Goal: Task Accomplishment & Management: Manage account settings

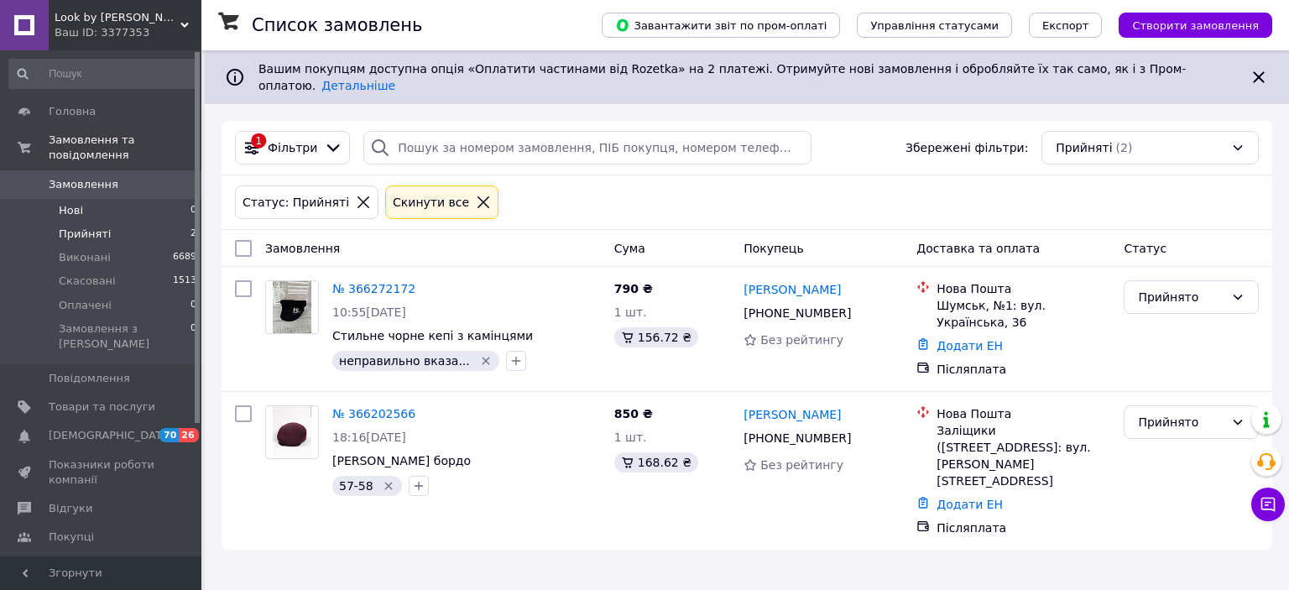
click at [65, 203] on span "Нові" at bounding box center [71, 210] width 24 height 15
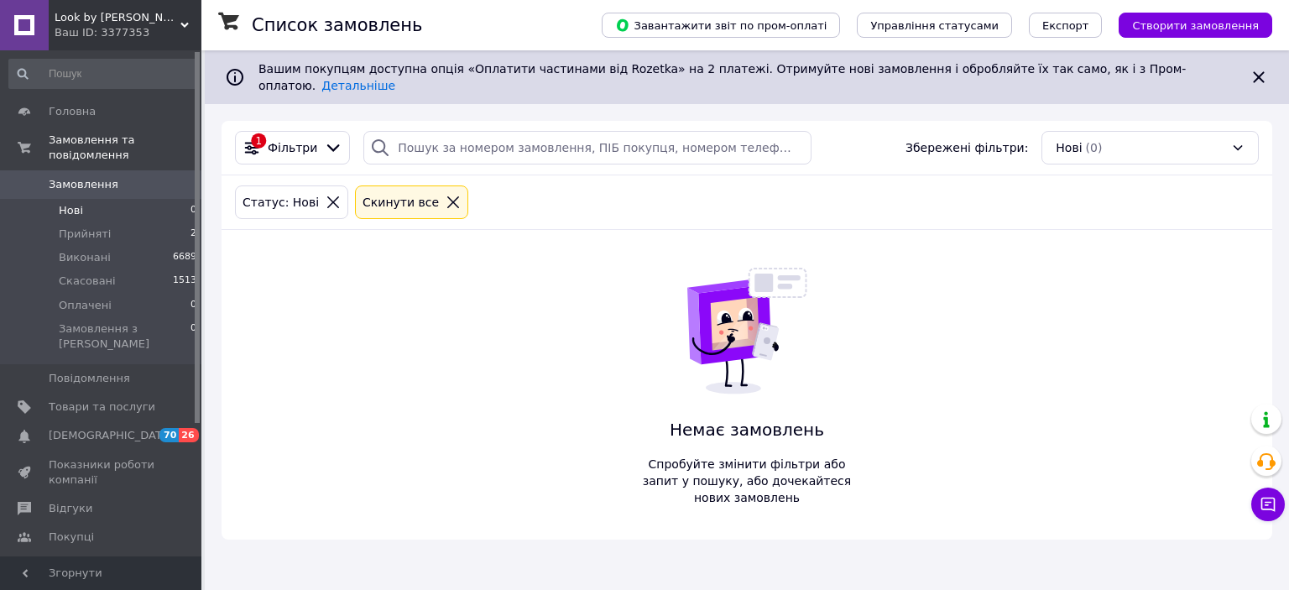
click at [72, 177] on span "Замовлення" at bounding box center [84, 184] width 70 height 15
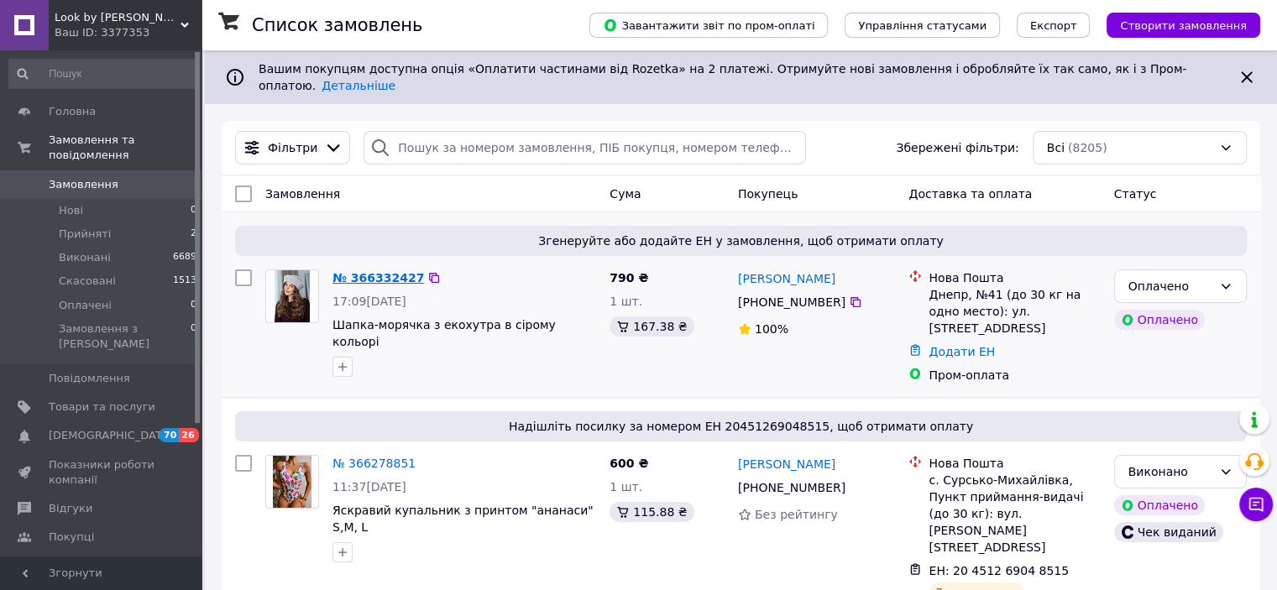
click at [364, 271] on link "№ 366332427" at bounding box center [378, 277] width 92 height 13
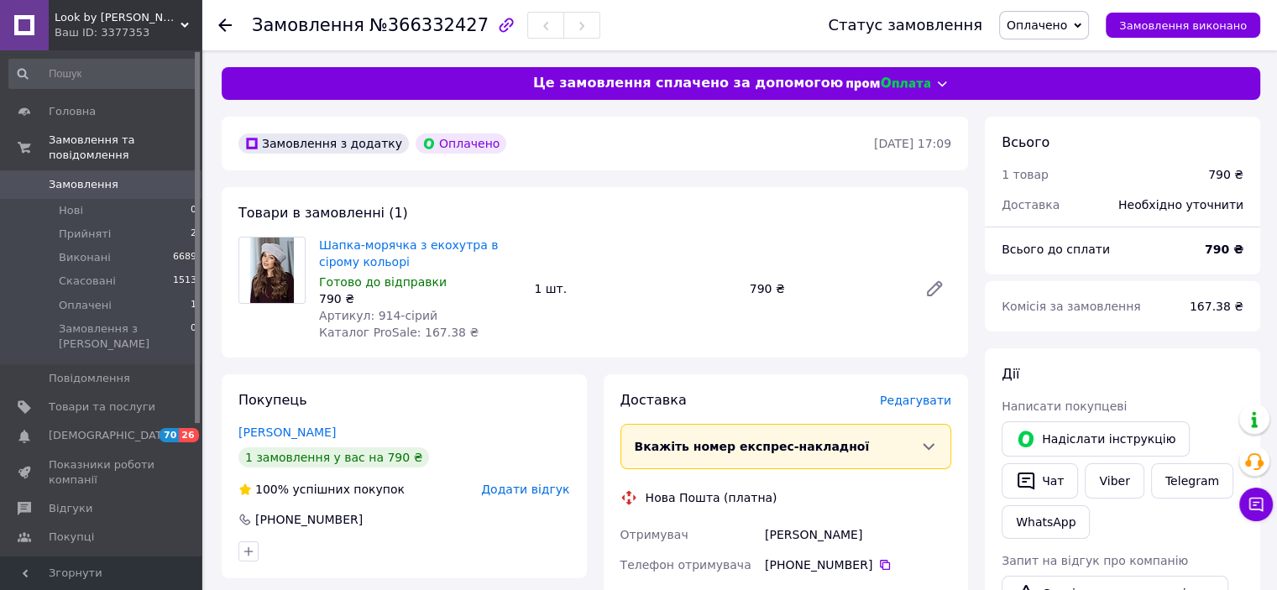
click at [1054, 30] on span "Оплачено" at bounding box center [1037, 24] width 60 height 13
click at [1054, 50] on li "Прийнято" at bounding box center [1044, 58] width 88 height 25
click at [1111, 485] on link "Viber" at bounding box center [1114, 480] width 59 height 35
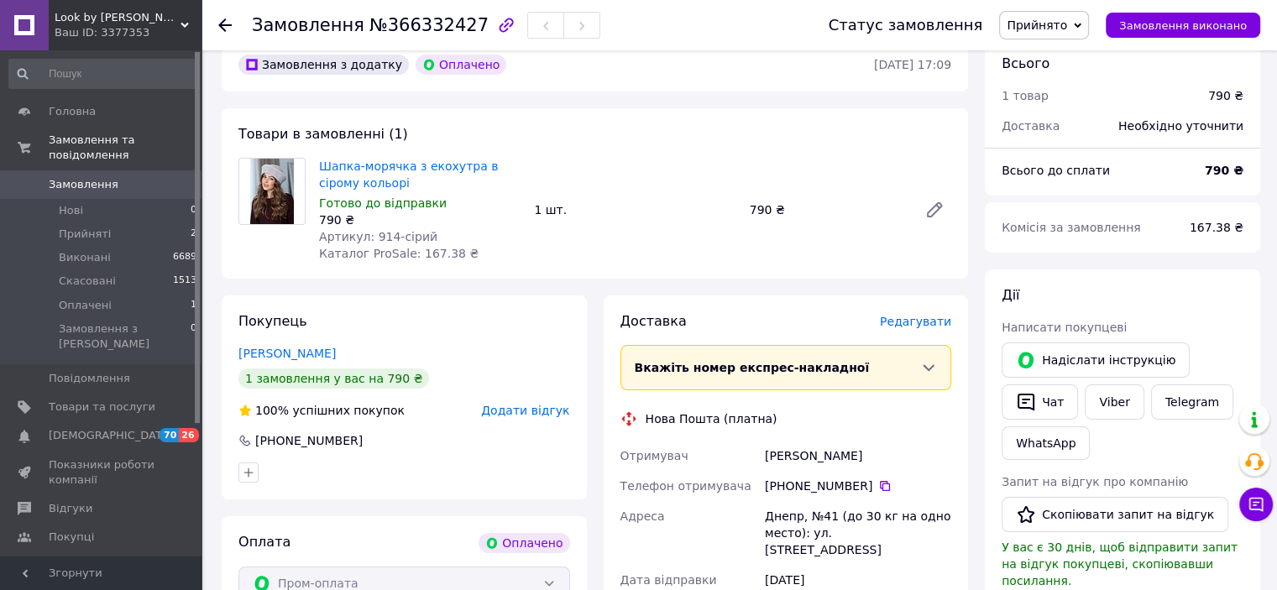
scroll to position [168, 0]
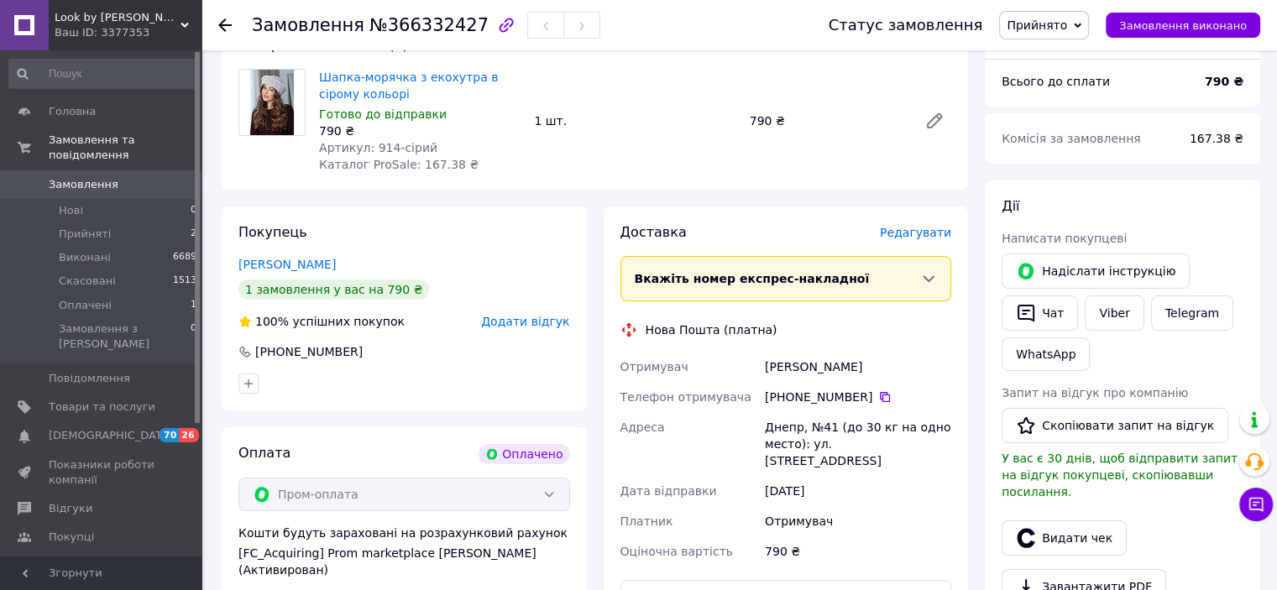
click at [709, 545] on span "Оціночна вартість" at bounding box center [676, 551] width 112 height 13
drag, startPoint x: 764, startPoint y: 426, endPoint x: 833, endPoint y: 427, distance: 68.9
click at [833, 427] on div "Днепр, №41 (до 30 кг на одно место): ул. Северодонецкая, 2" at bounding box center [857, 444] width 193 height 64
copy div "Днепр, №41"
drag, startPoint x: 421, startPoint y: 227, endPoint x: 680, endPoint y: 114, distance: 282.0
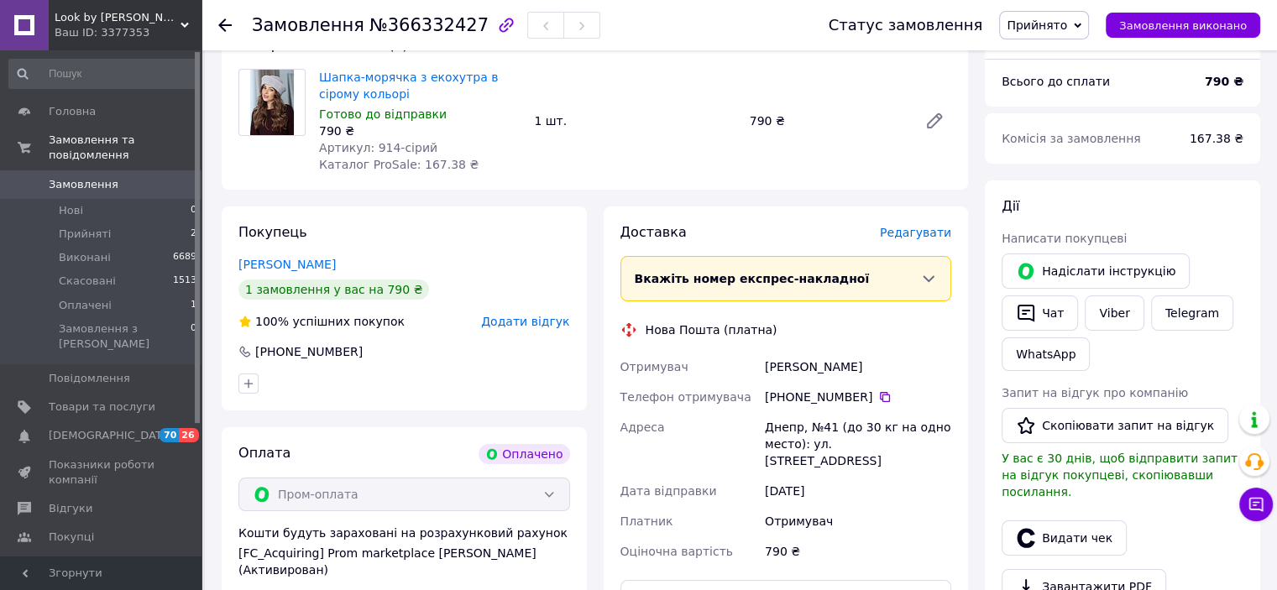
click at [421, 227] on div "Покупець Газізова Вікторія 1 замовлення у вас на 790 ₴ 100% успішних покупок До…" at bounding box center [404, 309] width 365 height 204
click at [102, 177] on span "Замовлення" at bounding box center [84, 184] width 70 height 15
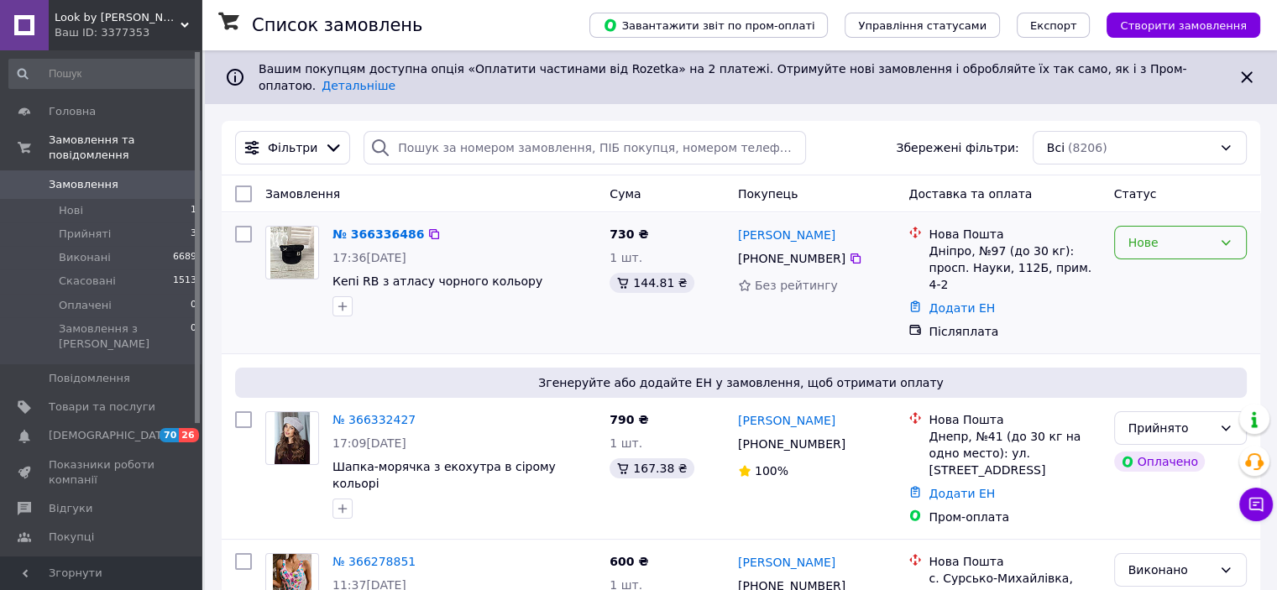
click at [1190, 226] on div "Нове" at bounding box center [1180, 243] width 133 height 34
click at [1135, 271] on li "Прийнято" at bounding box center [1179, 266] width 131 height 30
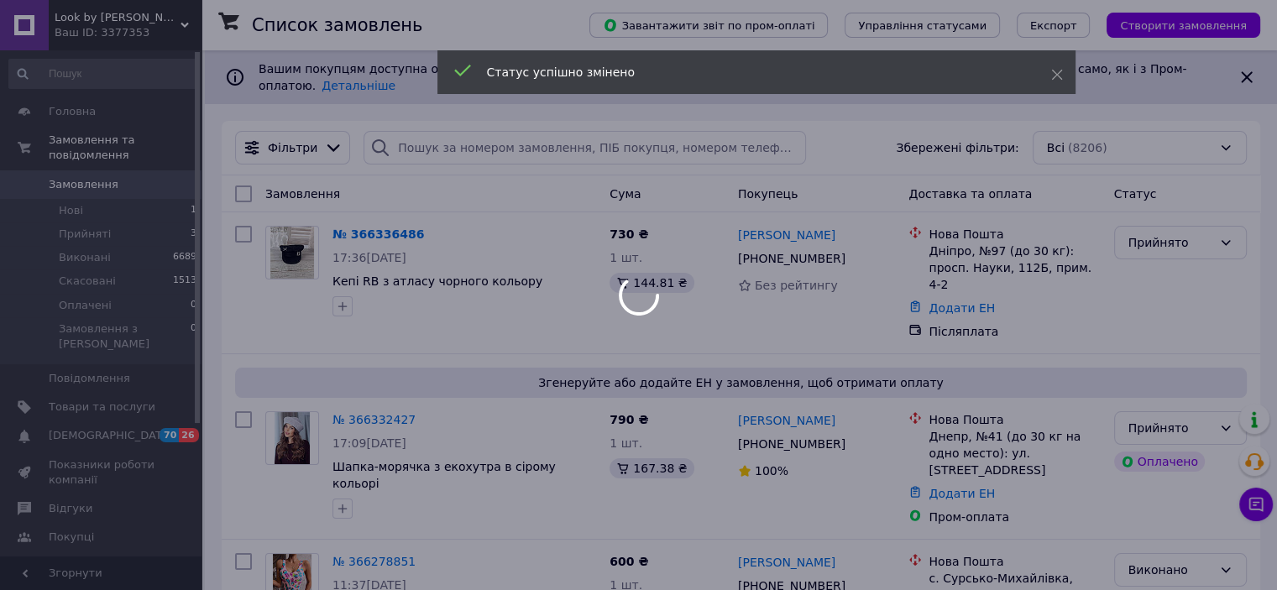
click at [381, 222] on div at bounding box center [638, 295] width 1277 height 590
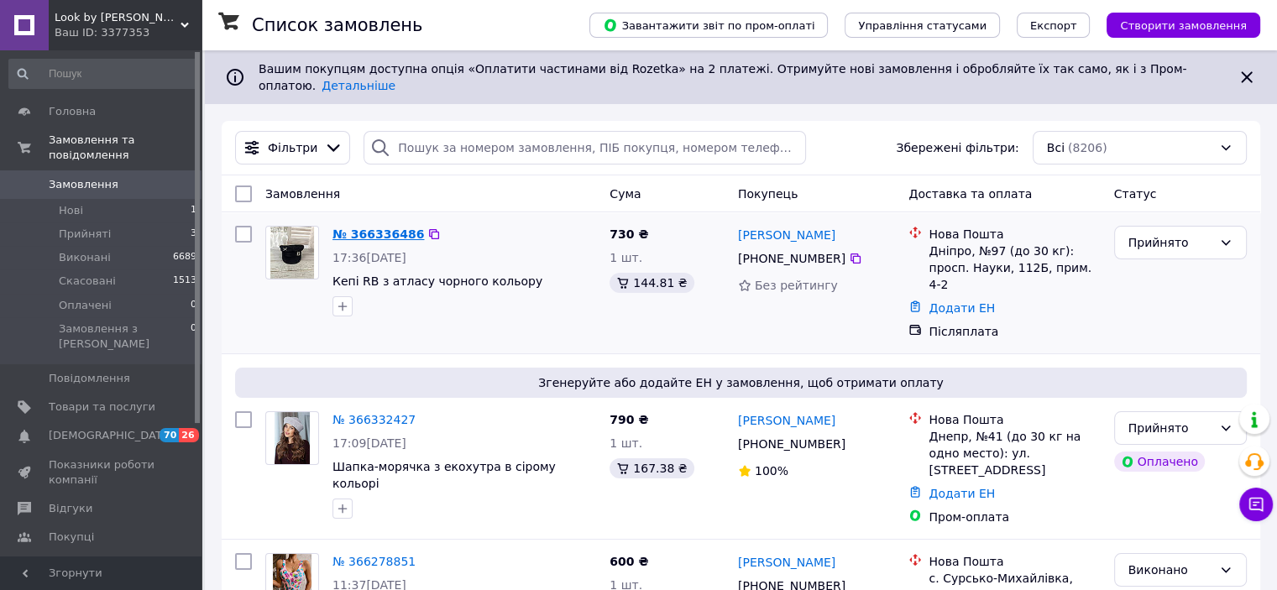
click at [404, 227] on link "№ 366336486" at bounding box center [378, 233] width 92 height 13
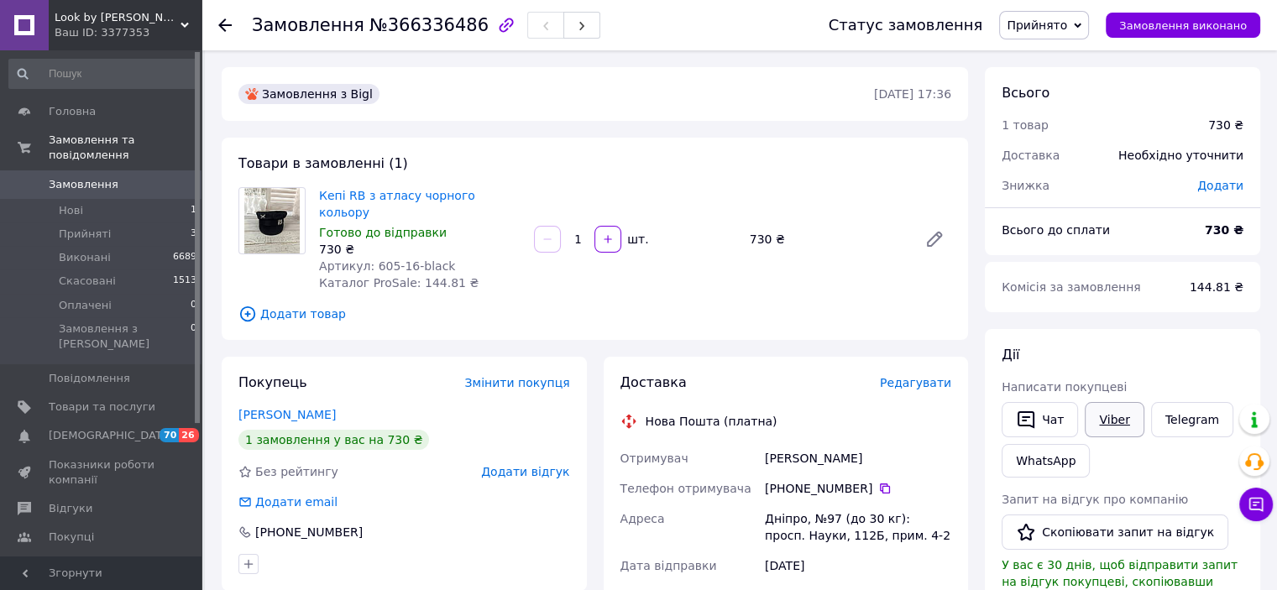
click at [1107, 412] on link "Viber" at bounding box center [1114, 419] width 59 height 35
click at [435, 431] on div "1 замовлення у вас на 730 ₴" at bounding box center [404, 440] width 332 height 20
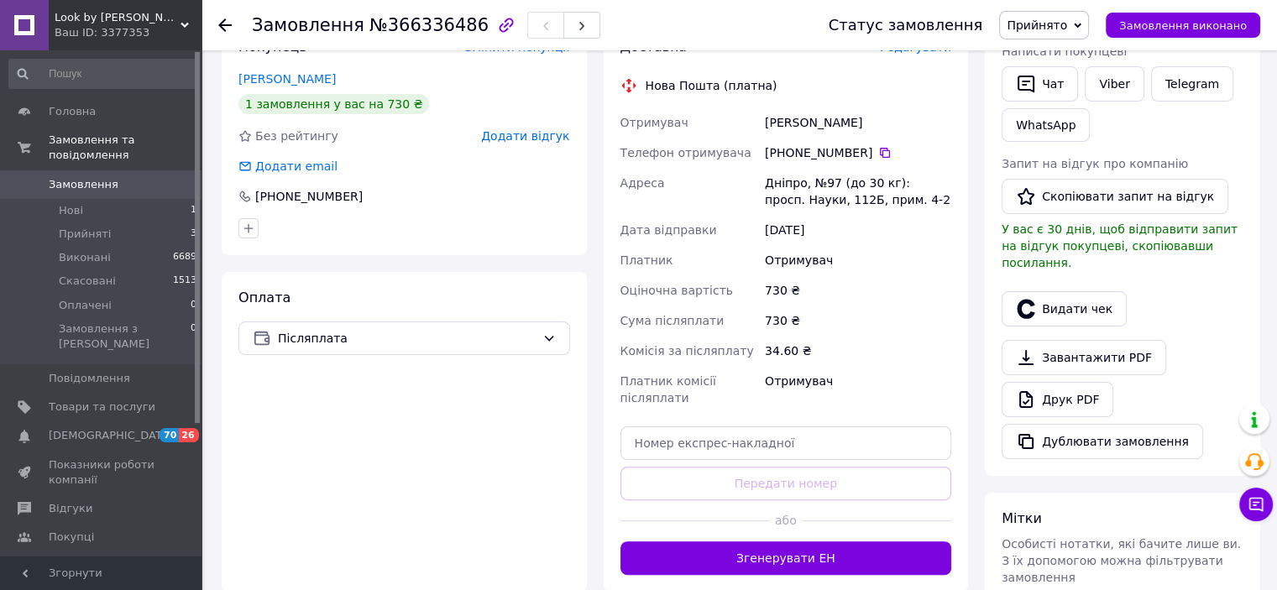
click at [74, 180] on link "Замовлення 0" at bounding box center [103, 184] width 207 height 29
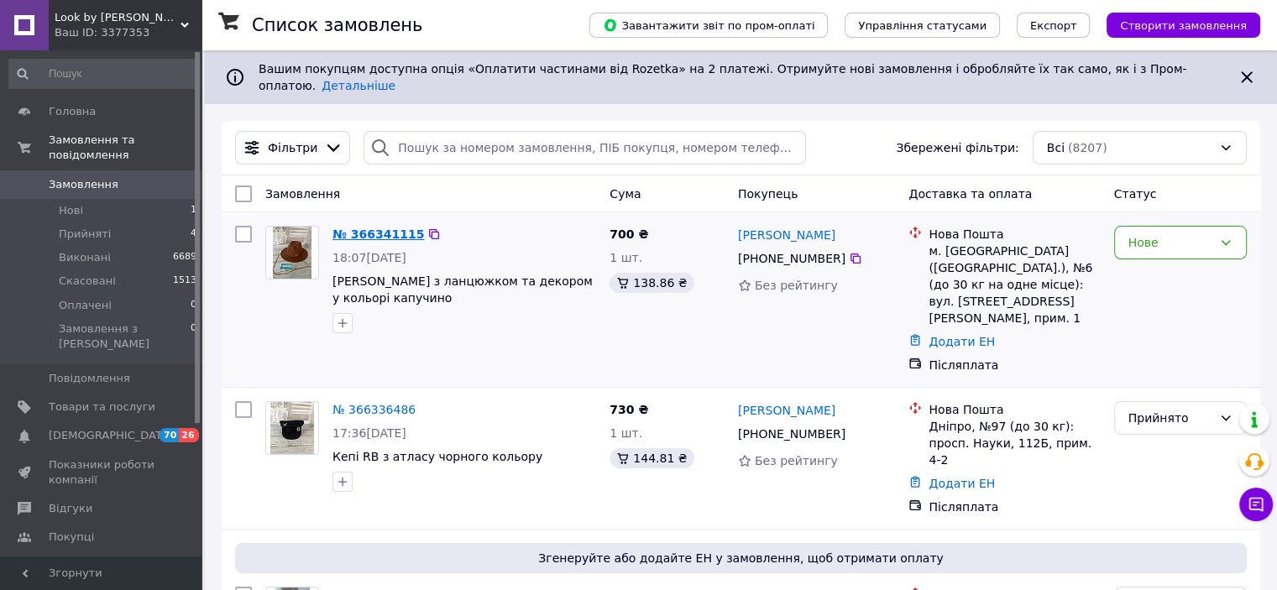
click at [375, 227] on link "№ 366341115" at bounding box center [378, 233] width 92 height 13
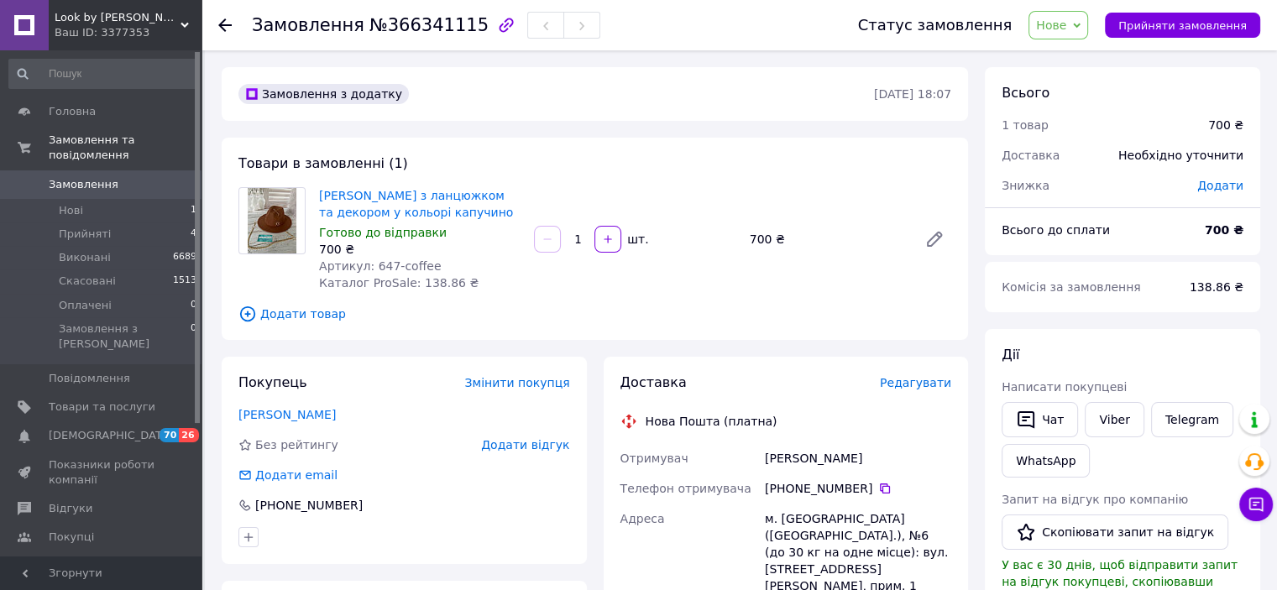
click at [1060, 18] on span "Нове" at bounding box center [1051, 24] width 30 height 13
click at [1064, 51] on li "Прийнято" at bounding box center [1067, 58] width 77 height 25
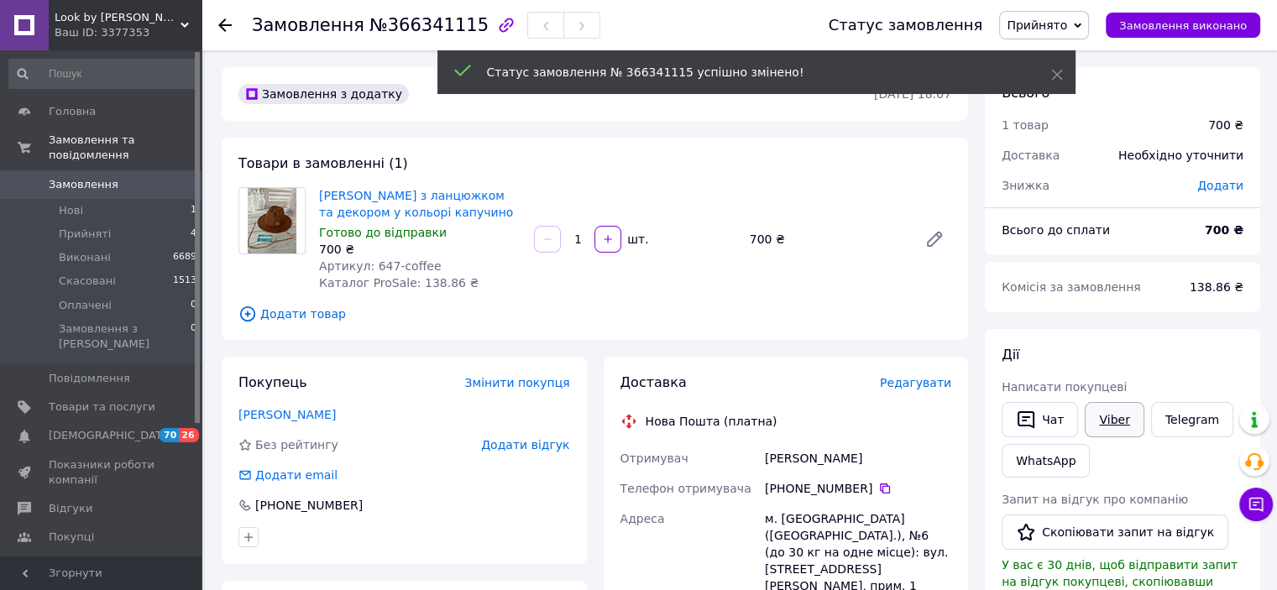
click at [1104, 421] on link "Viber" at bounding box center [1114, 419] width 59 height 35
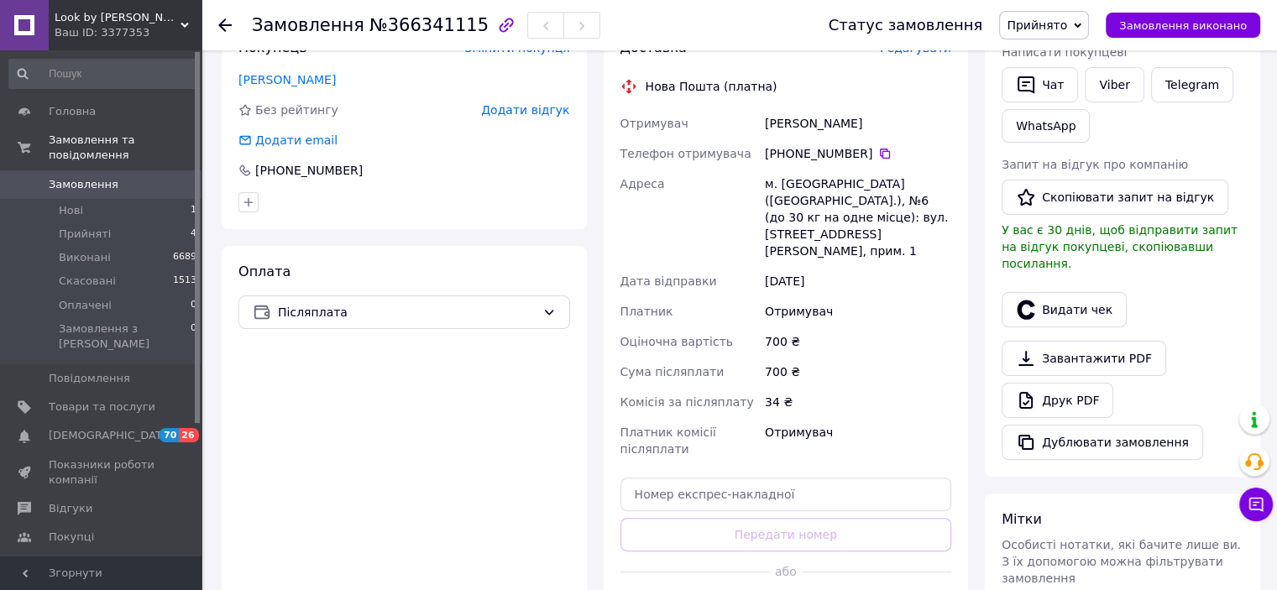
scroll to position [336, 0]
click at [343, 433] on div "Оплата Післяплата" at bounding box center [404, 443] width 365 height 397
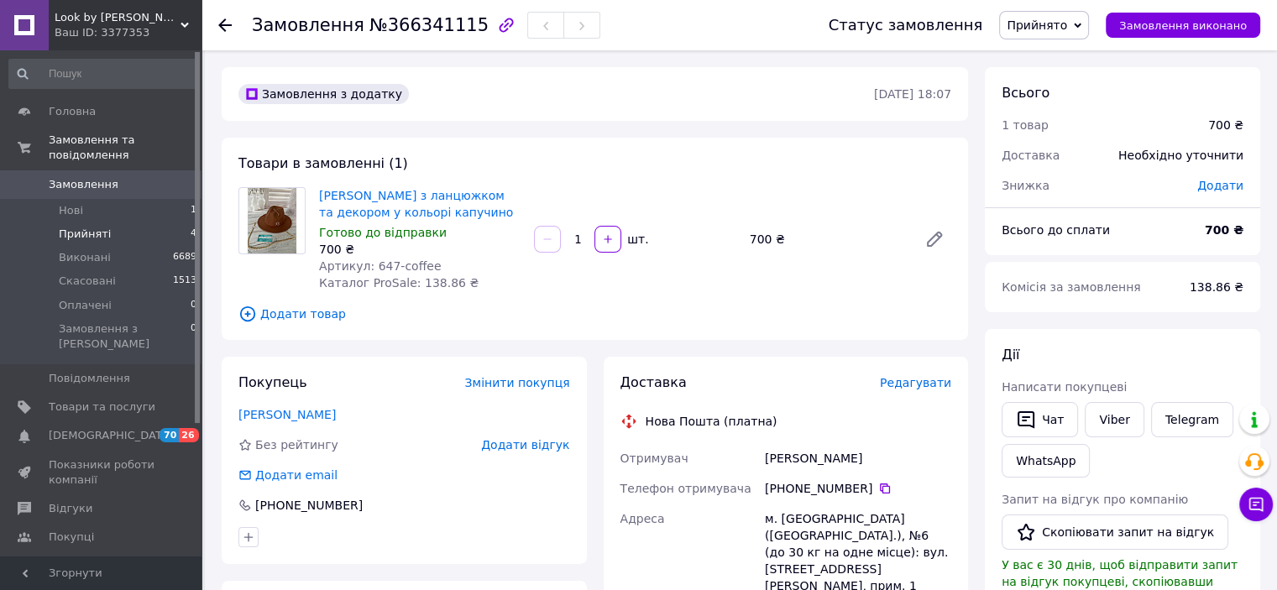
click at [74, 227] on span "Прийняті" at bounding box center [85, 234] width 52 height 15
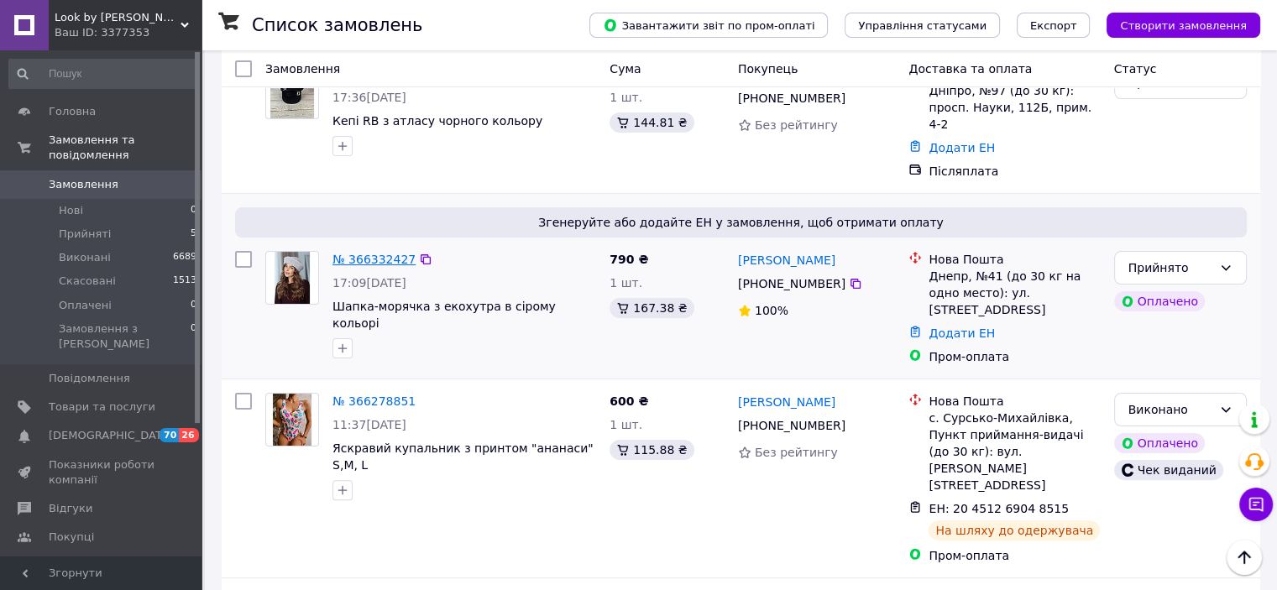
click at [371, 253] on link "№ 366332427" at bounding box center [373, 259] width 83 height 13
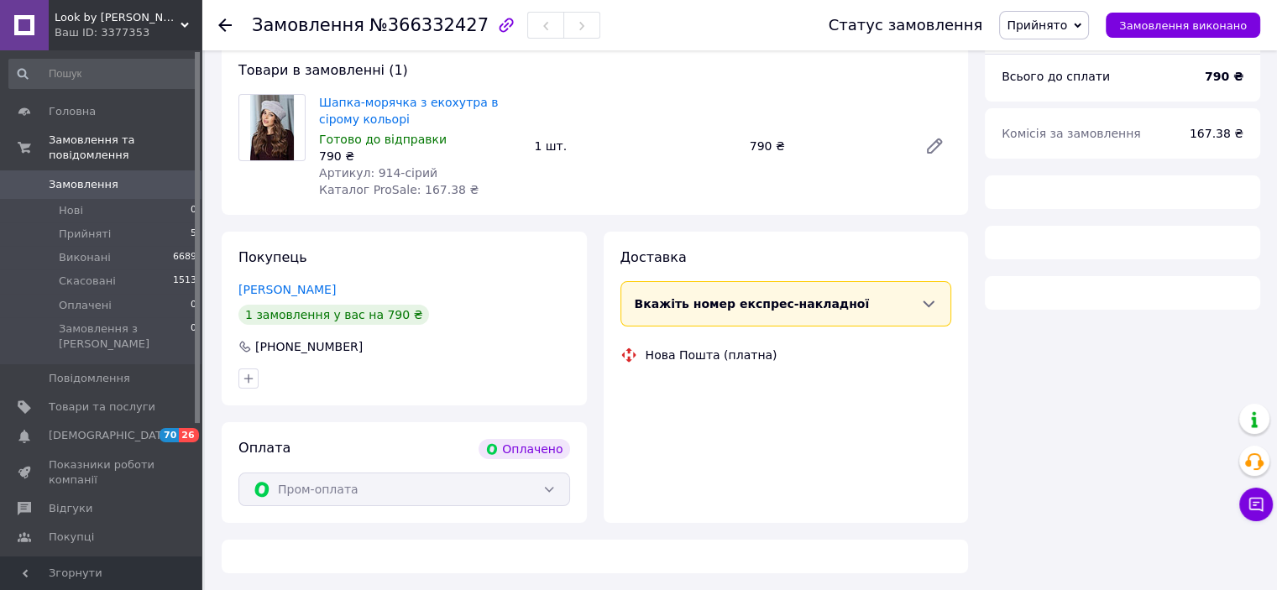
scroll to position [336, 0]
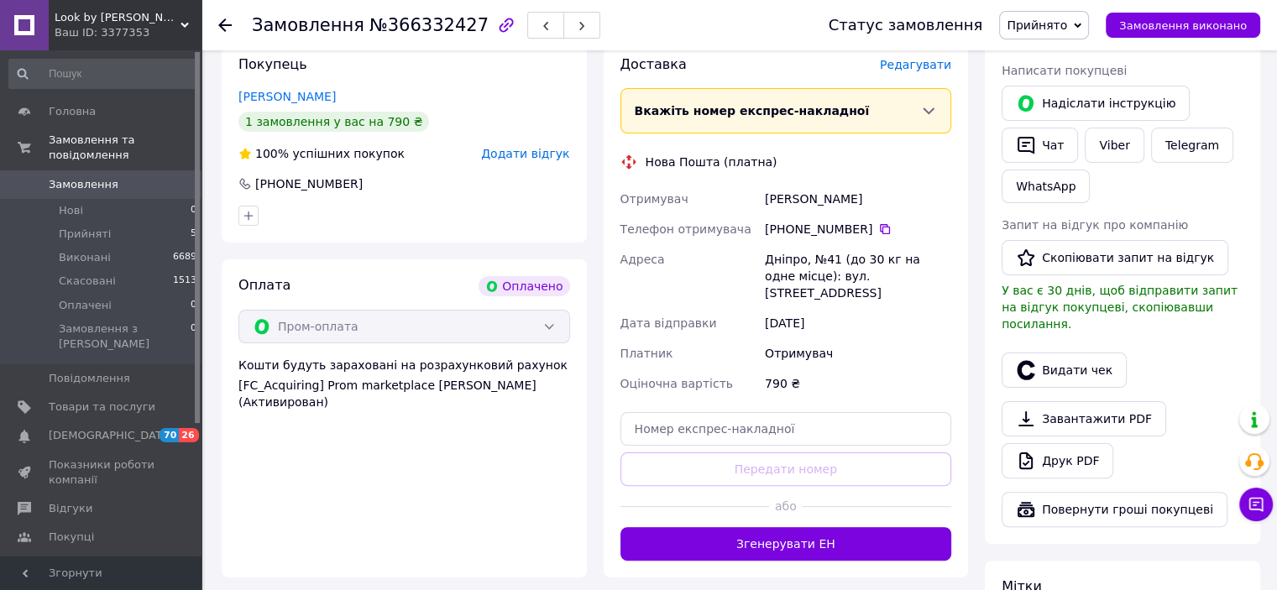
drag, startPoint x: 766, startPoint y: 198, endPoint x: 855, endPoint y: 200, distance: 89.8
click at [855, 200] on div "Газізова Вікторія" at bounding box center [857, 199] width 193 height 30
click at [484, 479] on div "Оплата Оплачено Пром-оплата Кошти будуть зараховані на розрахунковий рахунок [F…" at bounding box center [404, 418] width 365 height 318
drag, startPoint x: 766, startPoint y: 193, endPoint x: 906, endPoint y: 193, distance: 140.2
click at [906, 193] on div "Газізова Вікторія" at bounding box center [857, 199] width 193 height 30
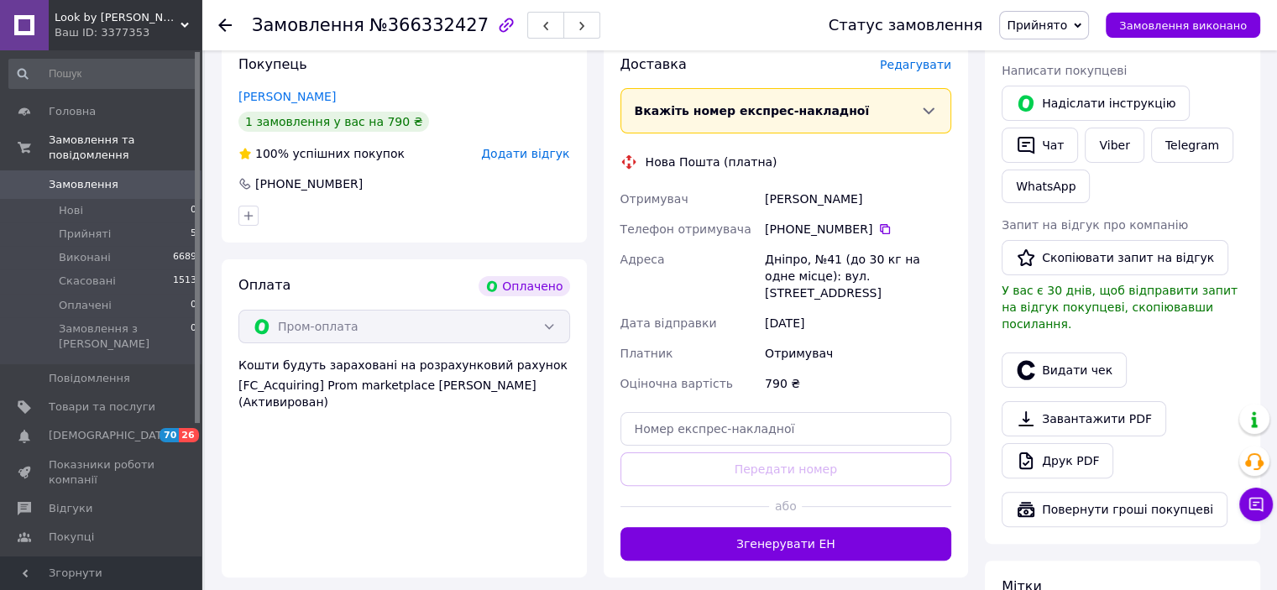
copy div "Газізова Вікторія"
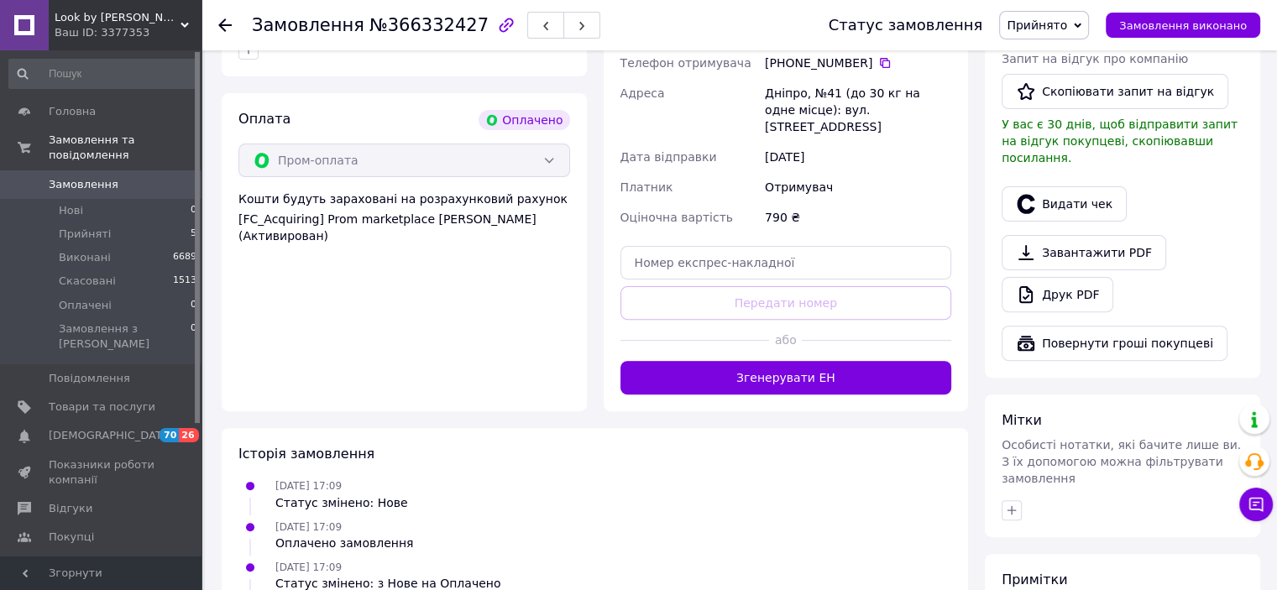
scroll to position [504, 0]
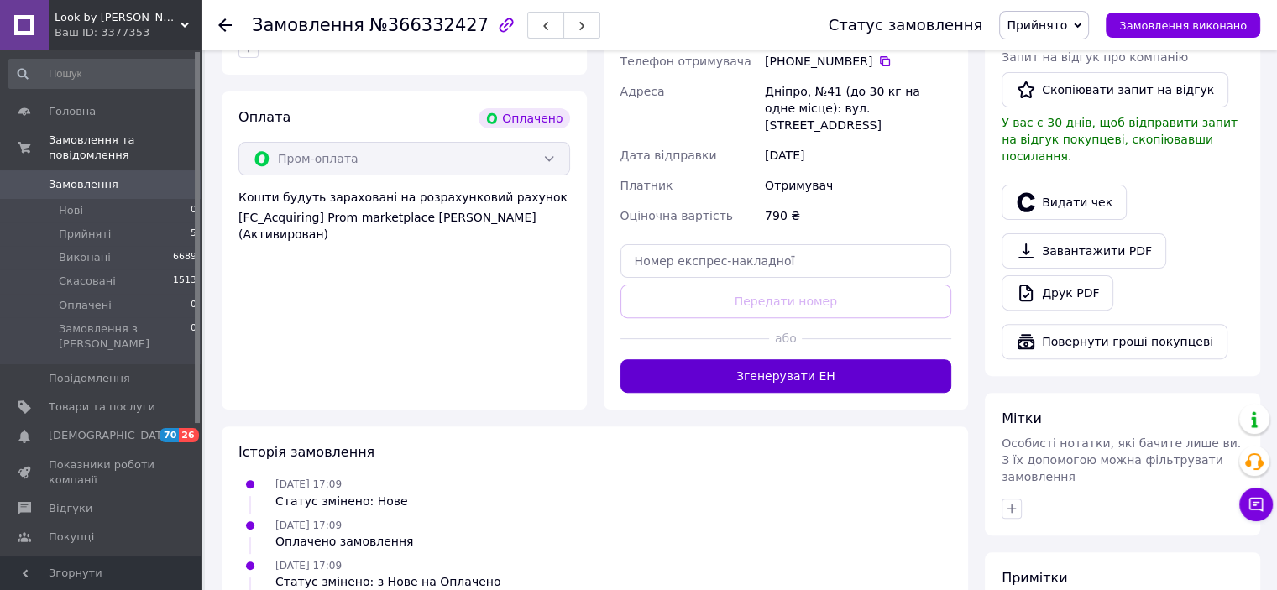
click at [712, 363] on button "Згенерувати ЕН" at bounding box center [786, 376] width 332 height 34
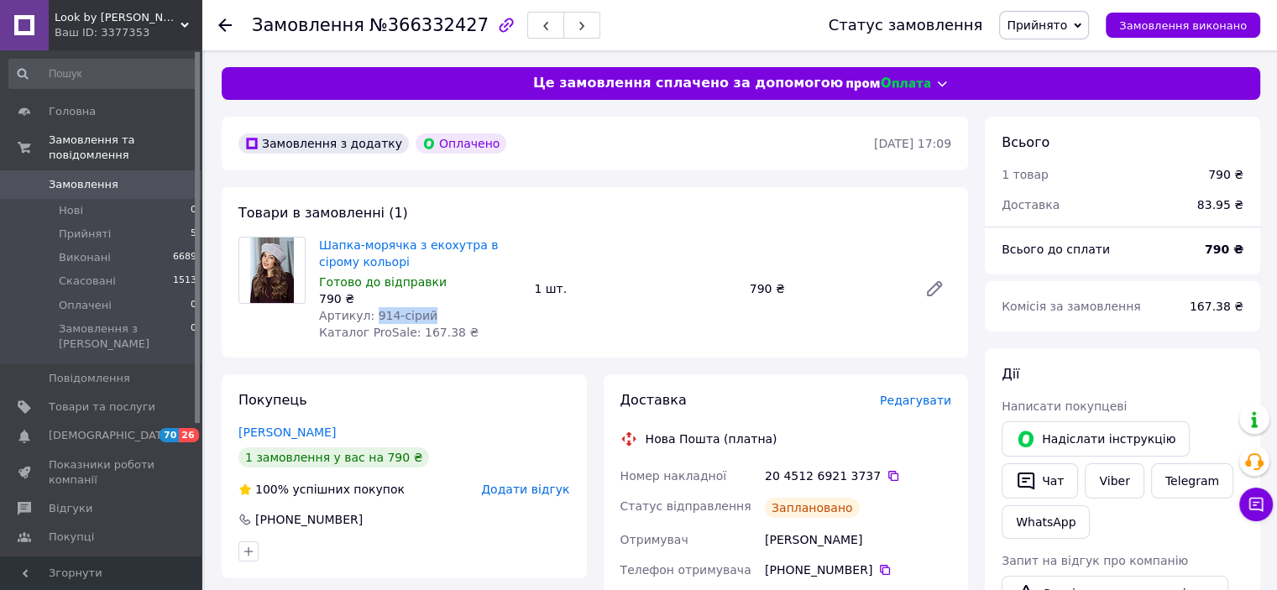
drag, startPoint x: 370, startPoint y: 314, endPoint x: 423, endPoint y: 316, distance: 52.9
click at [423, 316] on div "Артикул: 914-сірий" at bounding box center [419, 315] width 201 height 17
copy span "914-сірий"
click at [888, 477] on icon at bounding box center [893, 476] width 10 height 10
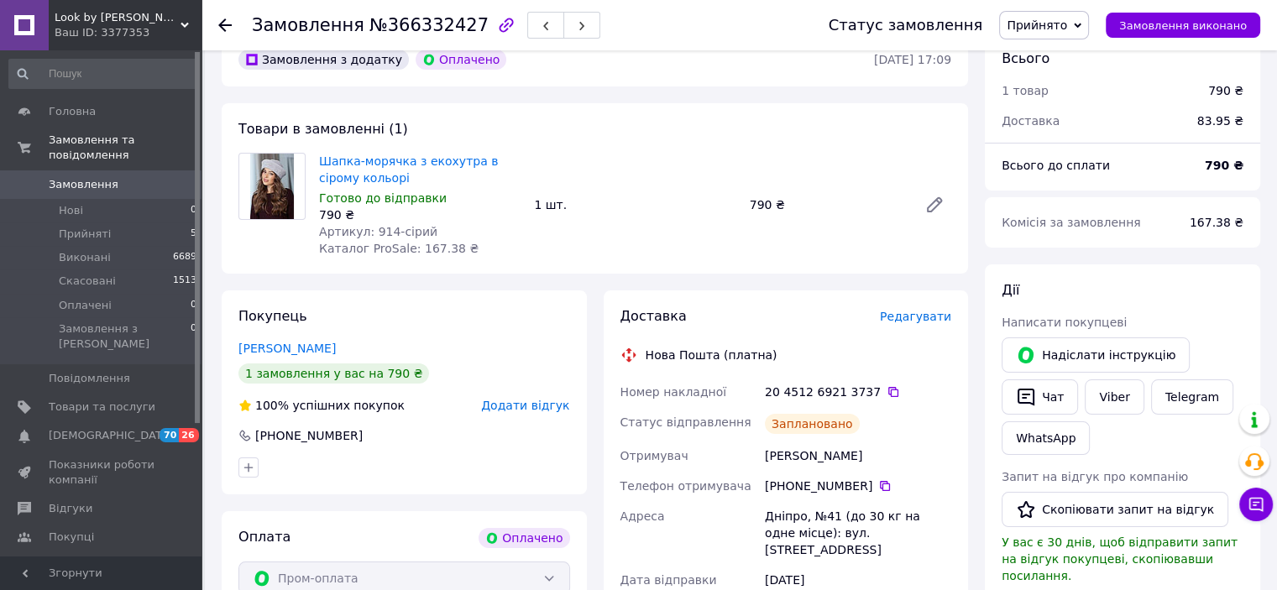
scroll to position [168, 0]
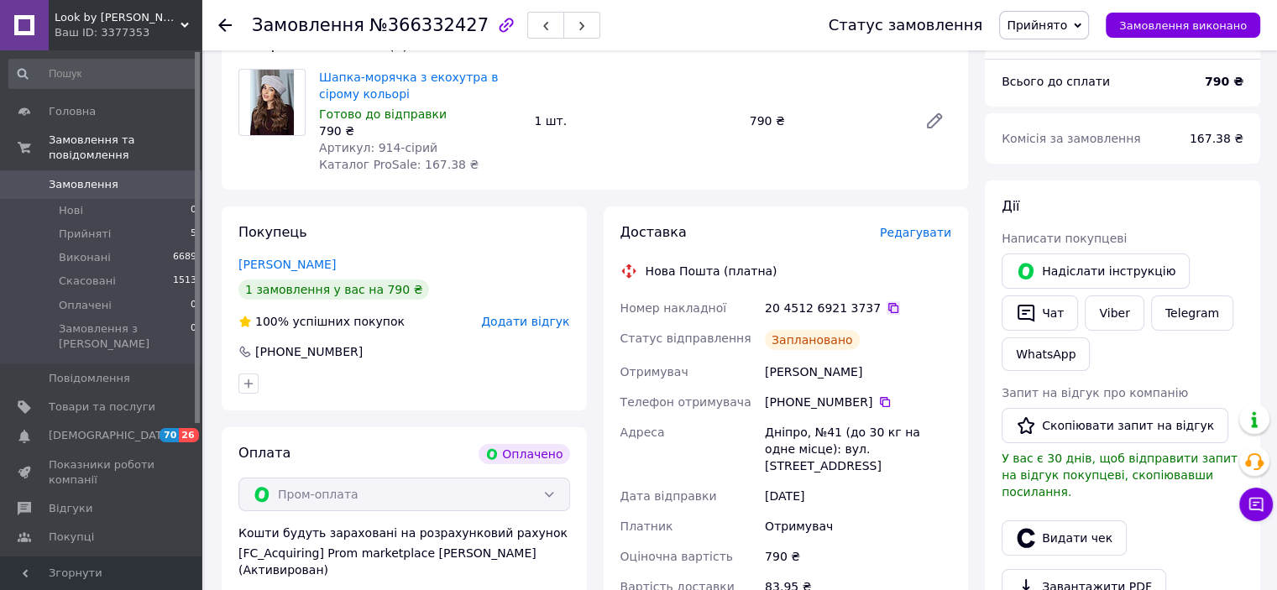
click at [888, 306] on icon at bounding box center [893, 308] width 10 height 10
click at [1114, 311] on link "Viber" at bounding box center [1114, 312] width 59 height 35
click at [1127, 307] on link "Viber" at bounding box center [1114, 312] width 59 height 35
click at [457, 389] on div at bounding box center [404, 383] width 338 height 27
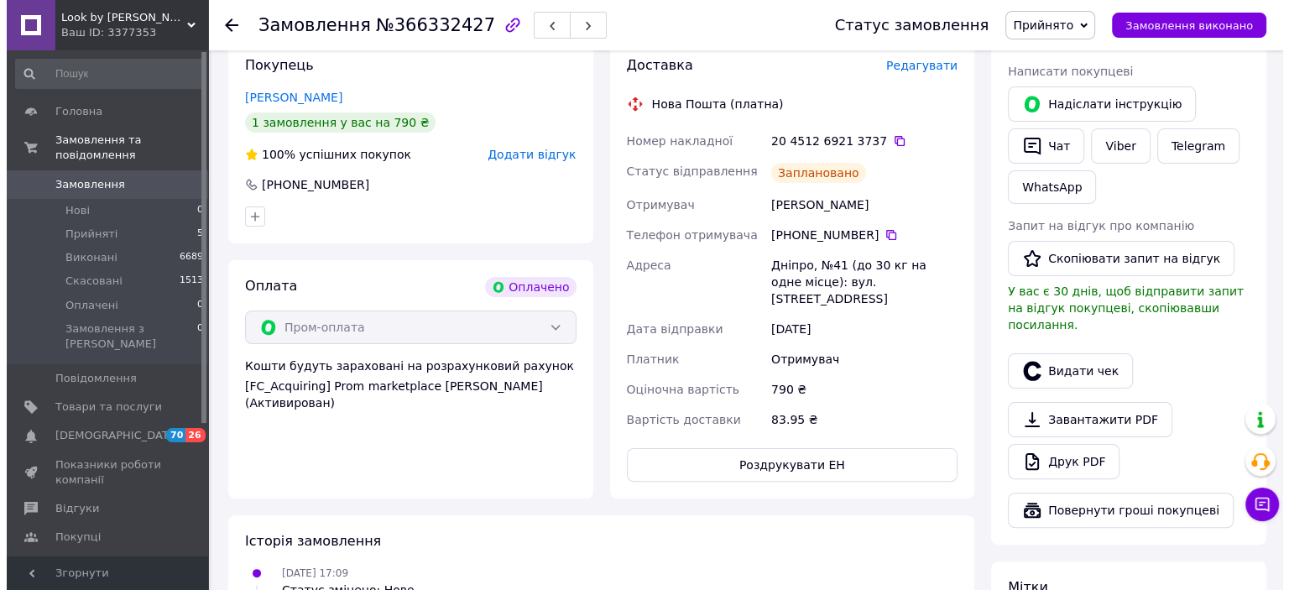
scroll to position [420, 0]
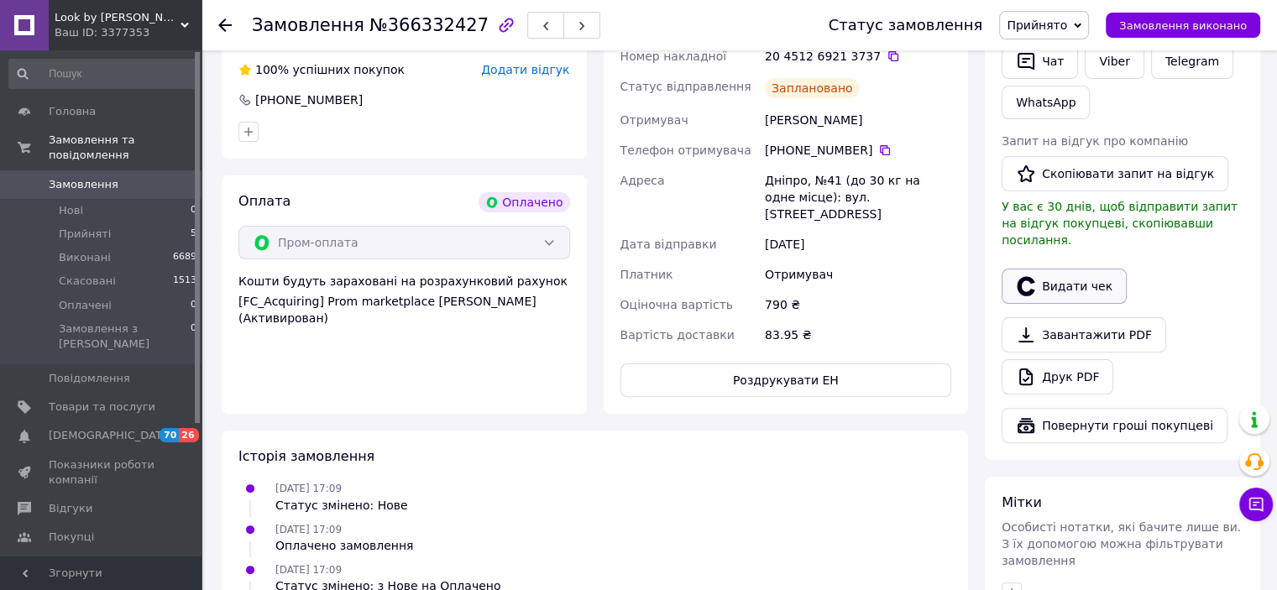
click at [1033, 276] on icon "button" at bounding box center [1026, 285] width 18 height 19
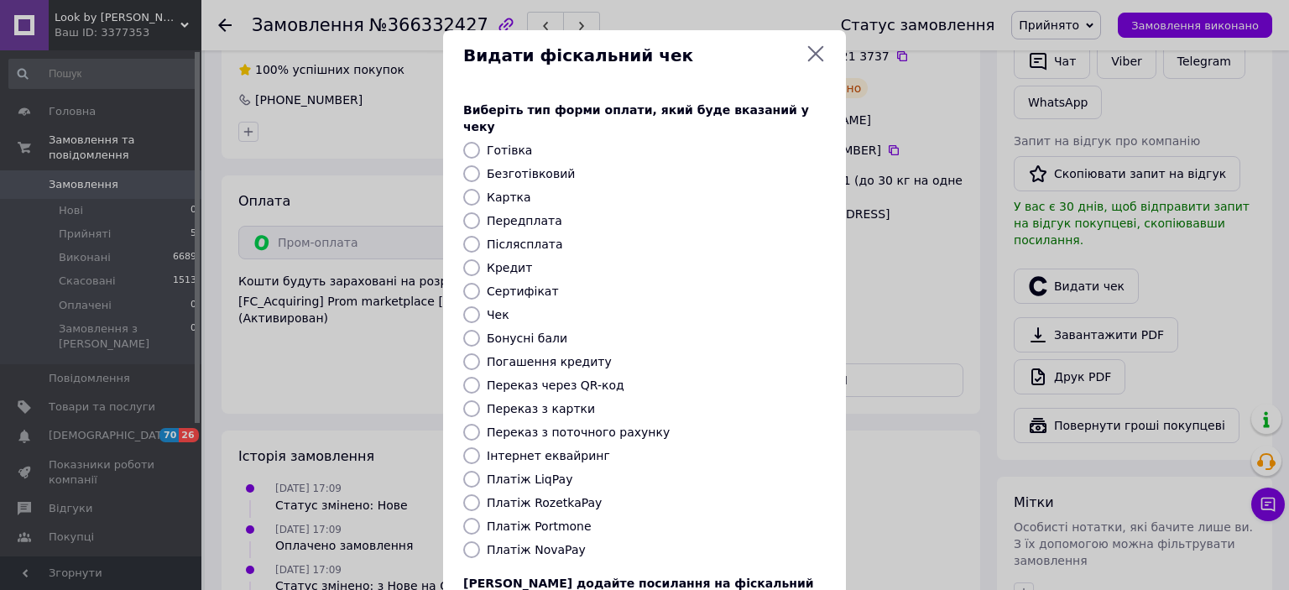
click at [531, 449] on label "Інтернет еквайринг" at bounding box center [548, 455] width 123 height 13
click at [480, 447] on input "Інтернет еквайринг" at bounding box center [471, 455] width 17 height 17
radio input "true"
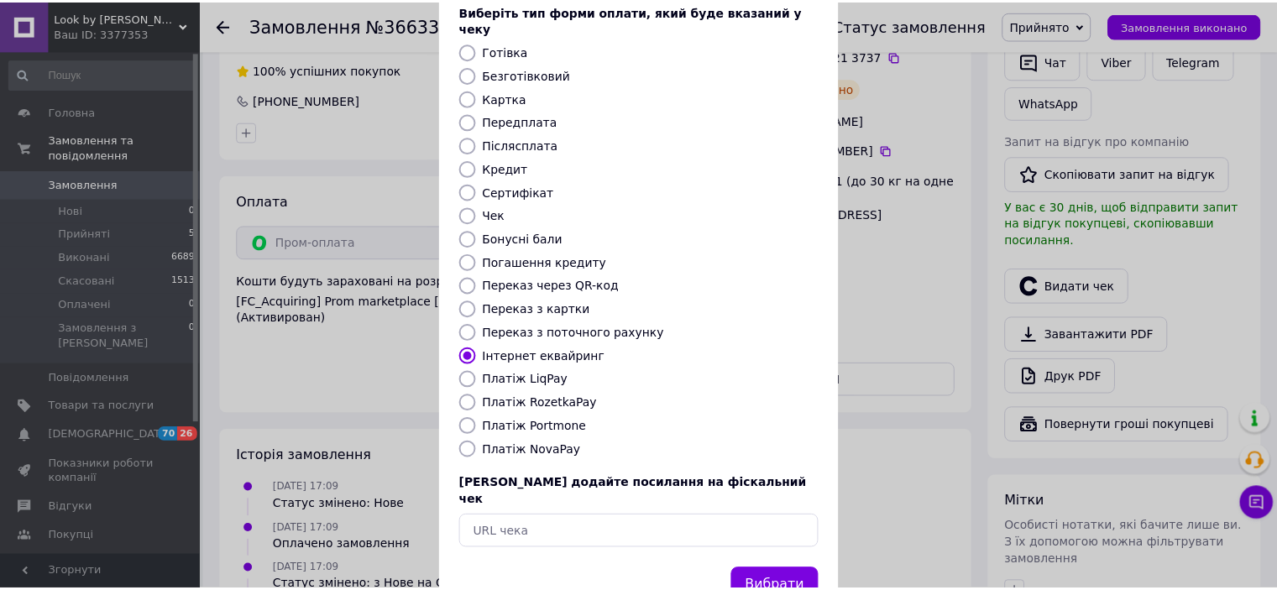
scroll to position [130, 0]
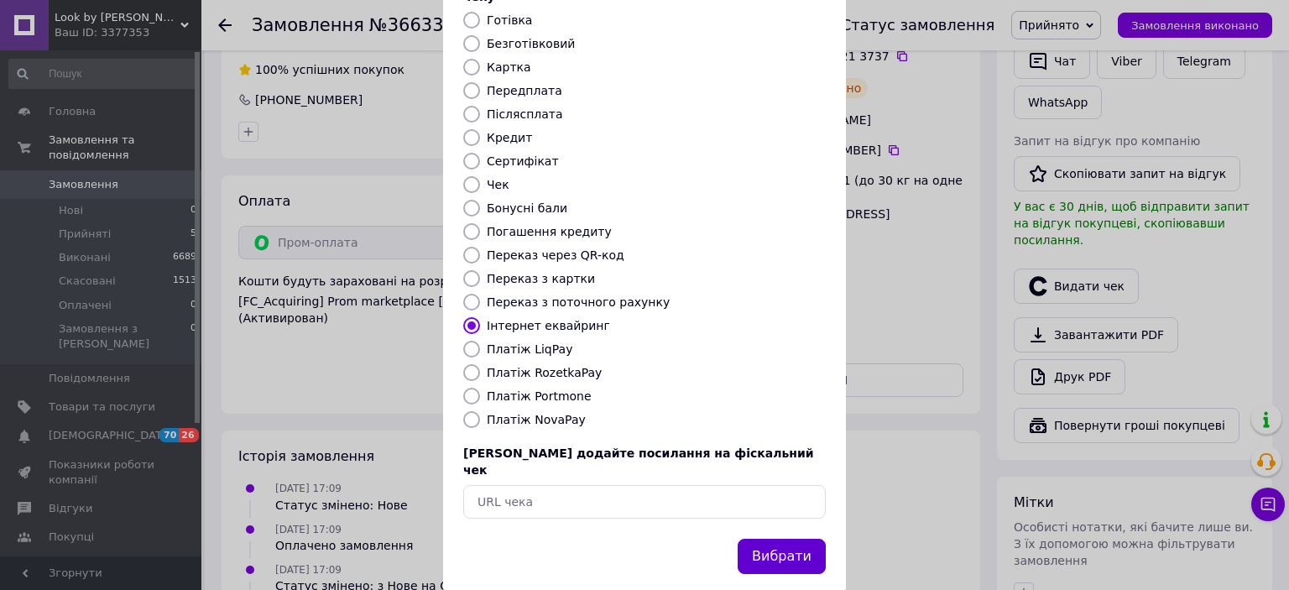
click at [792, 539] on button "Вибрати" at bounding box center [782, 557] width 88 height 36
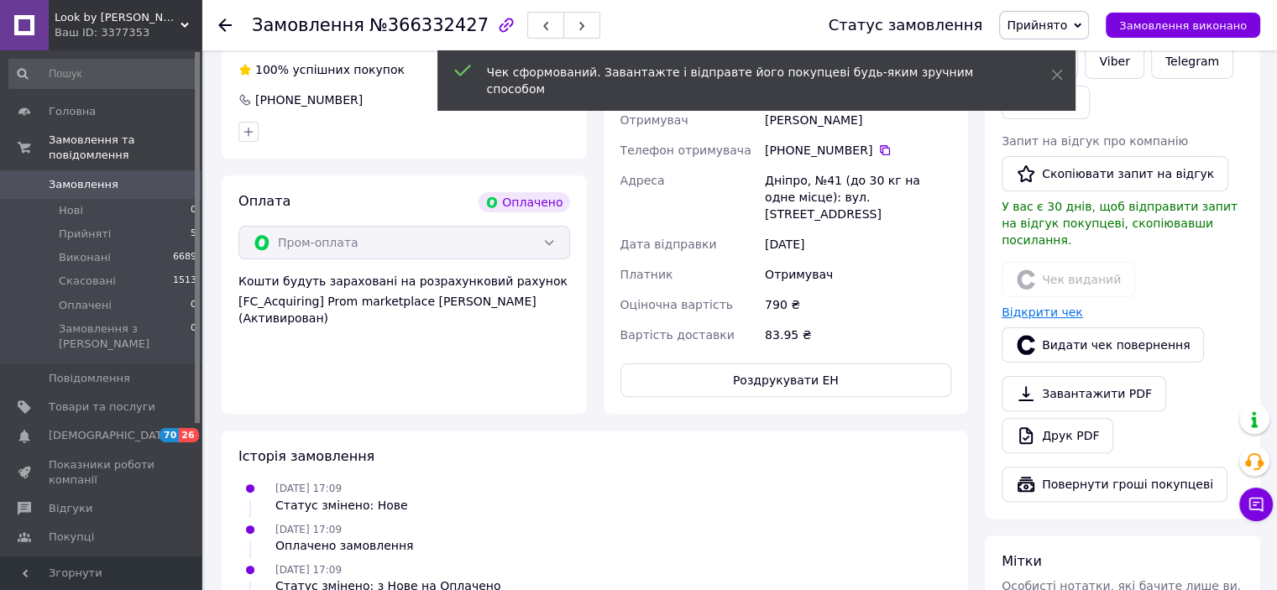
click at [1043, 306] on link "Відкрити чек" at bounding box center [1041, 312] width 81 height 13
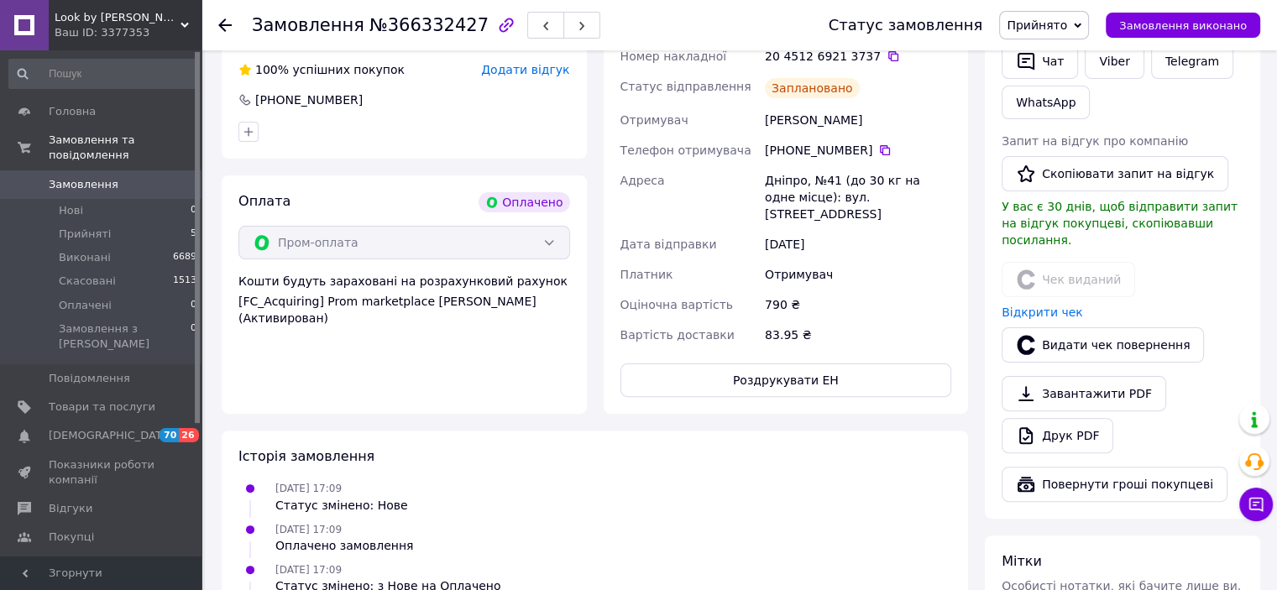
click at [1045, 13] on span "Прийнято" at bounding box center [1044, 25] width 90 height 29
click at [1051, 53] on li "Виконано" at bounding box center [1044, 58] width 88 height 25
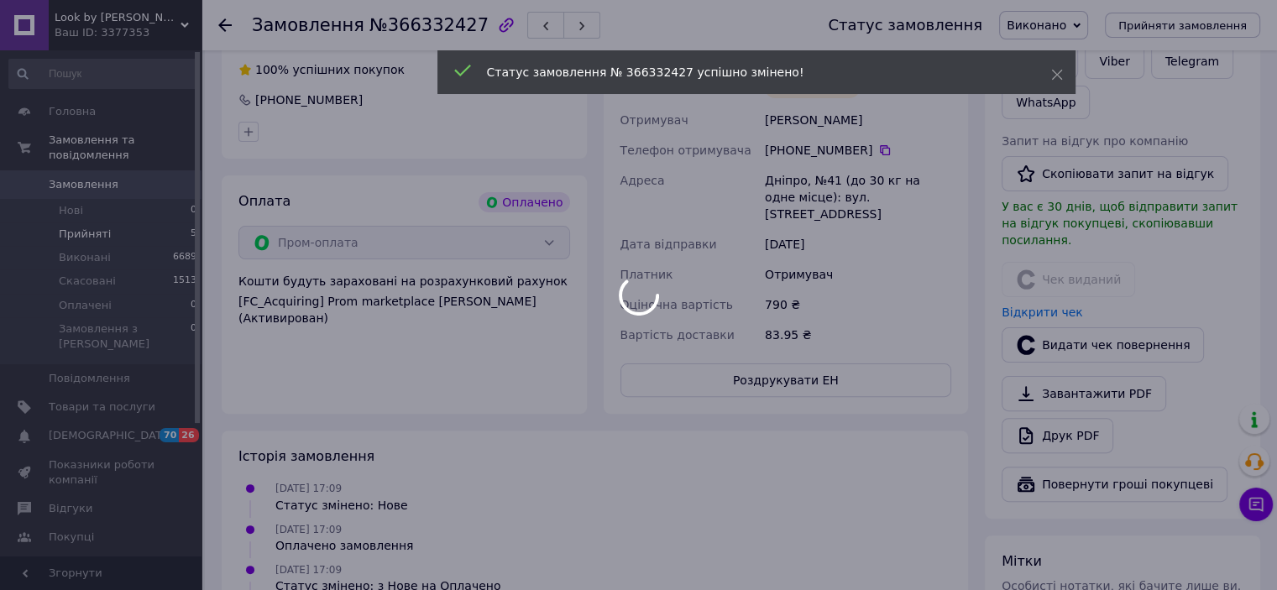
click at [103, 223] on div at bounding box center [638, 295] width 1277 height 590
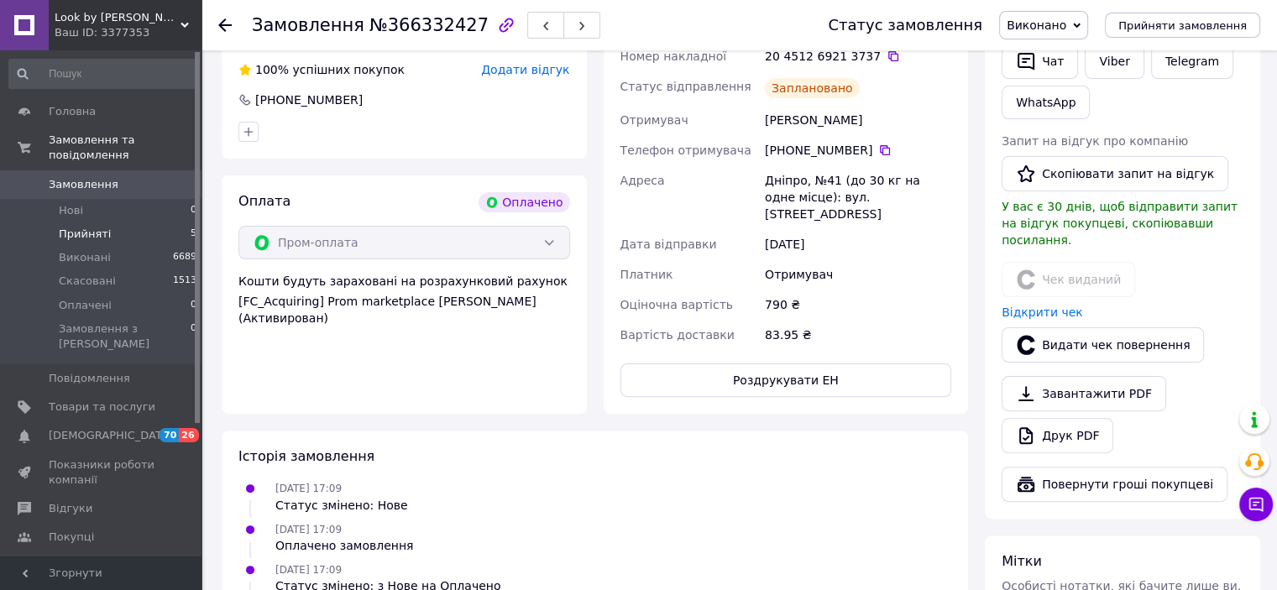
click at [107, 222] on li "Прийняті 5" at bounding box center [103, 234] width 207 height 24
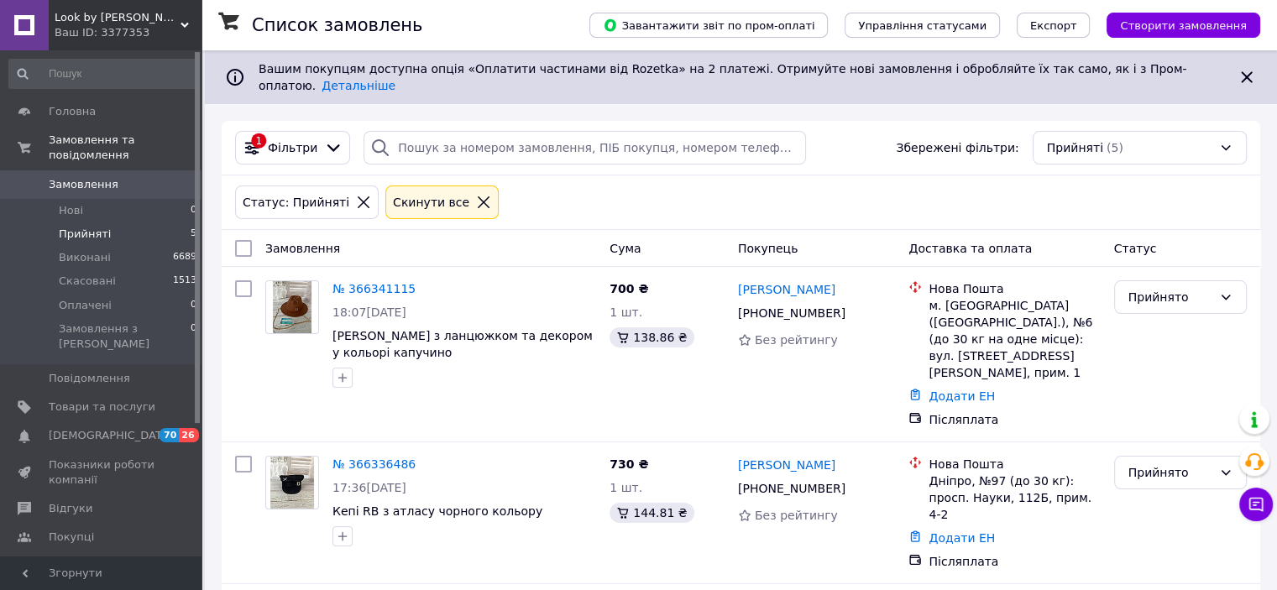
click at [494, 242] on div "Замовлення" at bounding box center [431, 248] width 344 height 30
click at [374, 282] on link "№ 366341115" at bounding box center [373, 288] width 83 height 13
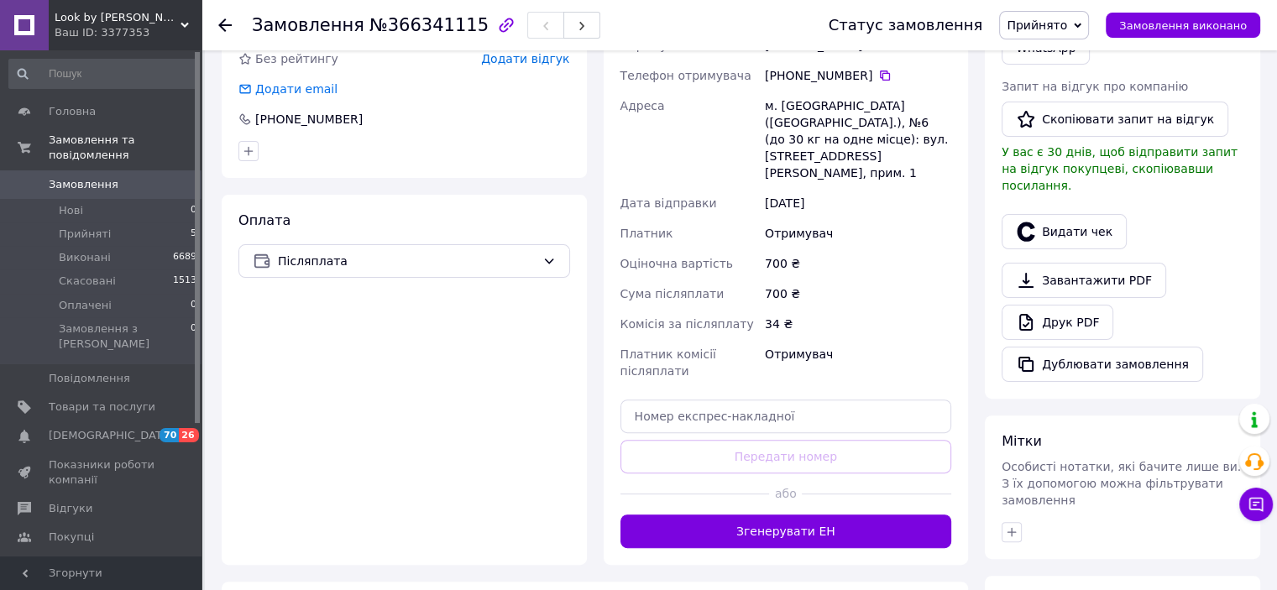
scroll to position [420, 0]
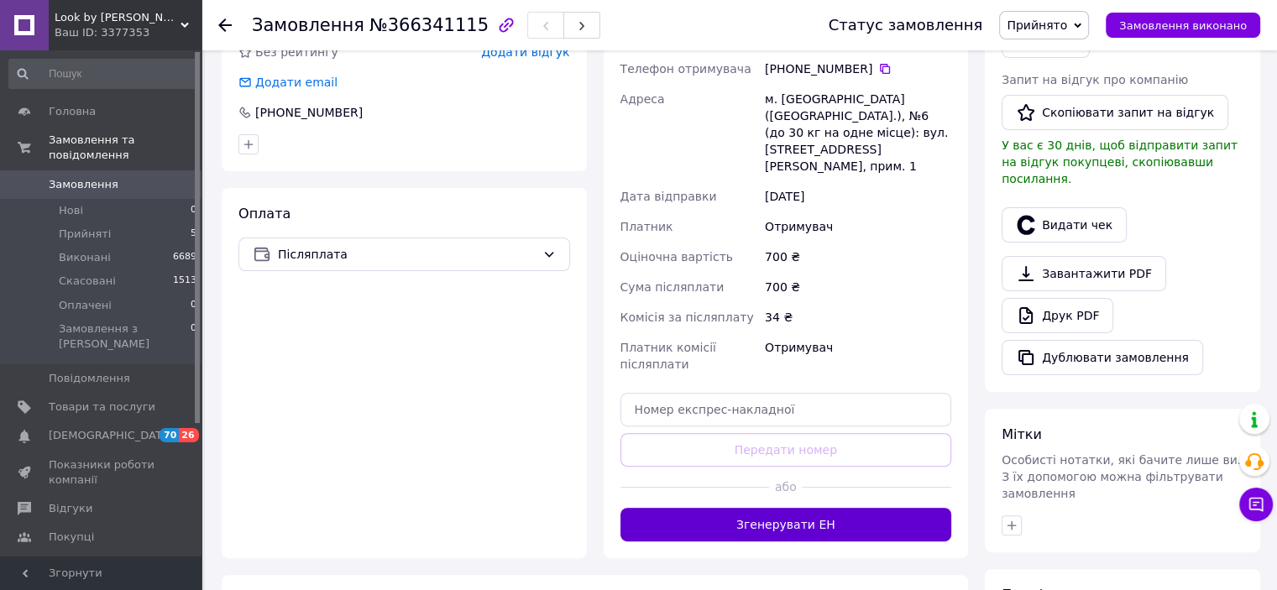
click at [728, 508] on button "Згенерувати ЕН" at bounding box center [786, 525] width 332 height 34
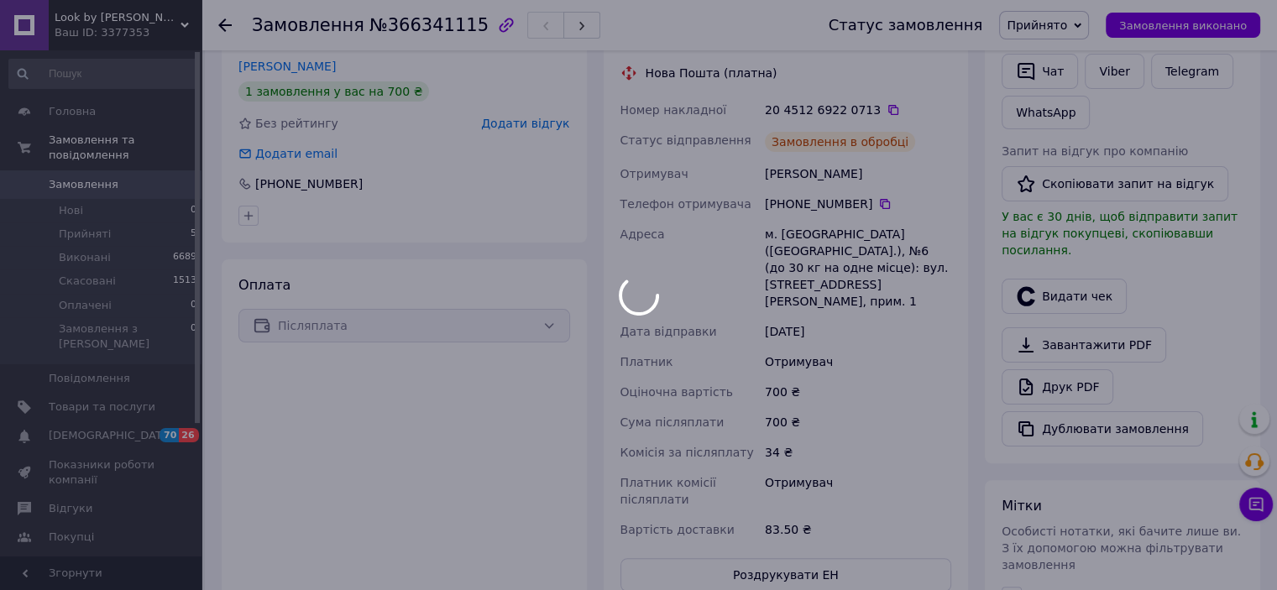
scroll to position [252, 0]
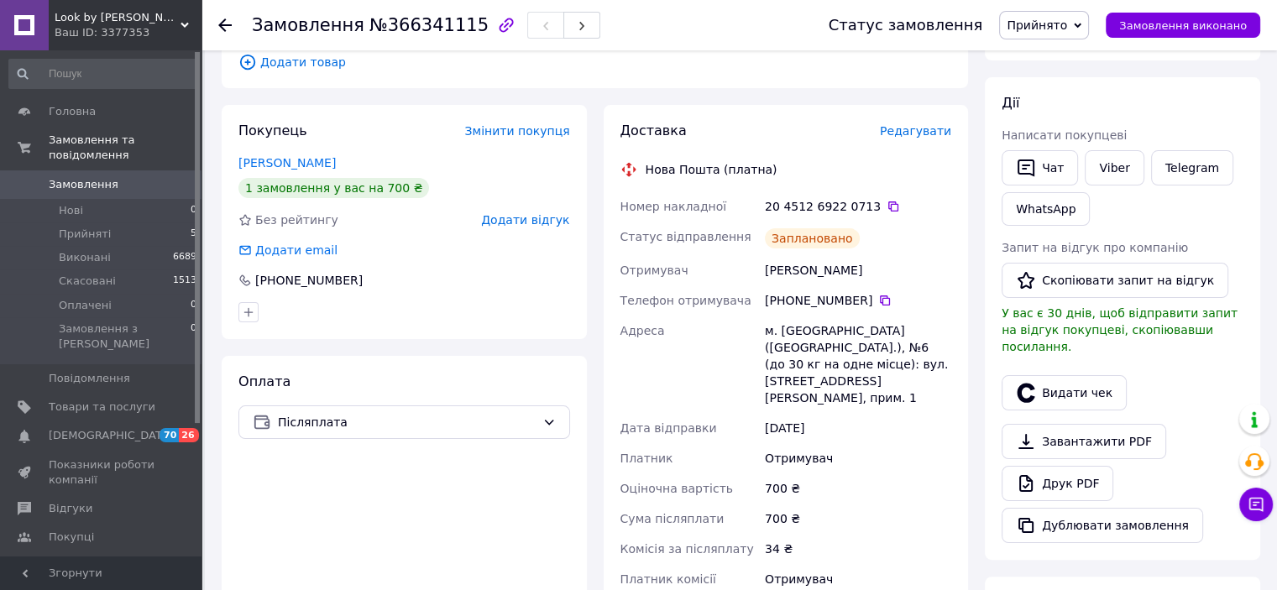
drag, startPoint x: 765, startPoint y: 266, endPoint x: 901, endPoint y: 279, distance: 136.6
click at [901, 279] on div "Єгорова Златослава" at bounding box center [857, 270] width 193 height 30
copy div "Єгорова Златослава"
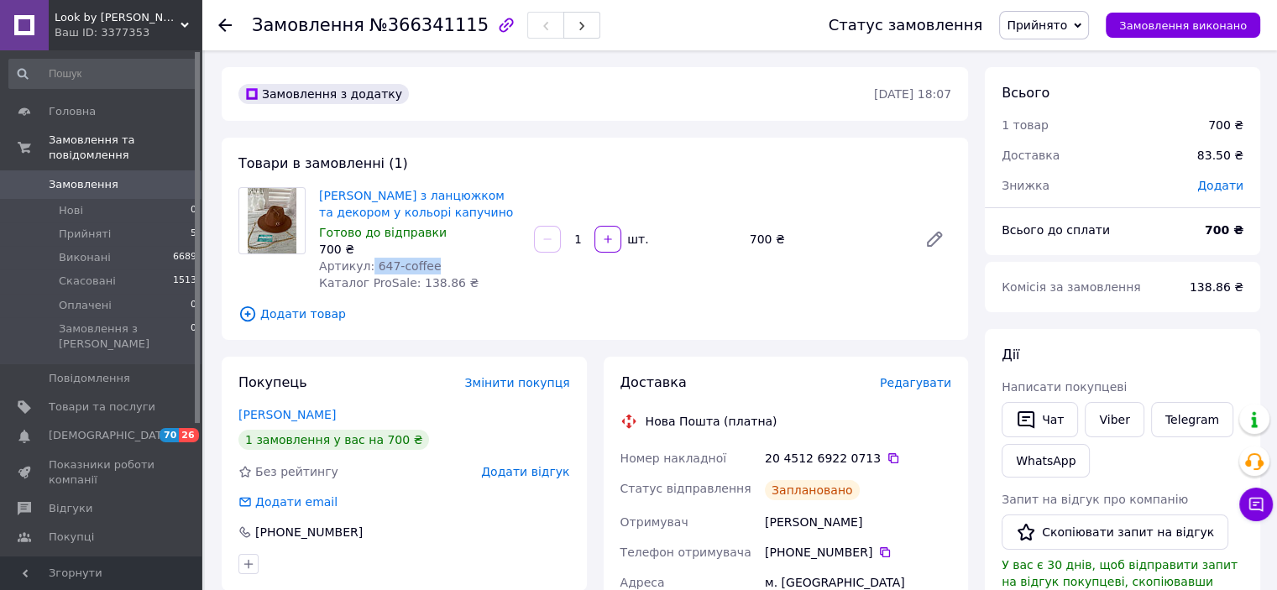
drag, startPoint x: 366, startPoint y: 264, endPoint x: 473, endPoint y: 269, distance: 107.5
click at [473, 269] on div "Артикул: 647-coffee" at bounding box center [419, 266] width 201 height 17
copy span "647-coffee"
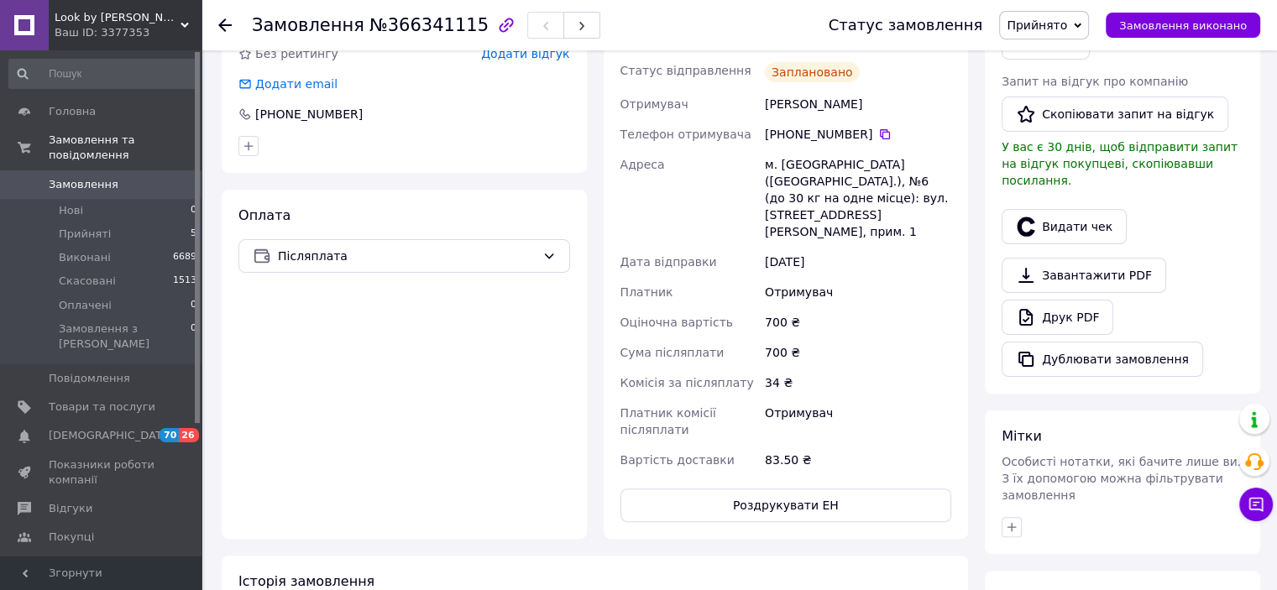
scroll to position [336, 0]
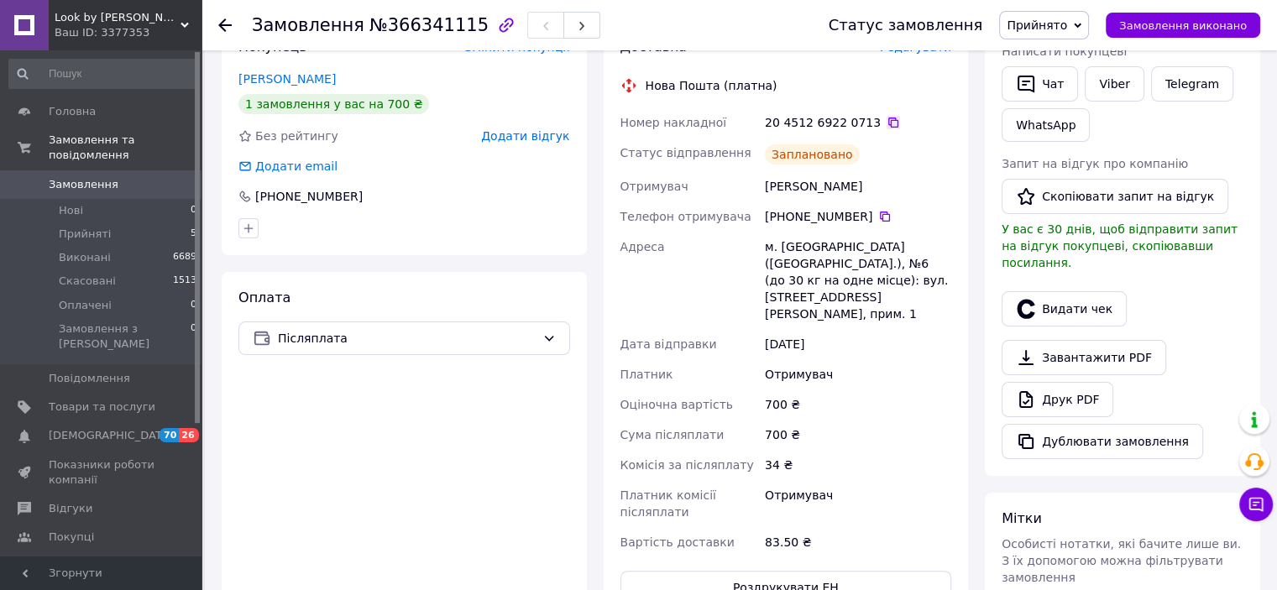
click at [886, 123] on icon at bounding box center [892, 122] width 13 height 13
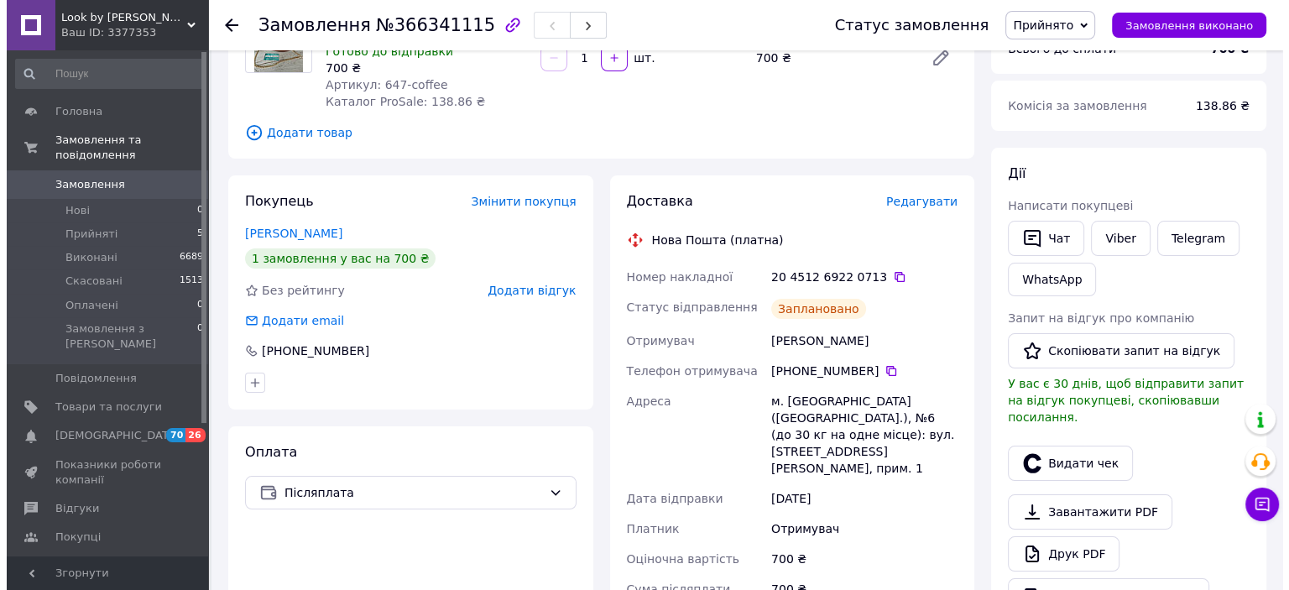
scroll to position [168, 0]
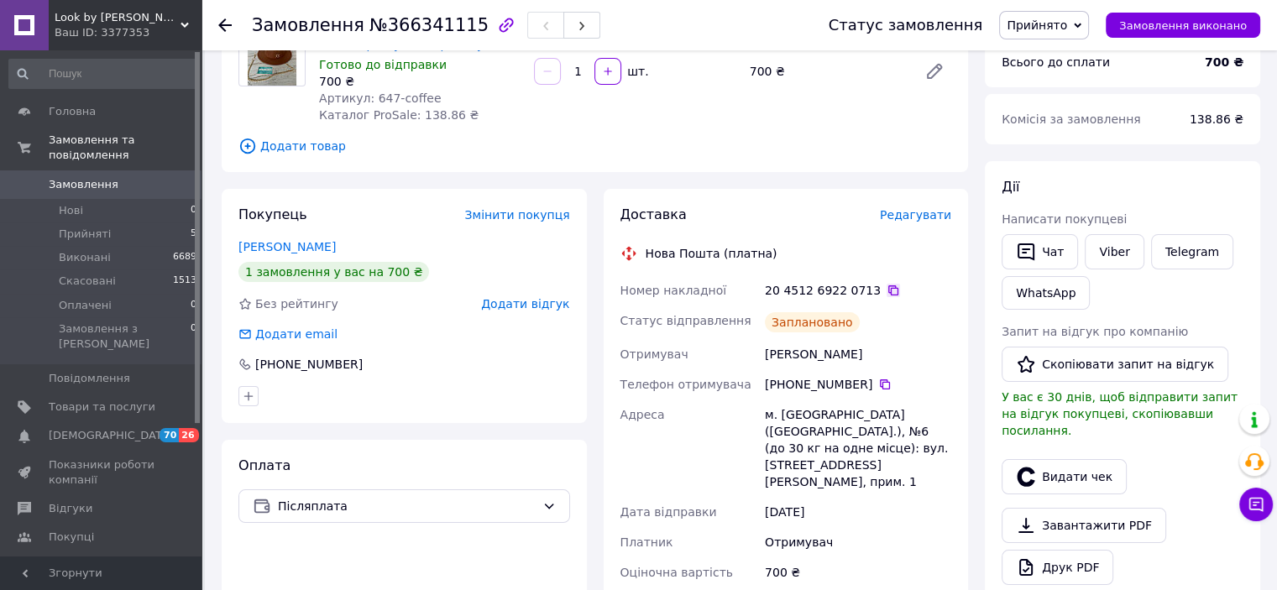
click at [886, 290] on icon at bounding box center [892, 290] width 13 height 13
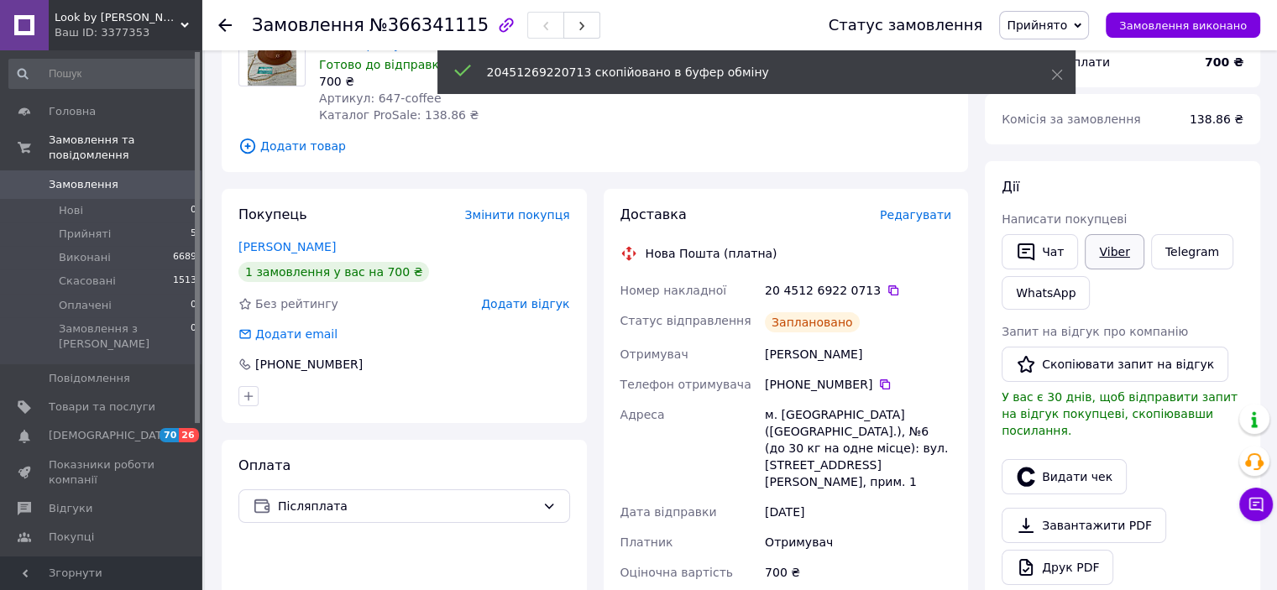
click at [1111, 254] on link "Viber" at bounding box center [1114, 251] width 59 height 35
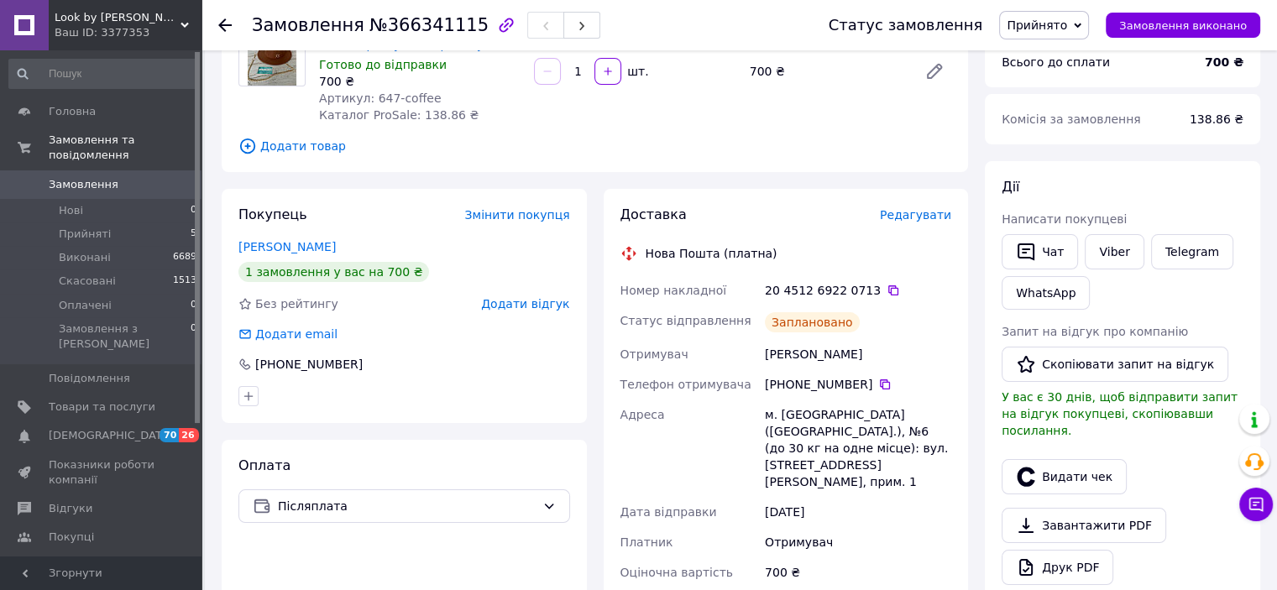
drag, startPoint x: 356, startPoint y: 201, endPoint x: 378, endPoint y: 200, distance: 21.8
click at [356, 201] on div "Покупець Змінити покупця Єгорова Златослава 1 замовлення у вас на 700 ₴ Без рей…" at bounding box center [404, 306] width 365 height 234
click at [1065, 463] on button "Видати чек" at bounding box center [1063, 476] width 125 height 35
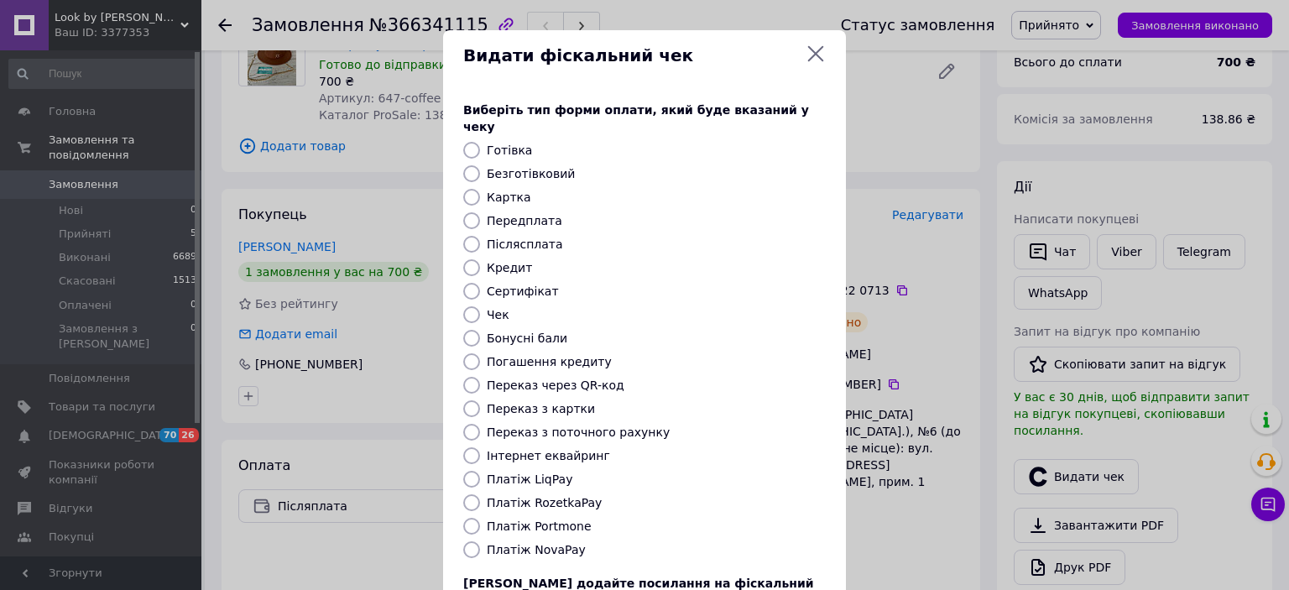
click at [510, 543] on label "Платіж NovaPay" at bounding box center [536, 549] width 99 height 13
click at [480, 541] on input "Платіж NovaPay" at bounding box center [471, 549] width 17 height 17
radio input "true"
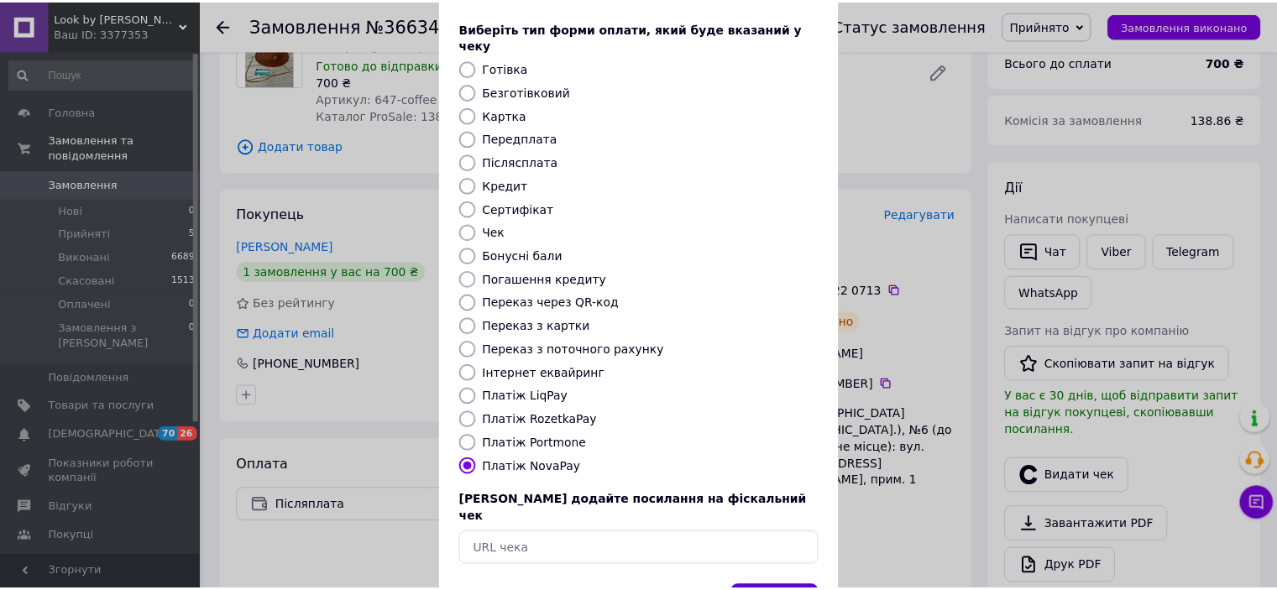
scroll to position [130, 0]
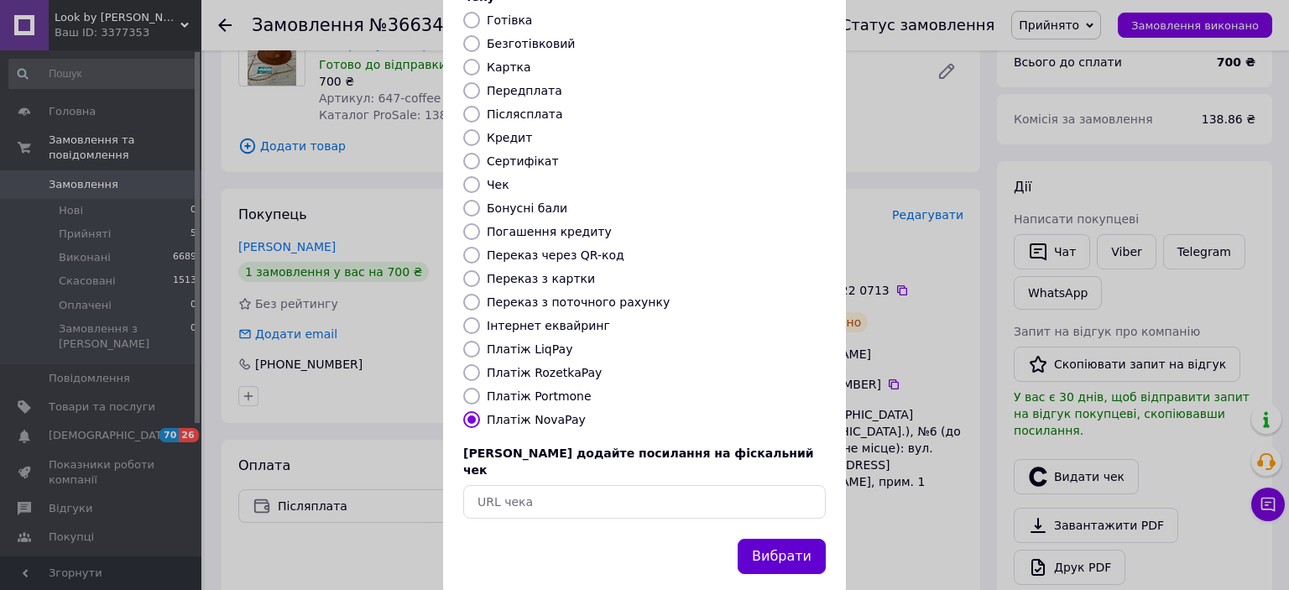
click at [750, 539] on button "Вибрати" at bounding box center [782, 557] width 88 height 36
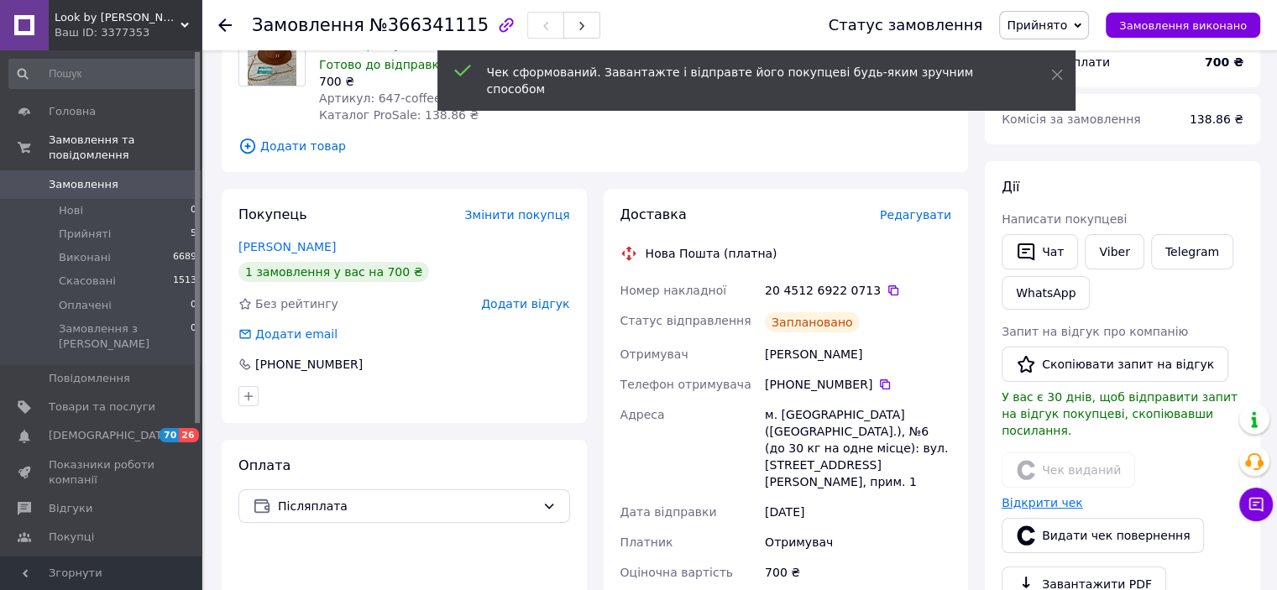
click at [1053, 496] on link "Відкрити чек" at bounding box center [1041, 502] width 81 height 13
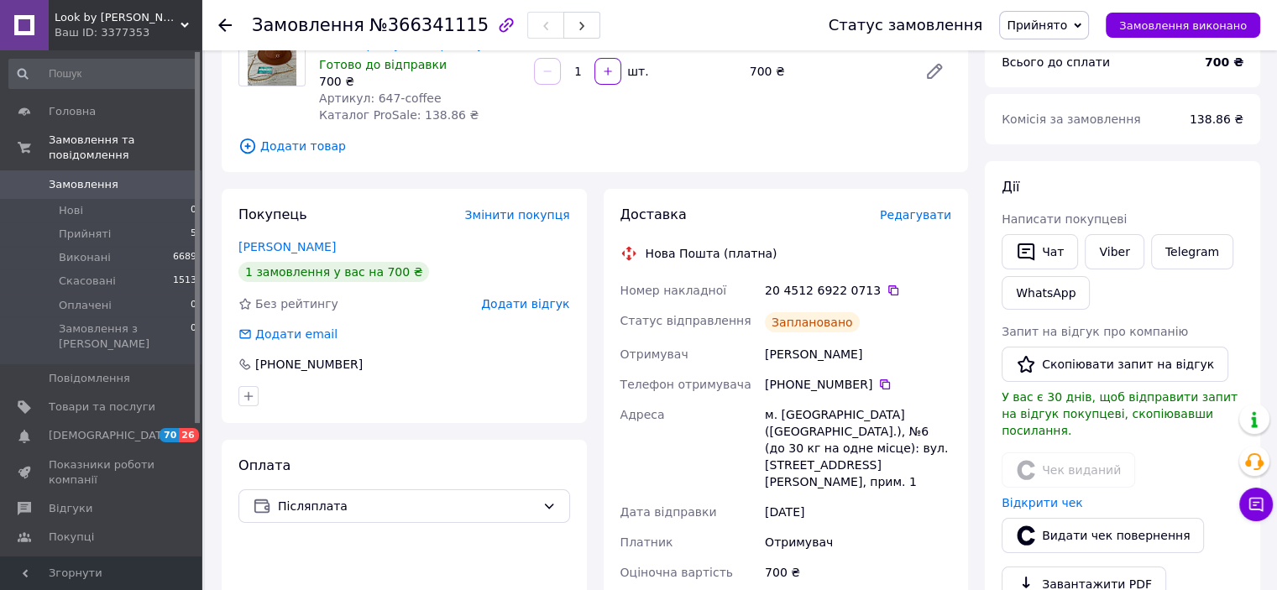
click at [1044, 21] on span "Прийнято" at bounding box center [1037, 24] width 60 height 13
click at [1088, 58] on li "Виконано" at bounding box center [1044, 58] width 88 height 25
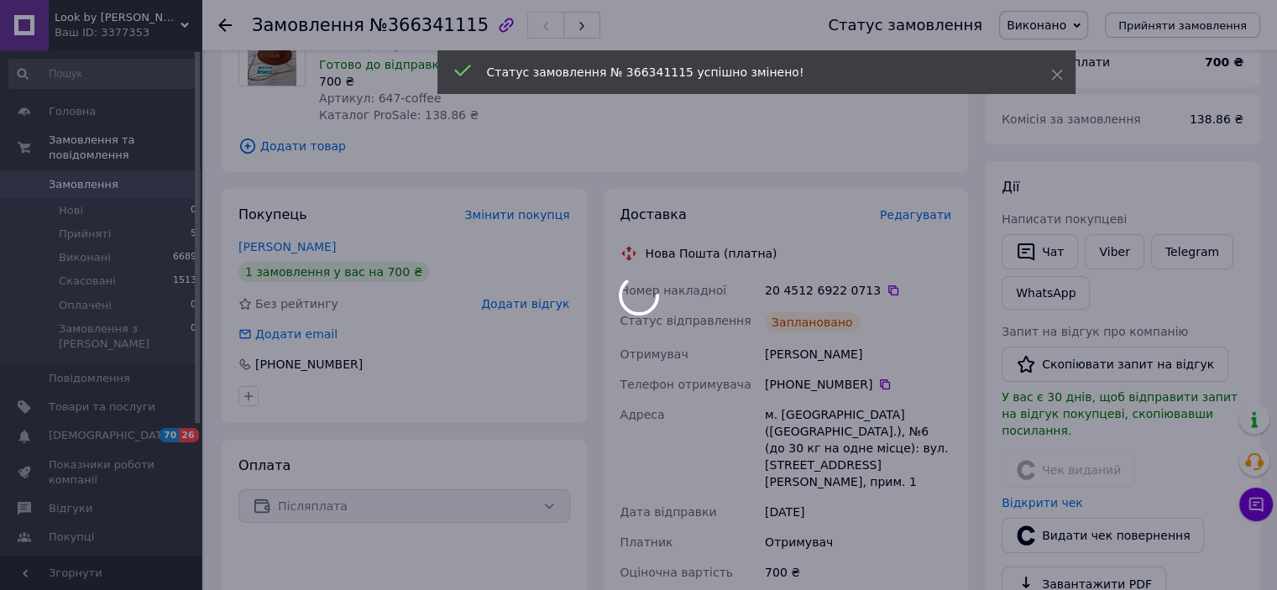
click at [109, 222] on body "Look by Katrina Ваш ID: 3377353 Сайт Look by Katrina Кабінет покупця Перевірити…" at bounding box center [638, 475] width 1277 height 1287
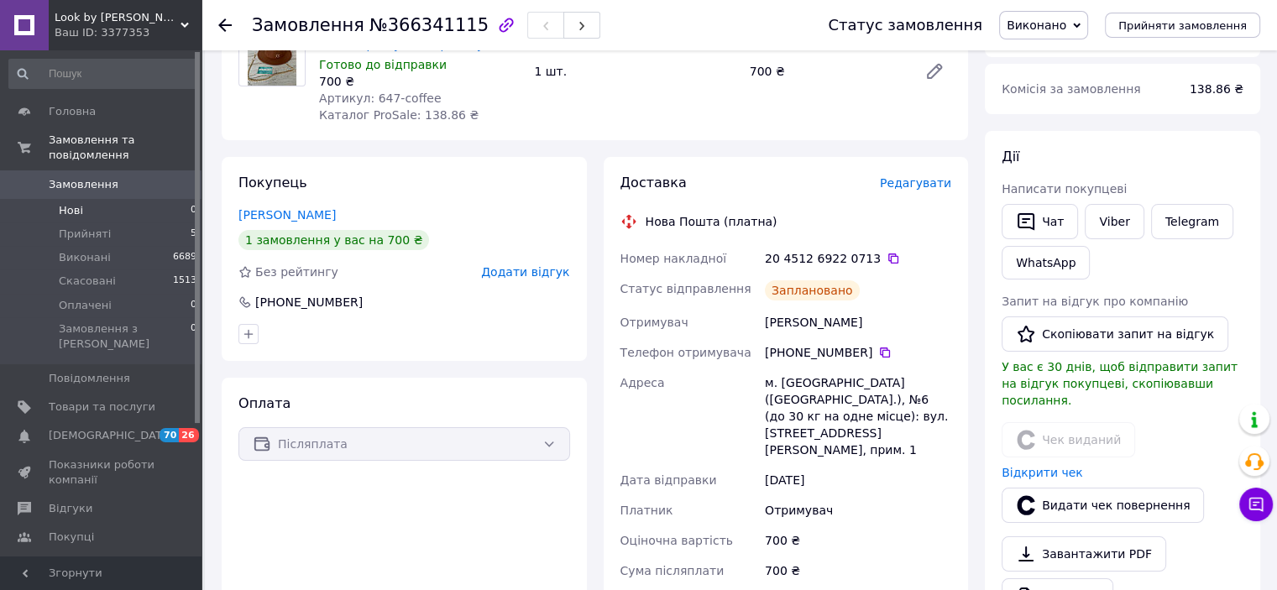
click at [97, 199] on li "Нові 0" at bounding box center [103, 211] width 207 height 24
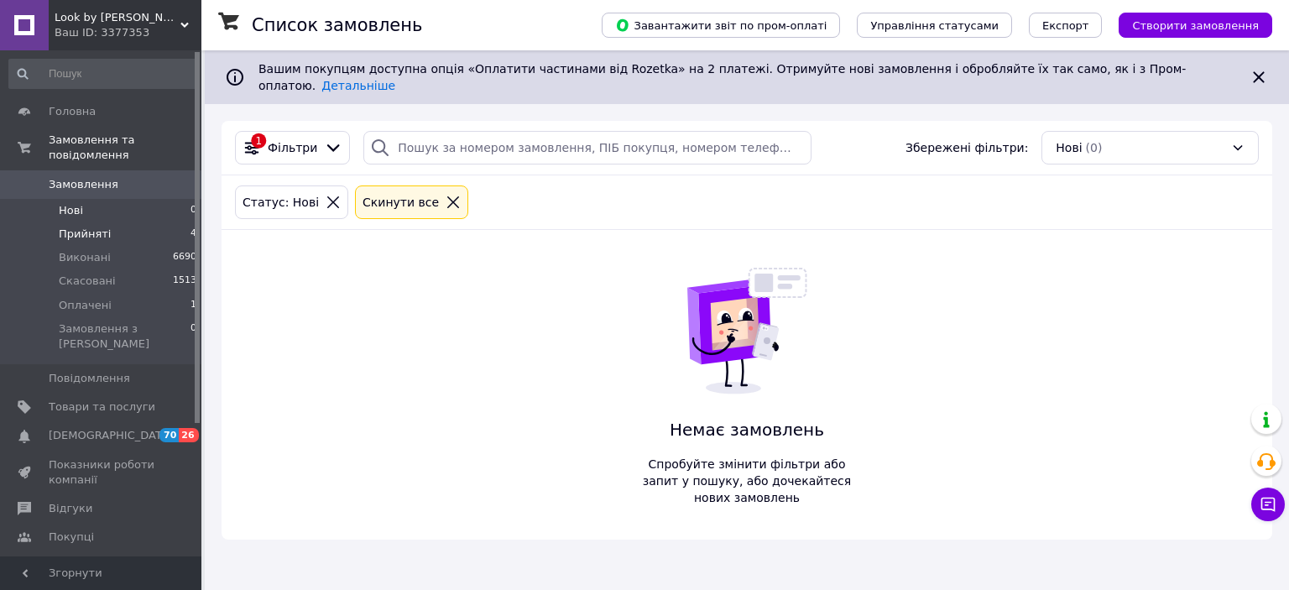
click at [90, 227] on span "Прийняті" at bounding box center [85, 234] width 52 height 15
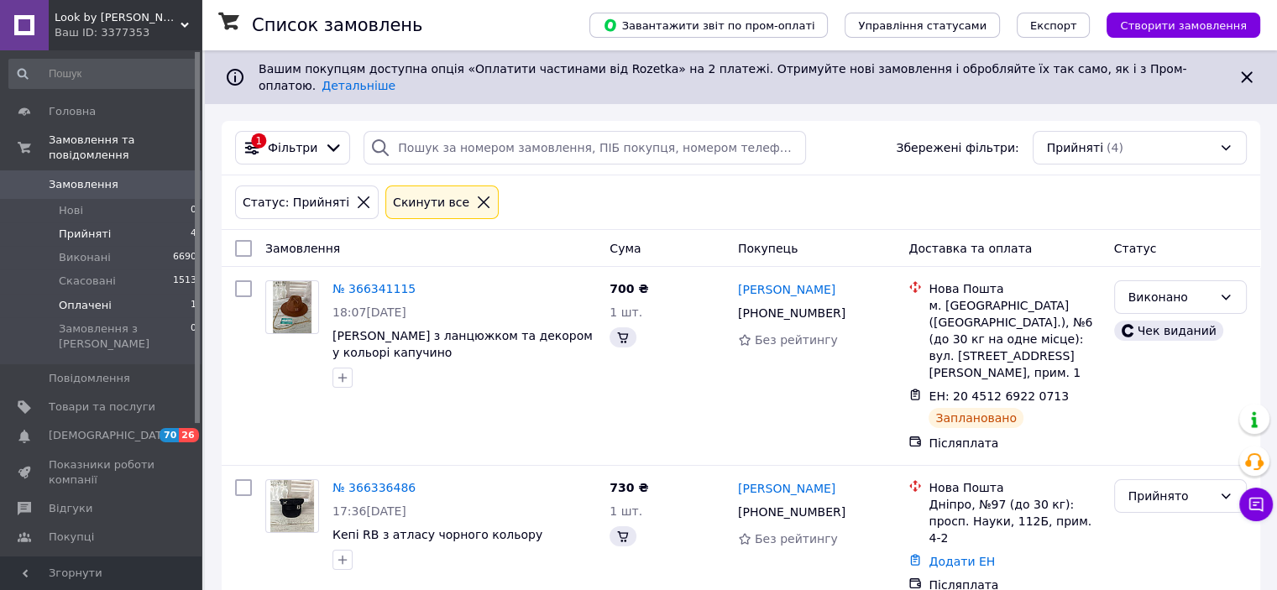
click at [87, 300] on li "Оплачені 1" at bounding box center [103, 306] width 207 height 24
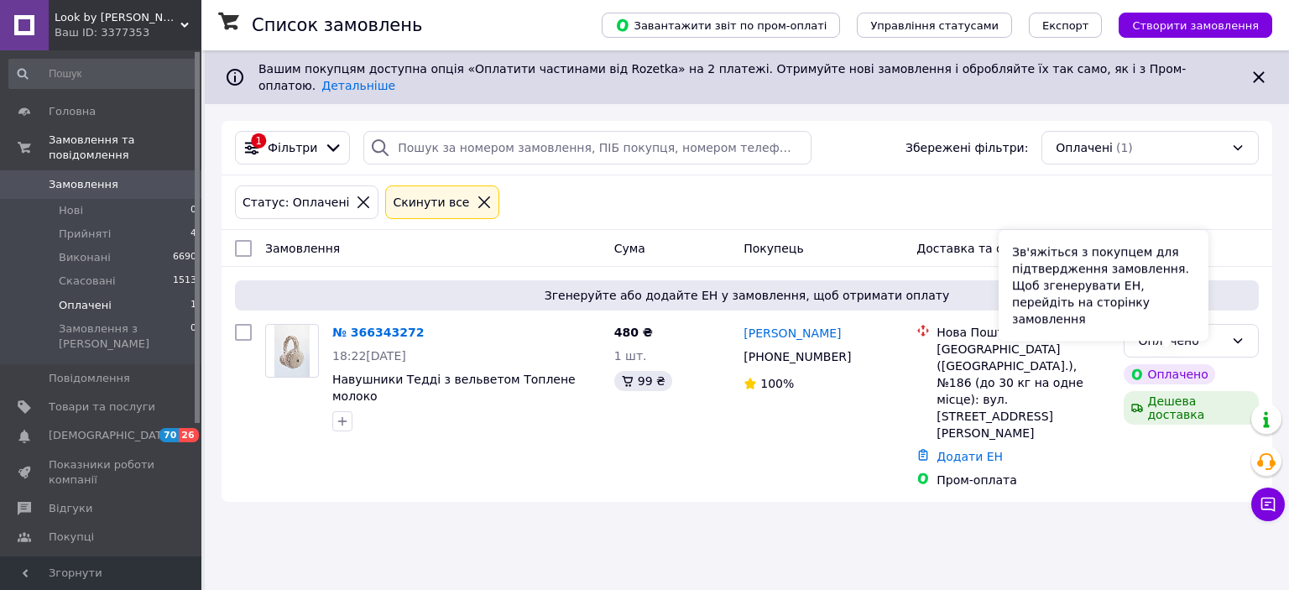
click at [1187, 332] on div "Зв'яжіться з покупцем для підтвердження замовлення. Щоб згенерувати ЕН, перейді…" at bounding box center [1104, 285] width 210 height 111
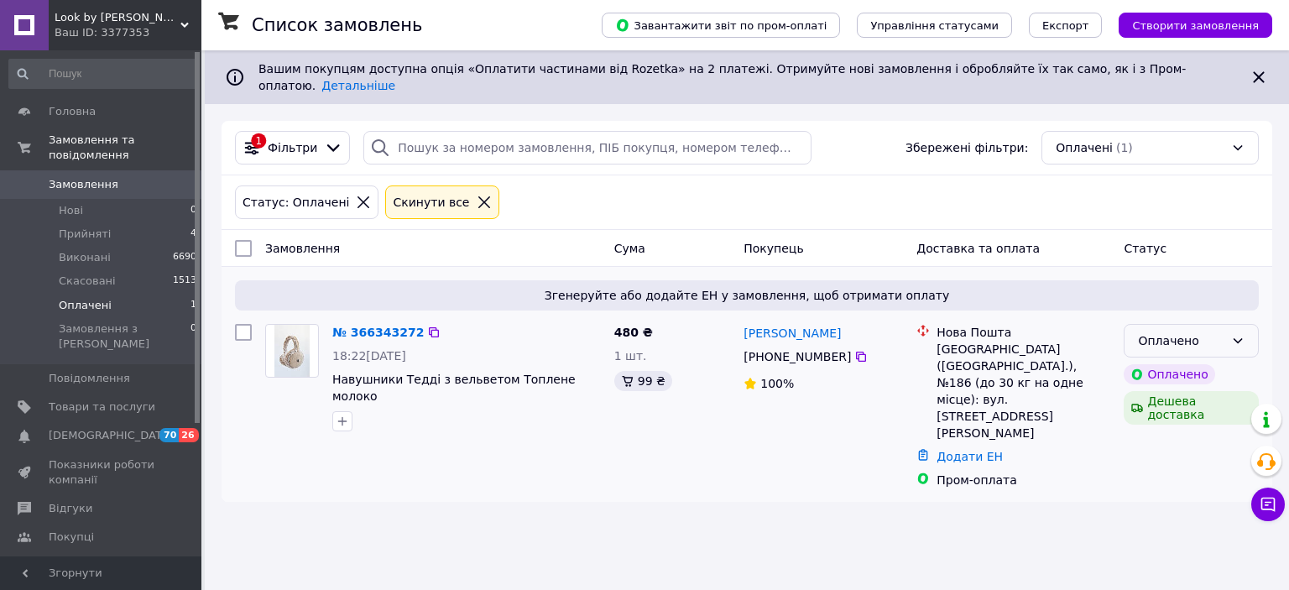
click at [1226, 332] on div "Оплачено" at bounding box center [1191, 341] width 135 height 34
click at [1161, 360] on li "Прийнято" at bounding box center [1191, 363] width 133 height 30
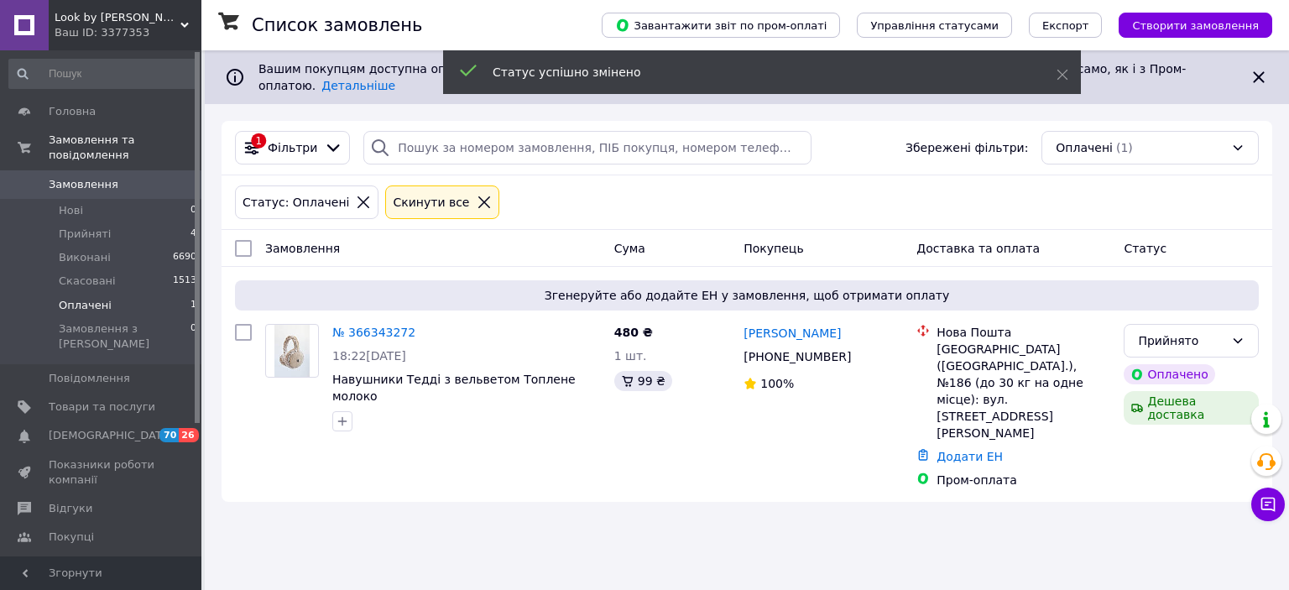
click at [379, 326] on link "№ 366343272" at bounding box center [373, 332] width 83 height 13
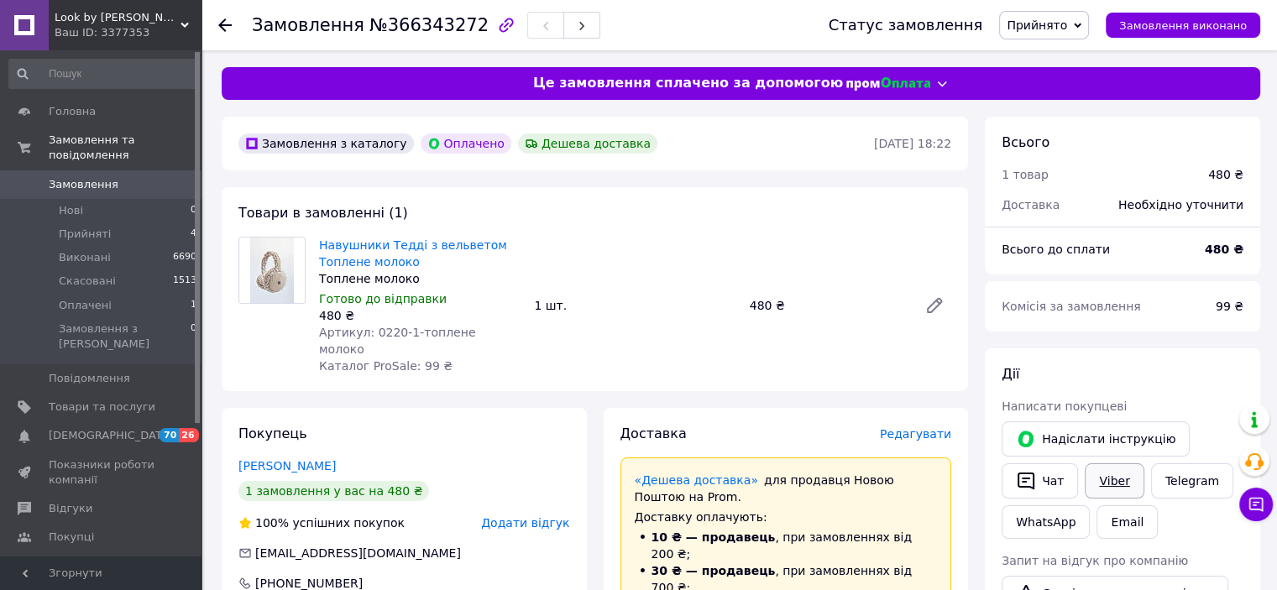
click at [1114, 478] on link "Viber" at bounding box center [1114, 480] width 59 height 35
click at [396, 435] on div "Покупець Чабанюк Татьяна 1 замовлення у вас на 480 ₴ 100% успішних покупок Дода…" at bounding box center [404, 525] width 365 height 234
click at [91, 227] on span "Прийняті" at bounding box center [85, 234] width 52 height 15
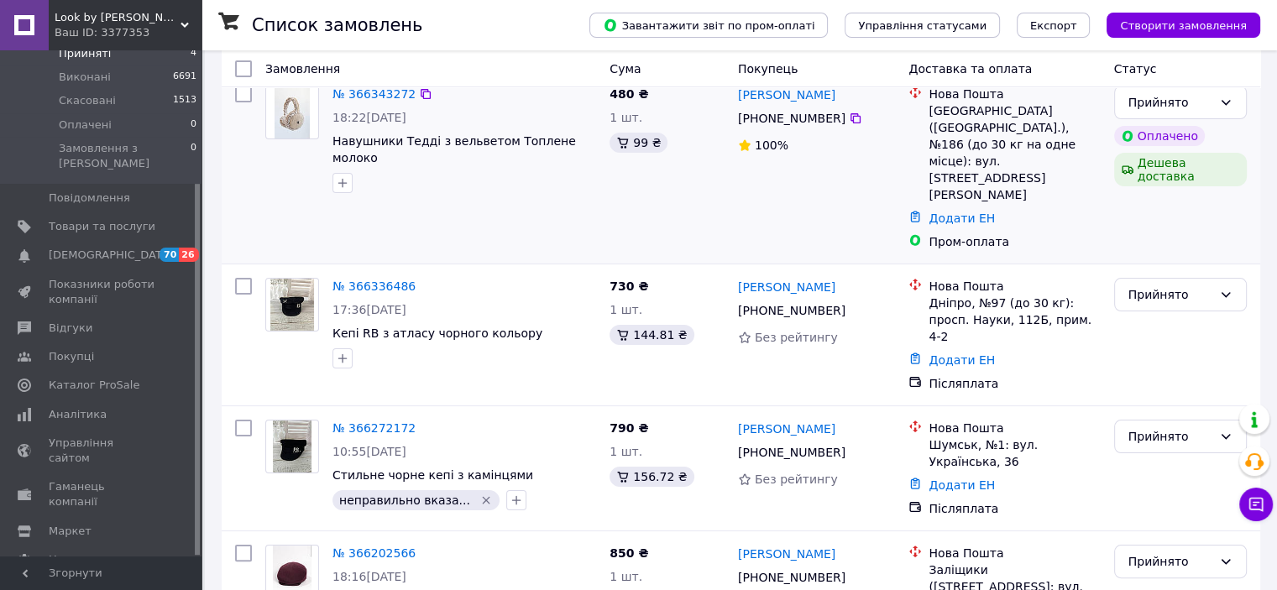
scroll to position [256, 0]
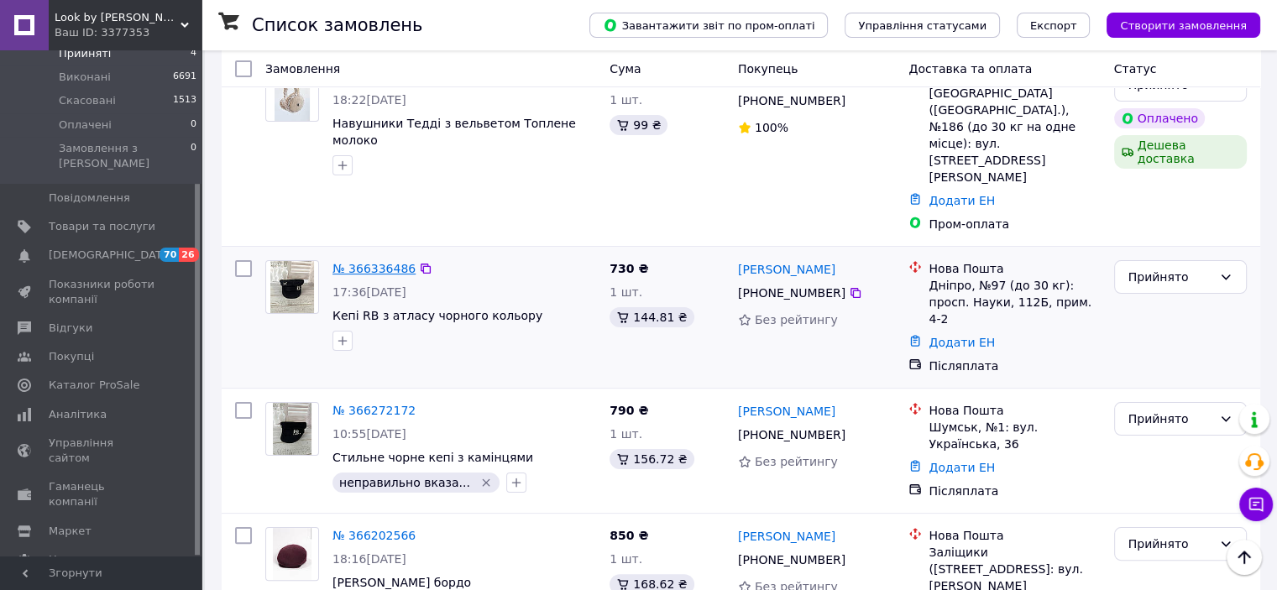
click at [352, 262] on link "№ 366336486" at bounding box center [373, 268] width 83 height 13
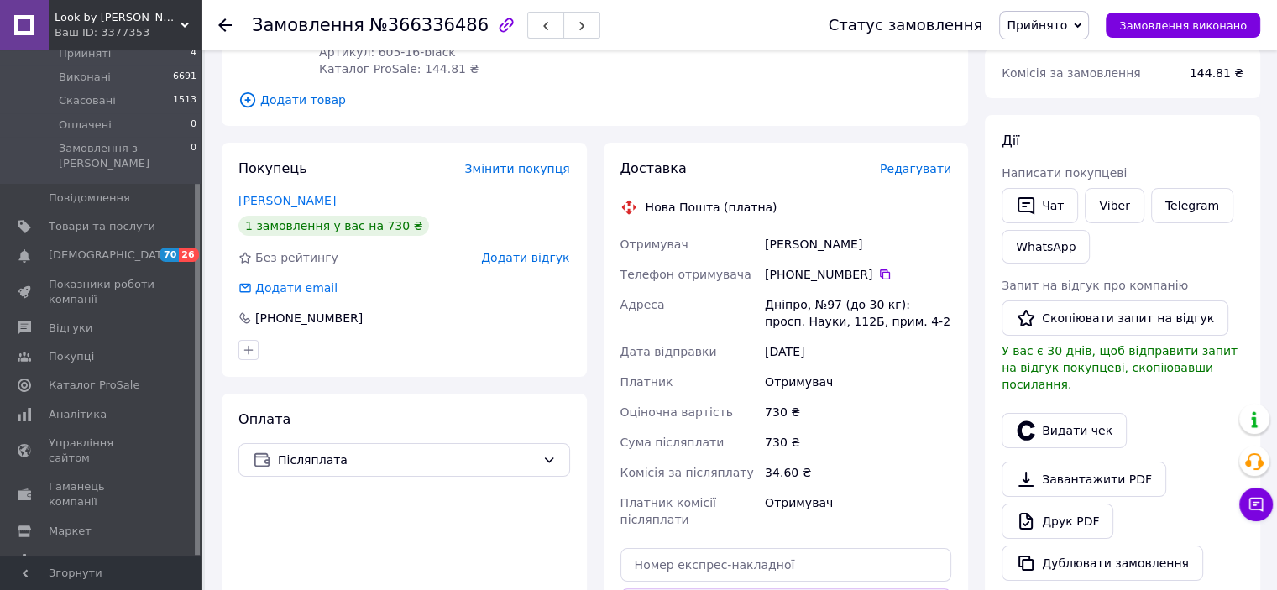
scroll to position [252, 0]
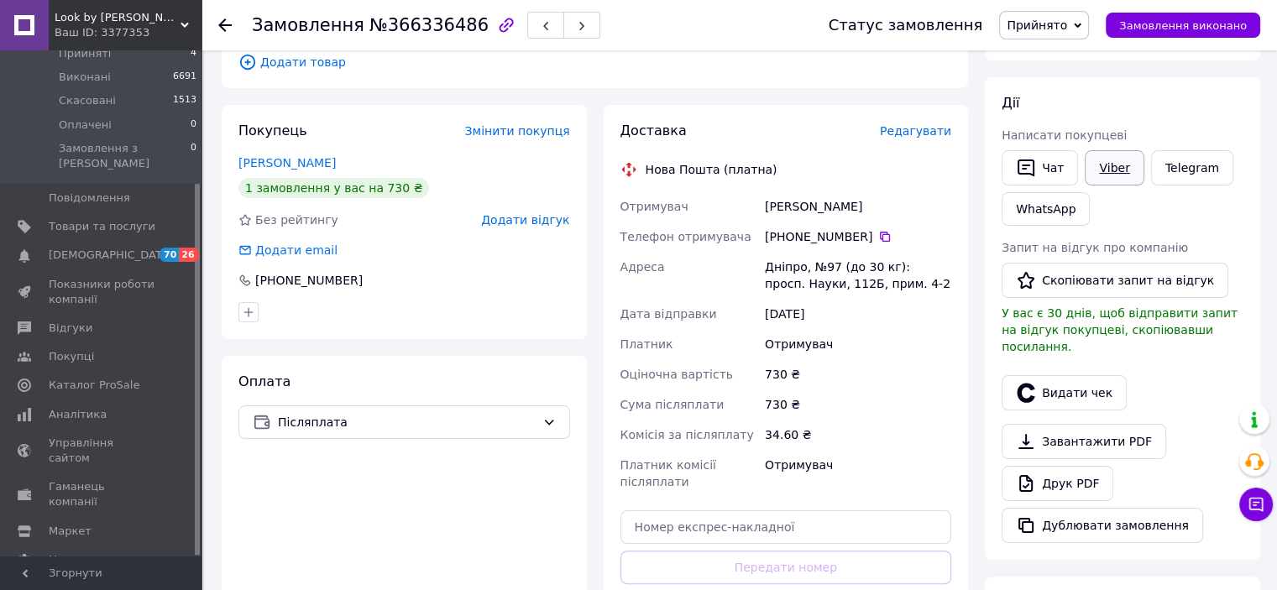
click at [1122, 170] on link "Viber" at bounding box center [1114, 167] width 59 height 35
drag, startPoint x: 762, startPoint y: 189, endPoint x: 868, endPoint y: 195, distance: 105.9
click at [868, 195] on div "Лашко Ярослава" at bounding box center [857, 206] width 193 height 30
copy div "Лашко Ярослава"
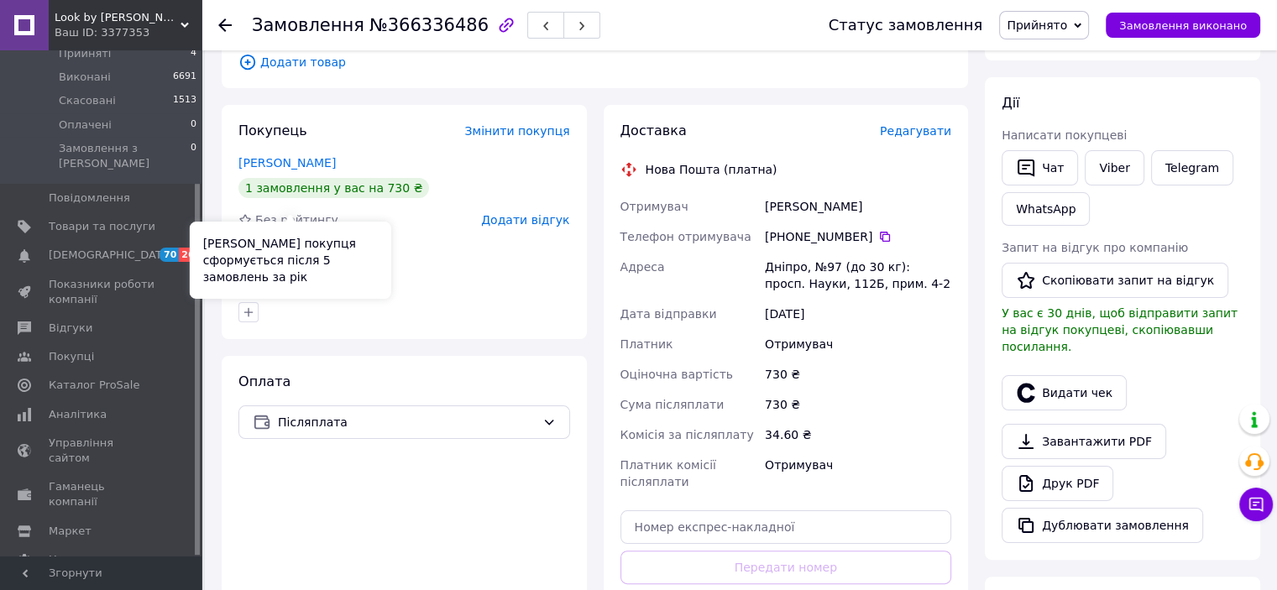
scroll to position [0, 0]
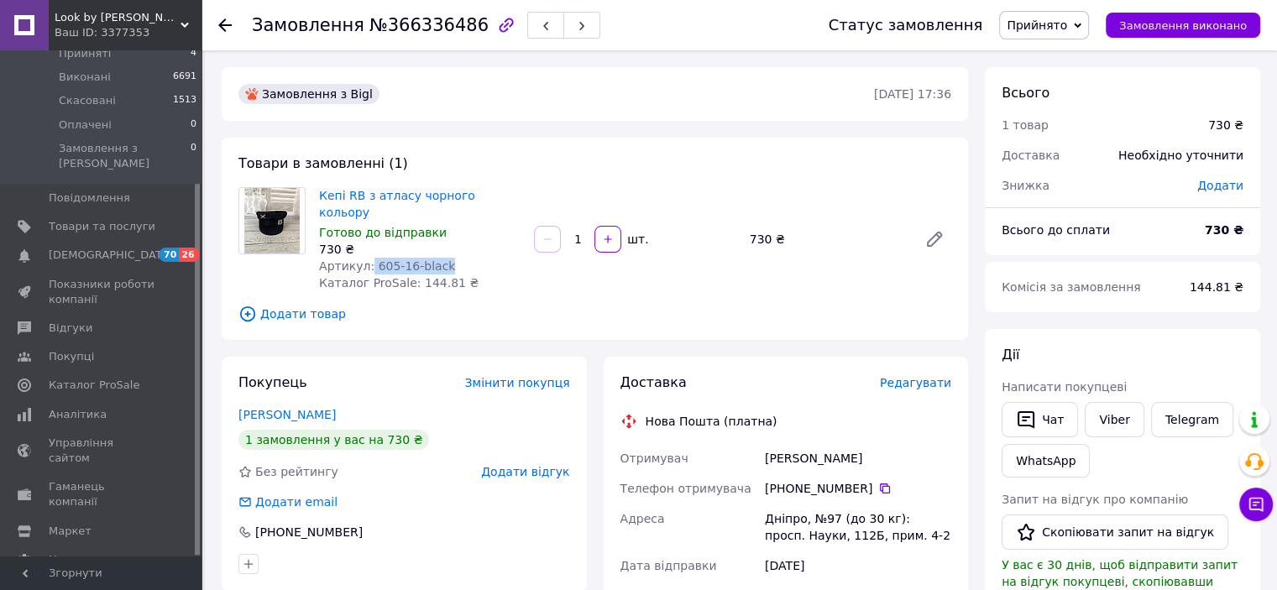
drag, startPoint x: 366, startPoint y: 252, endPoint x: 440, endPoint y: 249, distance: 73.9
click at [440, 258] on div "Артикул: 605-16-black" at bounding box center [419, 266] width 201 height 17
copy span "605-16-black"
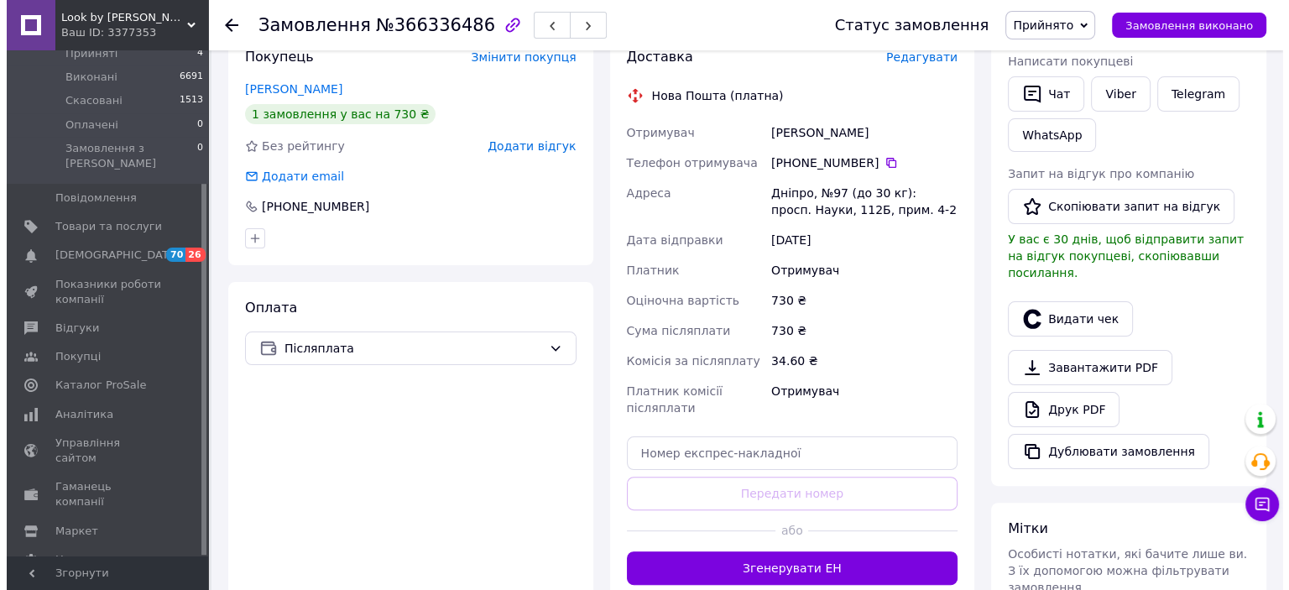
scroll to position [336, 0]
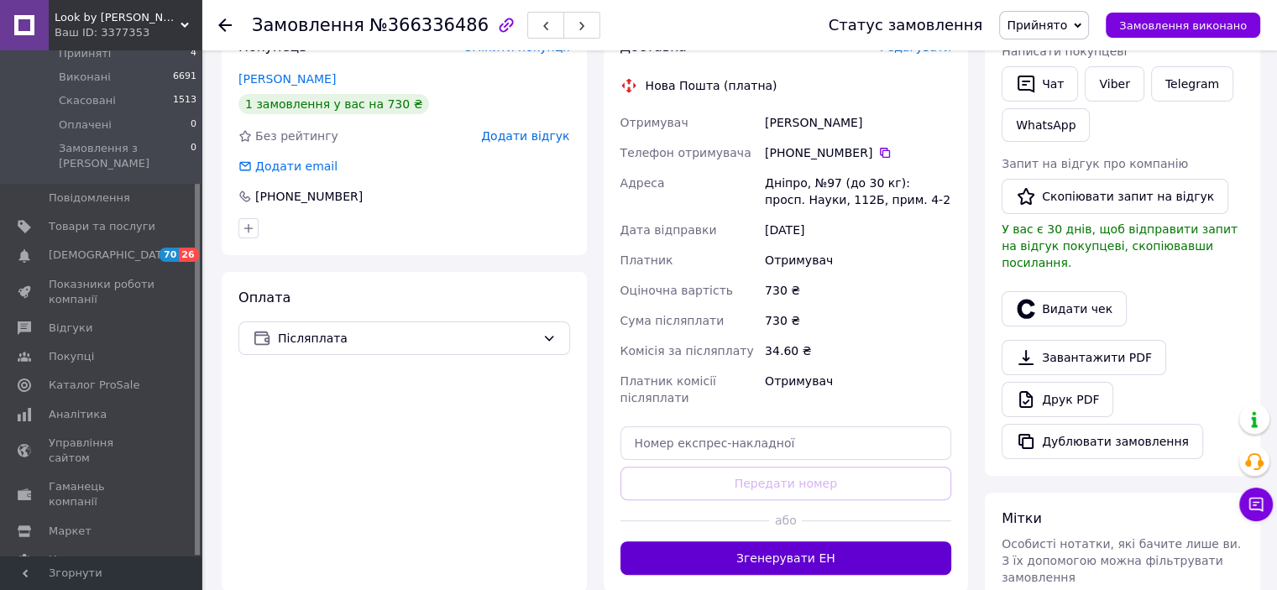
click at [768, 543] on button "Згенерувати ЕН" at bounding box center [786, 558] width 332 height 34
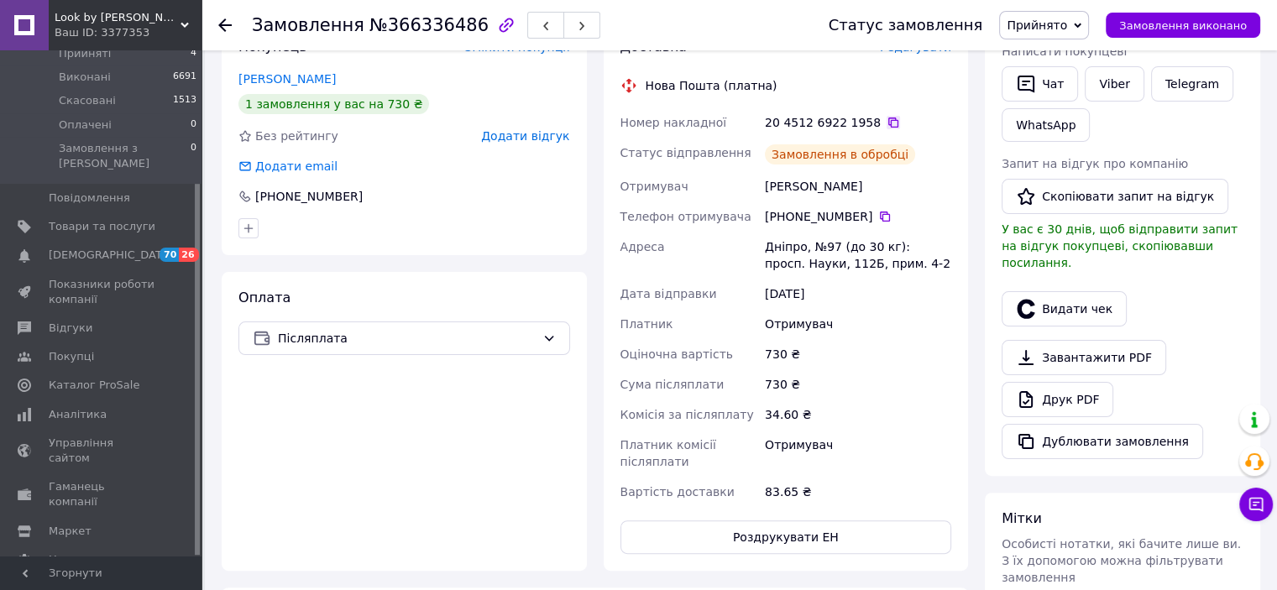
click at [886, 116] on icon at bounding box center [892, 122] width 13 height 13
click at [1118, 91] on link "Viber" at bounding box center [1114, 83] width 59 height 35
click at [436, 436] on div "Оплата Післяплата" at bounding box center [404, 421] width 365 height 299
click at [1054, 291] on button "Видати чек" at bounding box center [1063, 308] width 125 height 35
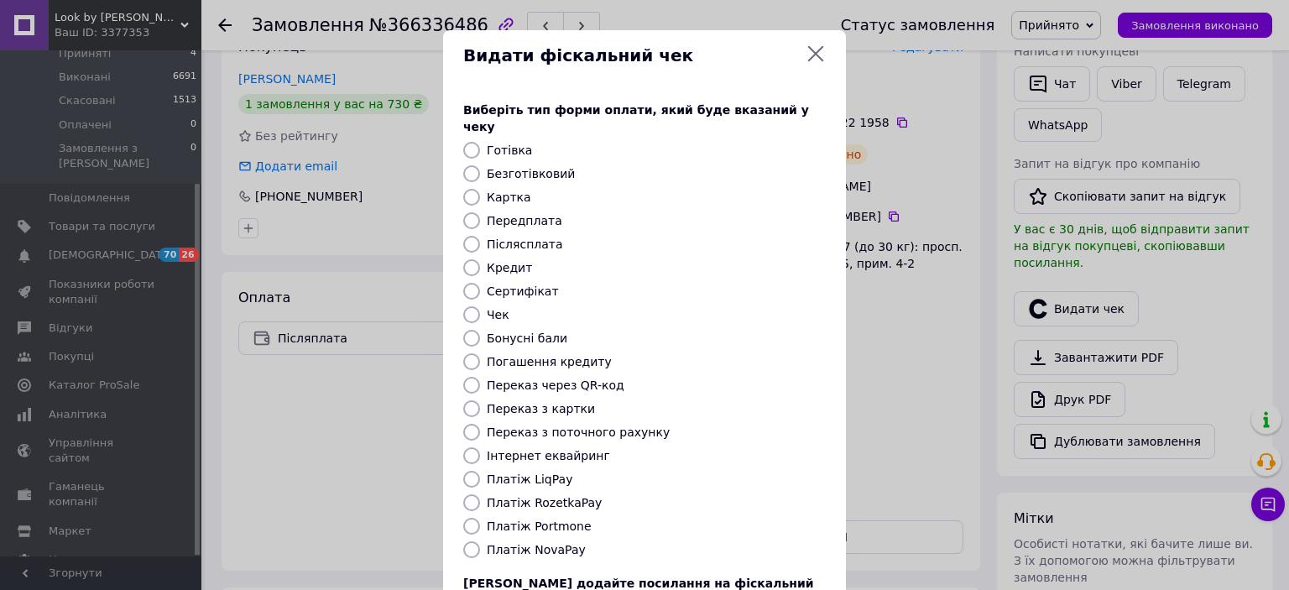
click at [520, 543] on label "Платіж NovaPay" at bounding box center [536, 549] width 99 height 13
click at [480, 541] on input "Платіж NovaPay" at bounding box center [471, 549] width 17 height 17
radio input "true"
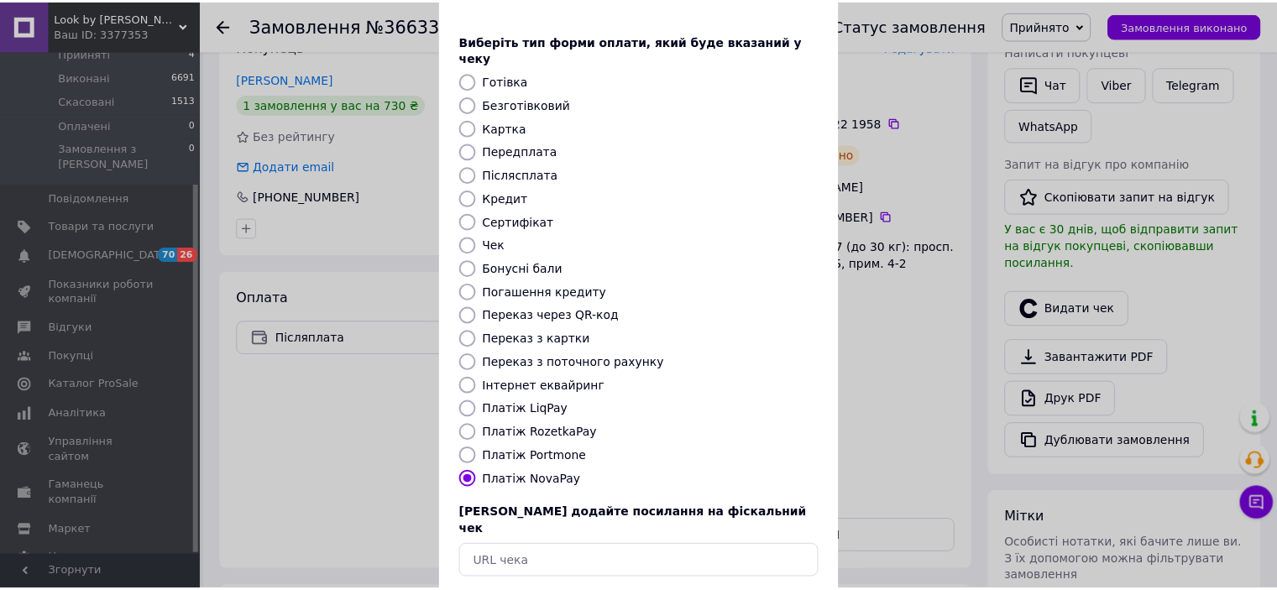
scroll to position [130, 0]
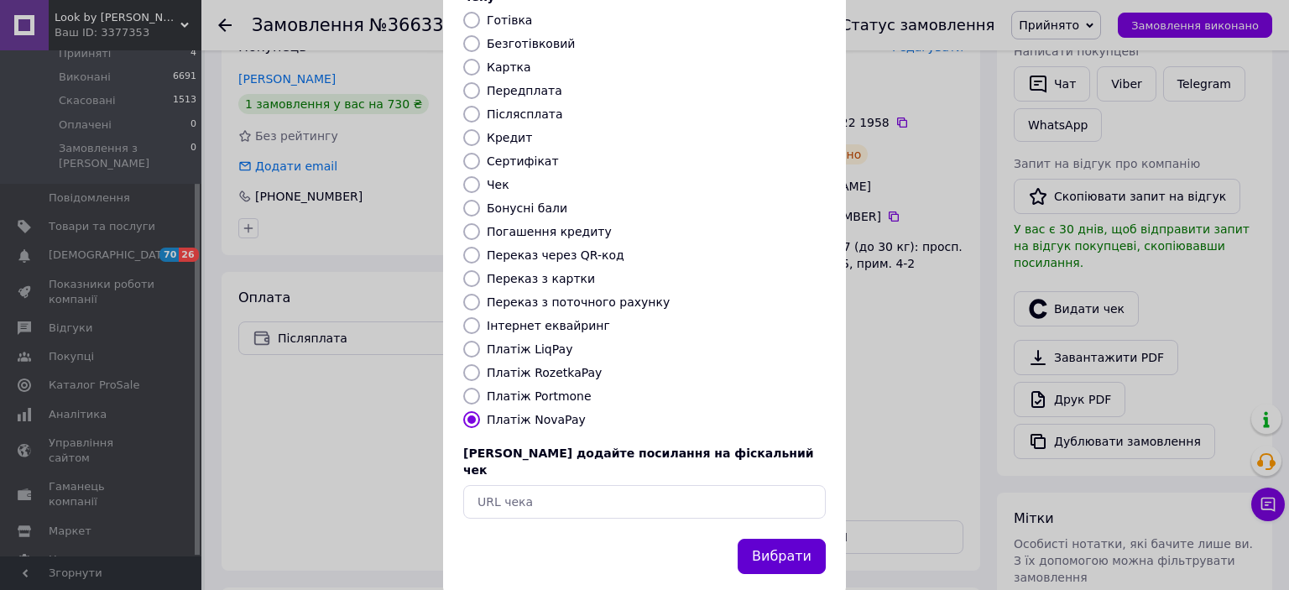
click at [803, 539] on button "Вибрати" at bounding box center [782, 557] width 88 height 36
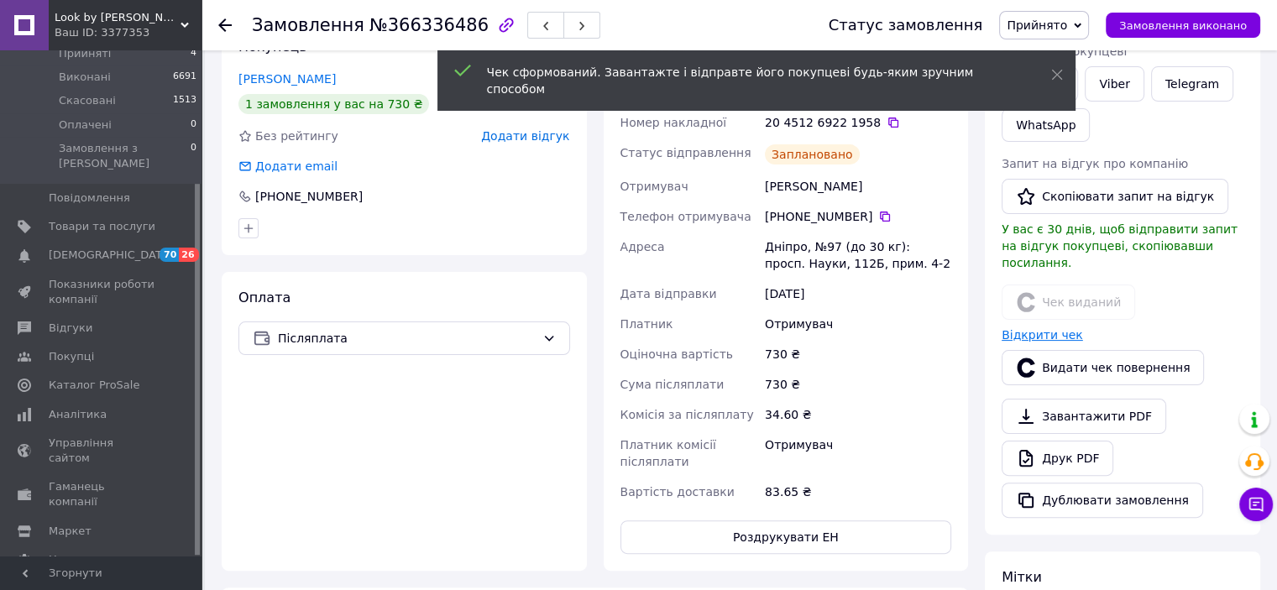
click at [1015, 328] on link "Відкрити чек" at bounding box center [1041, 334] width 81 height 13
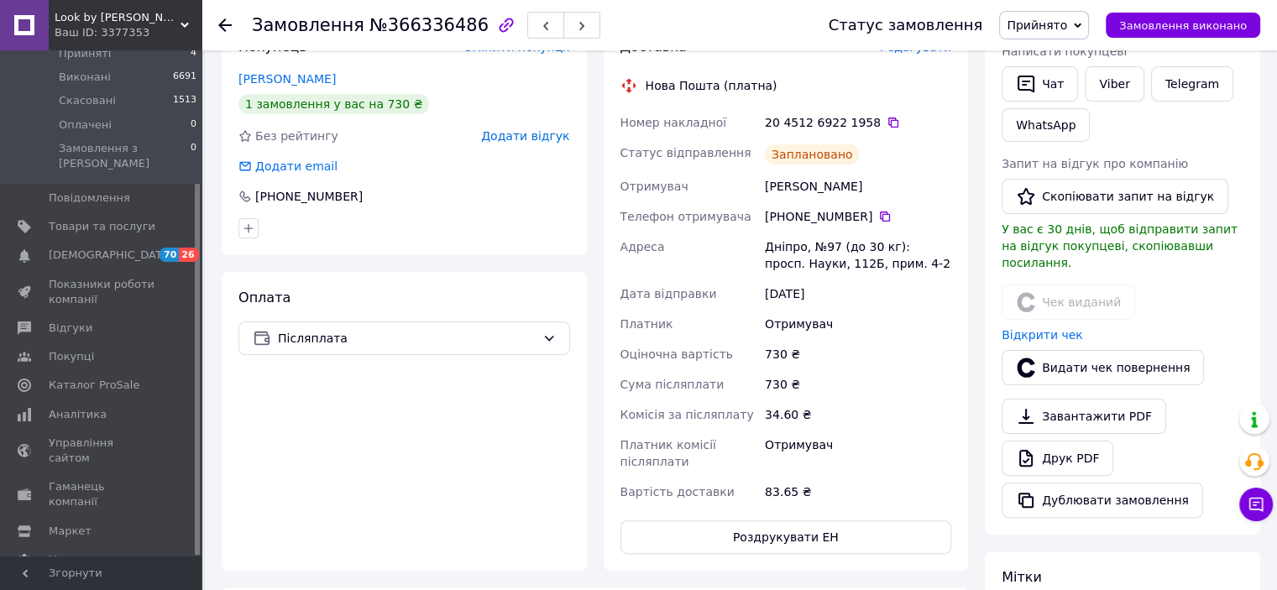
click at [1038, 26] on span "Прийнято" at bounding box center [1037, 24] width 60 height 13
click at [1041, 61] on li "Виконано" at bounding box center [1044, 58] width 88 height 25
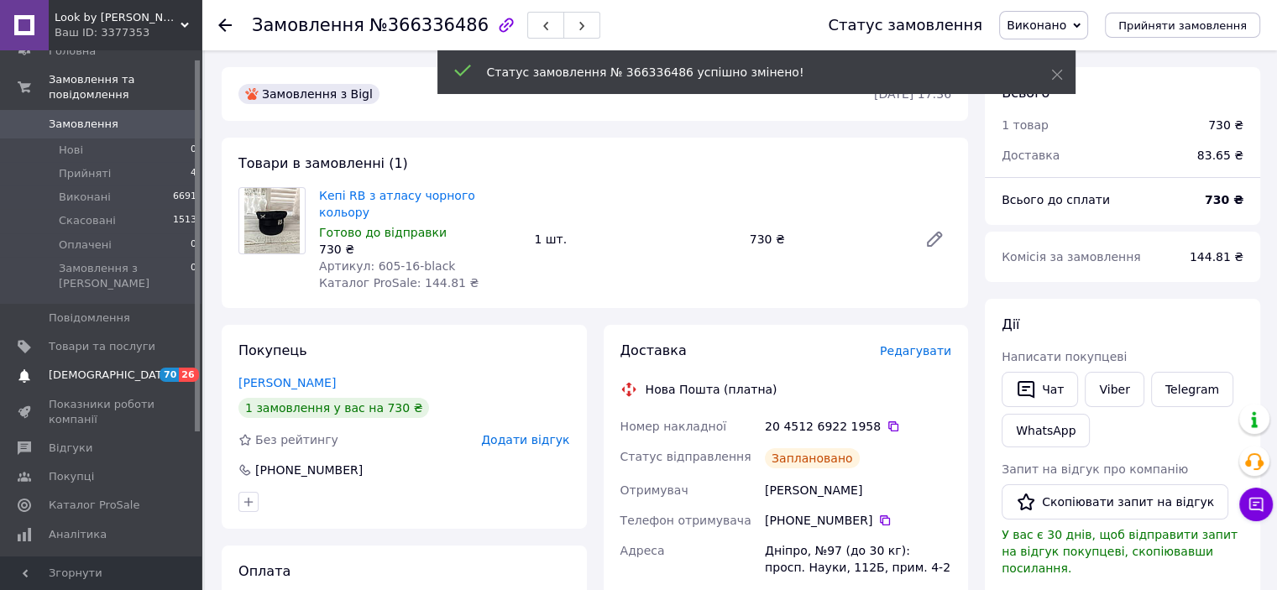
scroll to position [0, 0]
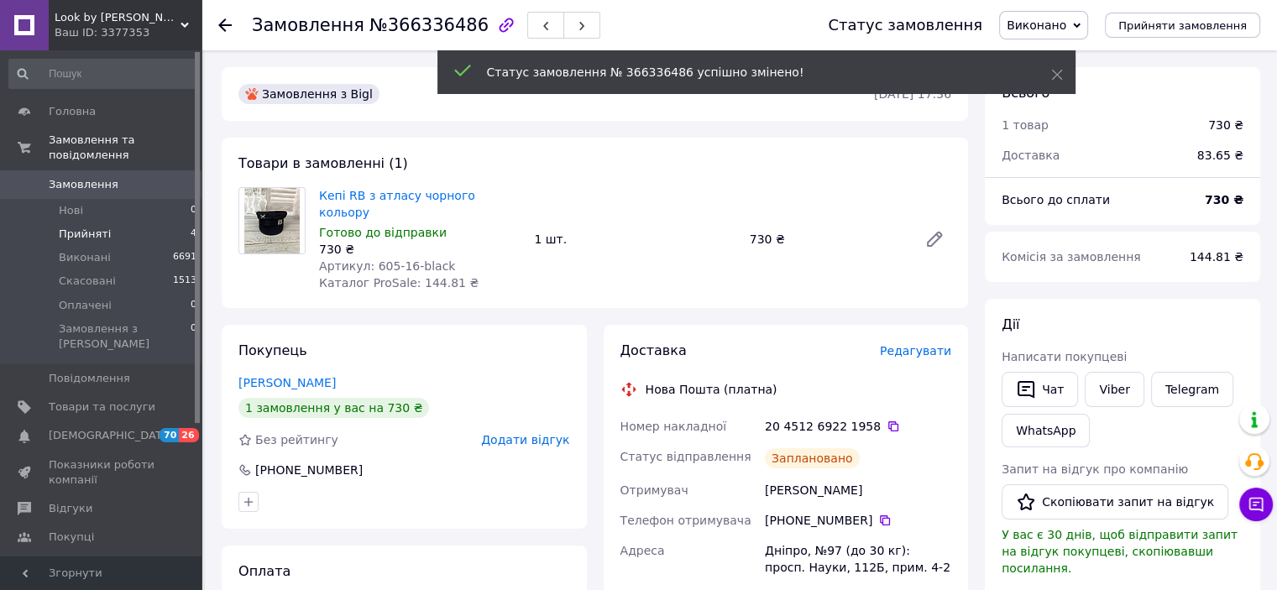
click at [97, 227] on span "Прийняті" at bounding box center [85, 234] width 52 height 15
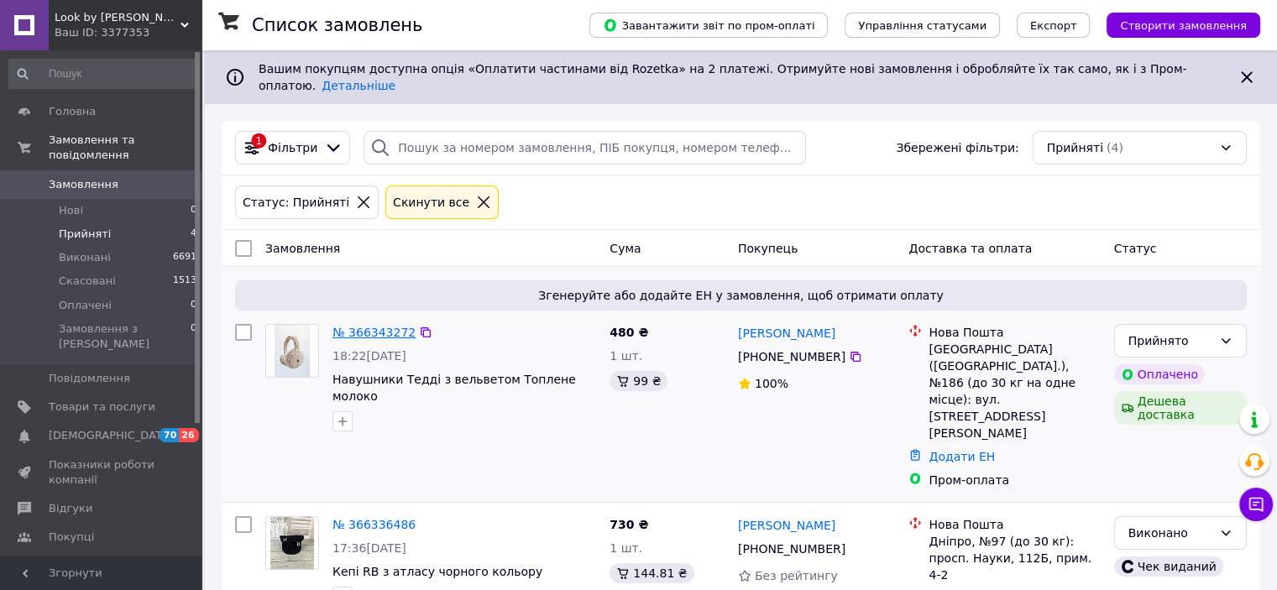
click at [338, 326] on link "№ 366343272" at bounding box center [373, 332] width 83 height 13
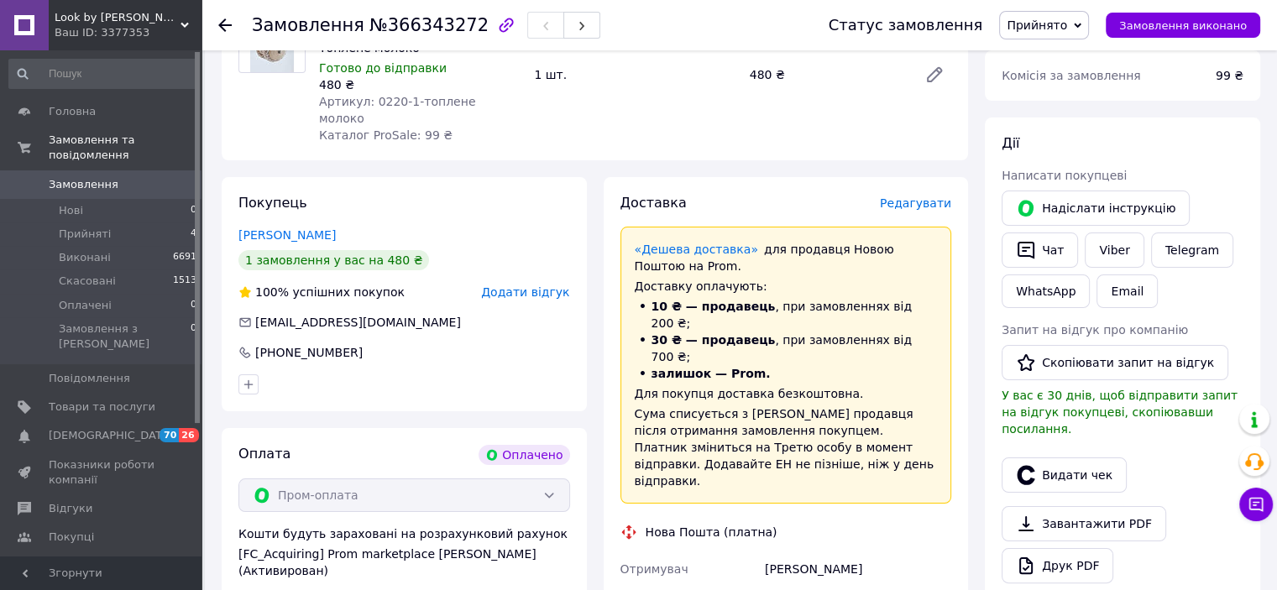
scroll to position [252, 0]
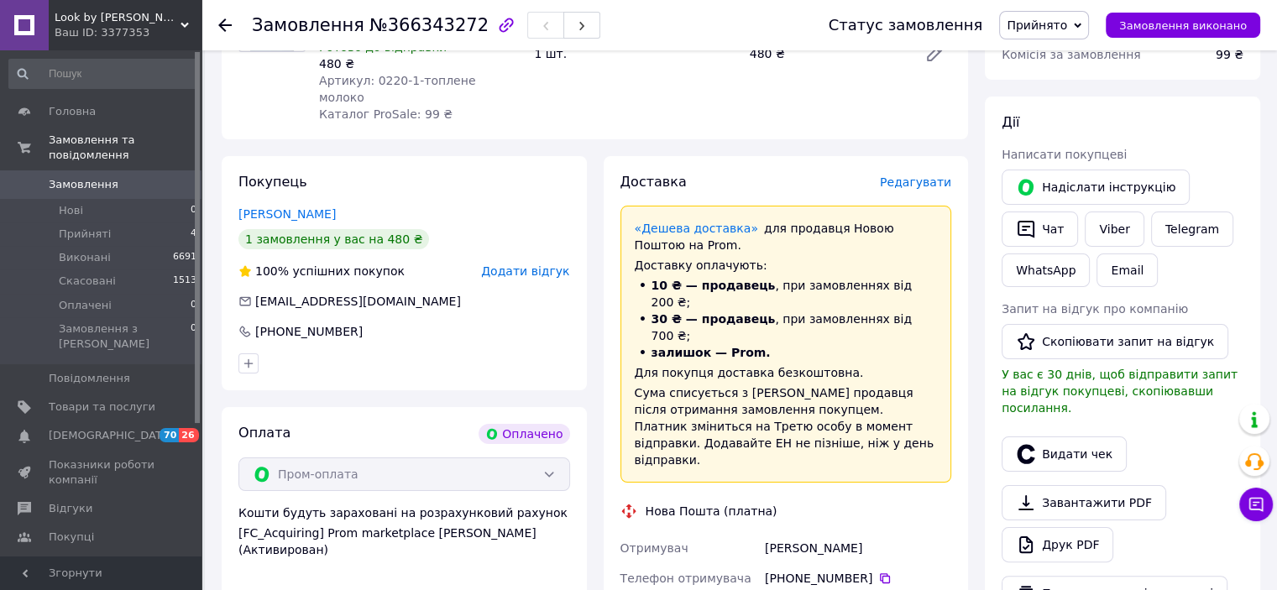
drag, startPoint x: 766, startPoint y: 479, endPoint x: 892, endPoint y: 494, distance: 126.7
click at [892, 533] on div "Чабанюк Татьяна" at bounding box center [857, 548] width 193 height 30
copy div "Чабанюк Татьяна"
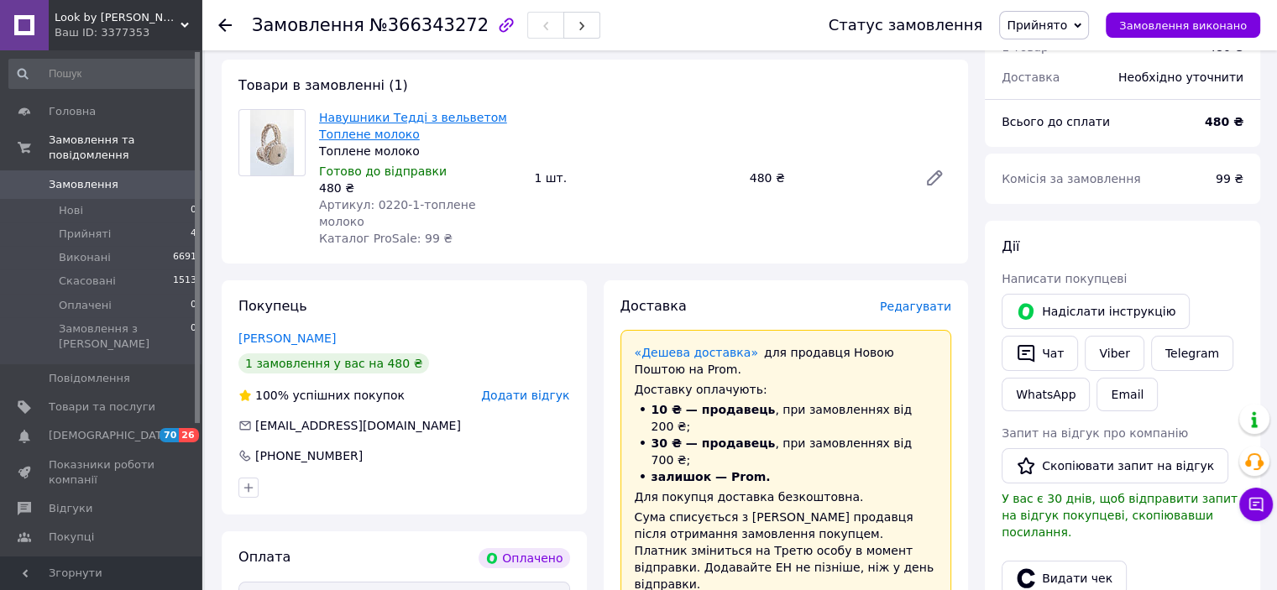
scroll to position [0, 0]
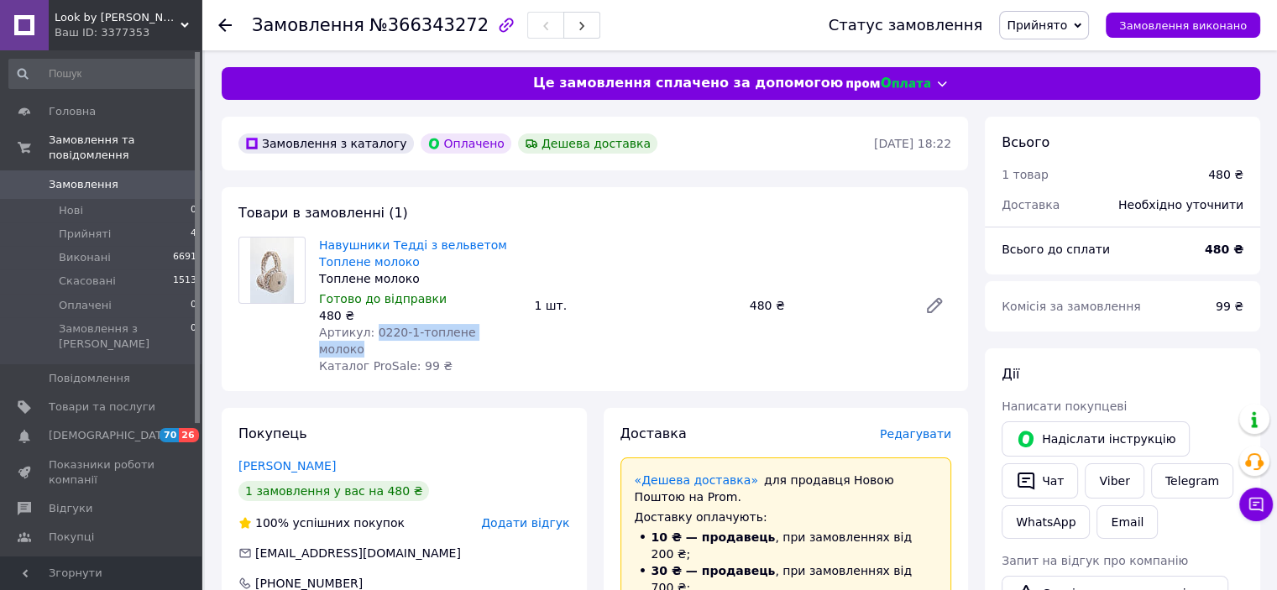
drag, startPoint x: 369, startPoint y: 332, endPoint x: 502, endPoint y: 334, distance: 132.7
click at [502, 334] on div "Артикул: 0220-1-топлене молоко" at bounding box center [419, 341] width 201 height 34
copy span "0220-1-топлене молоко"
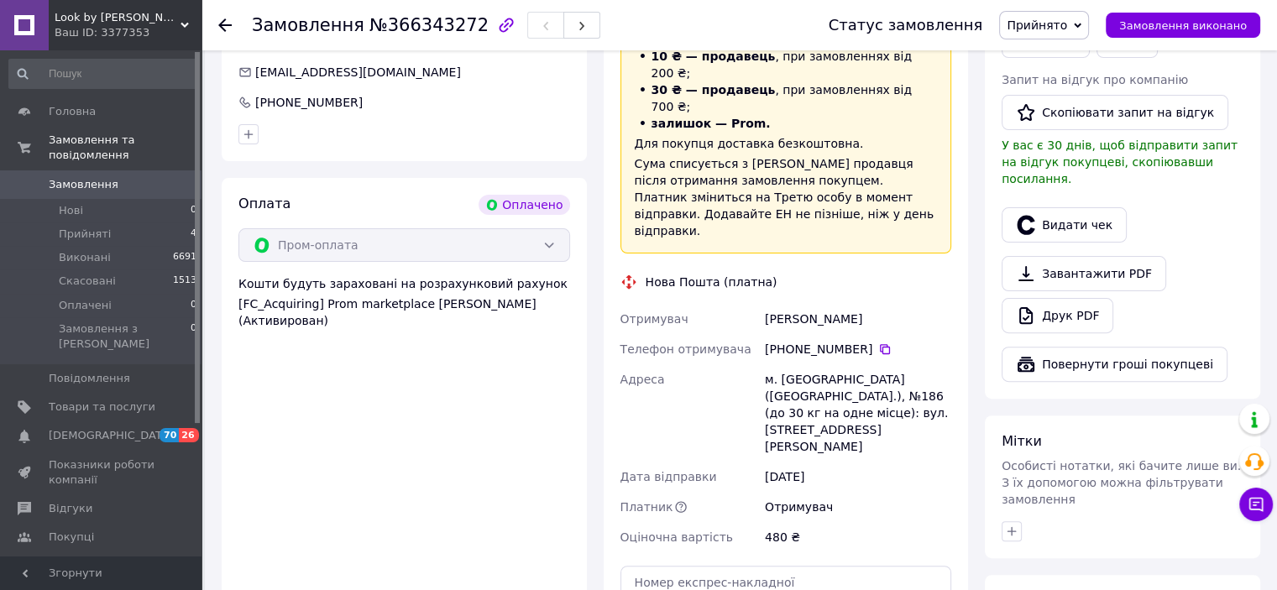
scroll to position [588, 0]
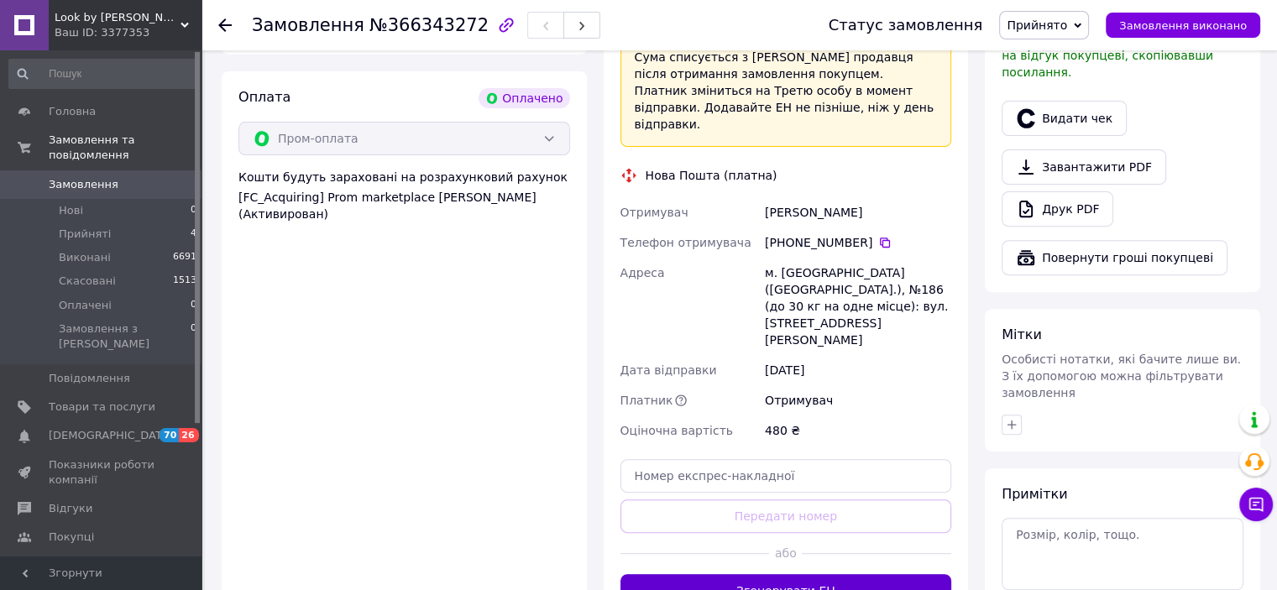
click at [776, 574] on button "Згенерувати ЕН" at bounding box center [786, 591] width 332 height 34
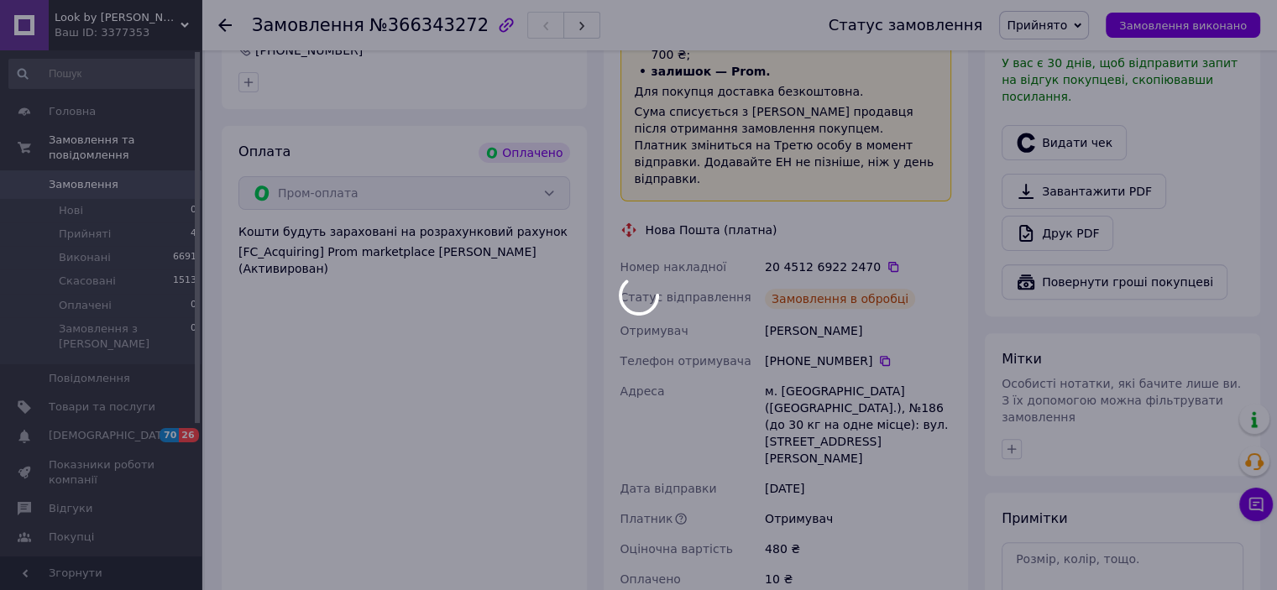
scroll to position [504, 0]
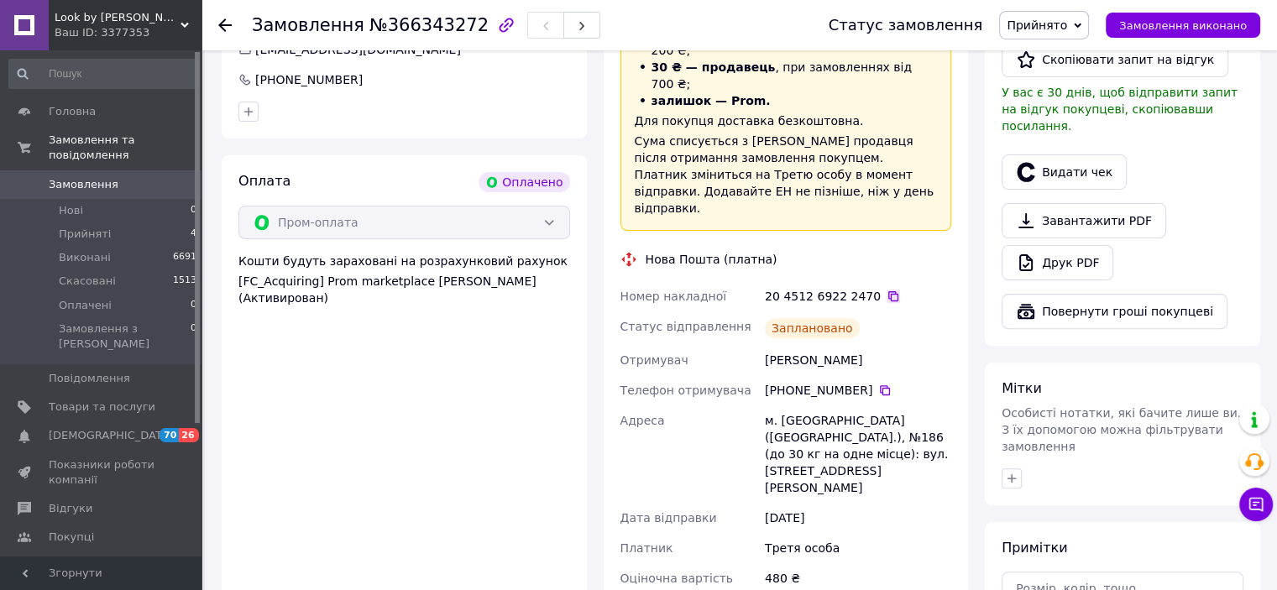
click at [886, 290] on icon at bounding box center [892, 296] width 13 height 13
drag, startPoint x: 393, startPoint y: 354, endPoint x: 588, endPoint y: 345, distance: 195.0
click at [393, 354] on div "Оплата Оплачено Пром-оплата Кошти будуть зараховані на розрахунковий рахунок [F…" at bounding box center [404, 429] width 365 height 549
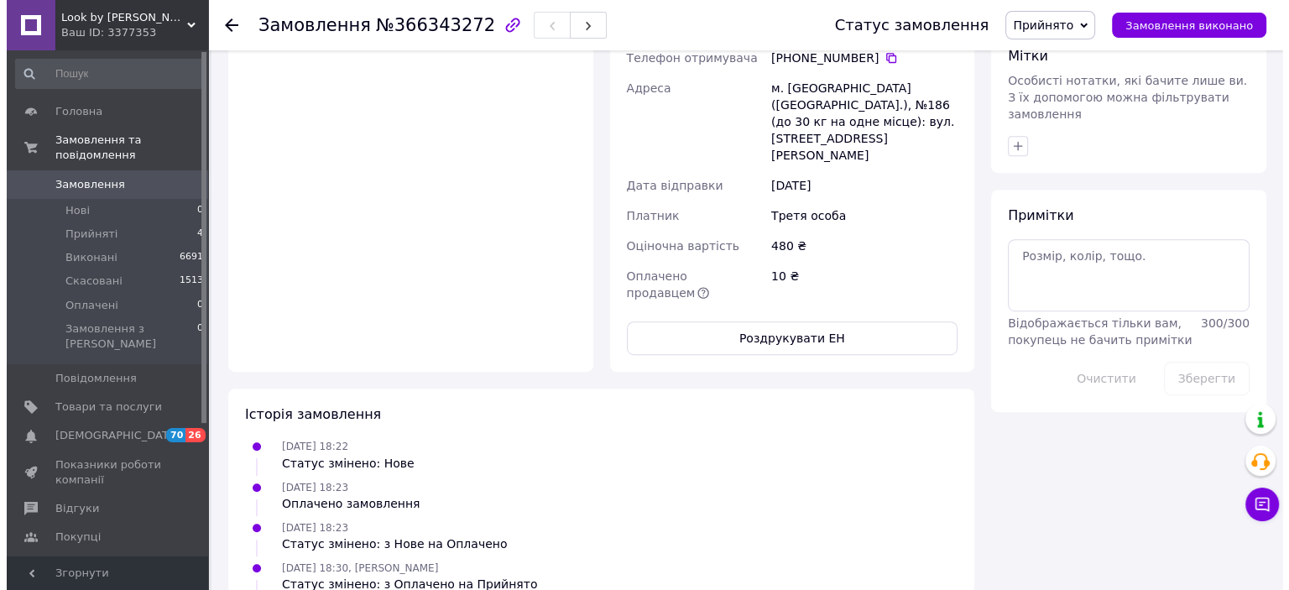
scroll to position [416, 0]
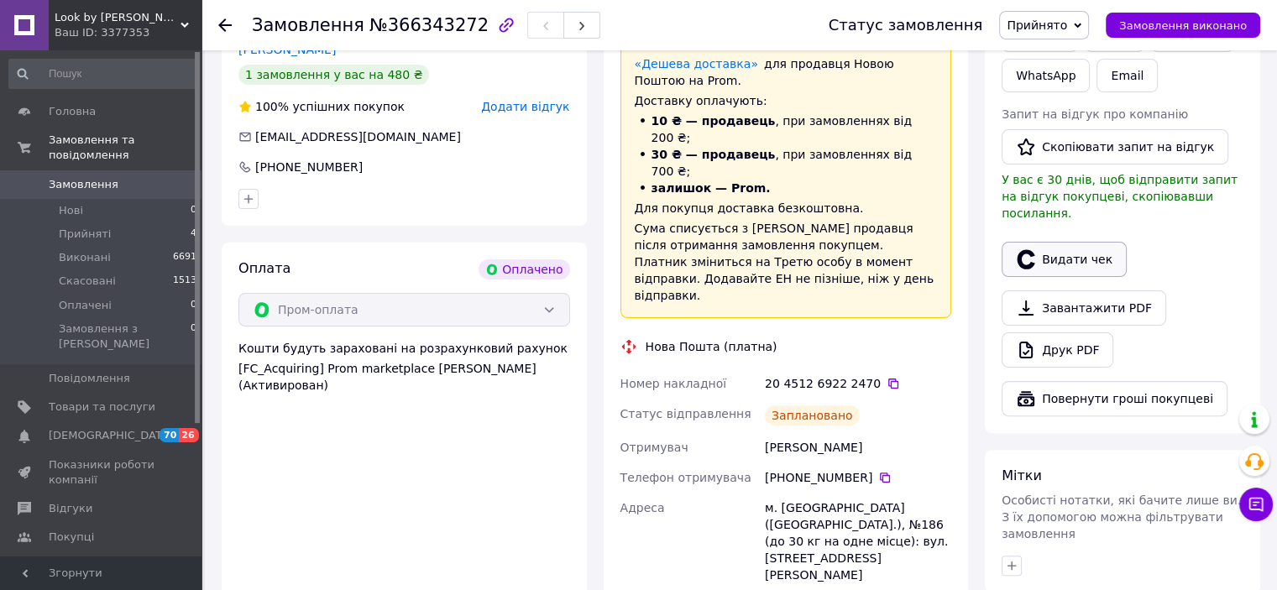
click at [1038, 242] on button "Видати чек" at bounding box center [1063, 259] width 125 height 35
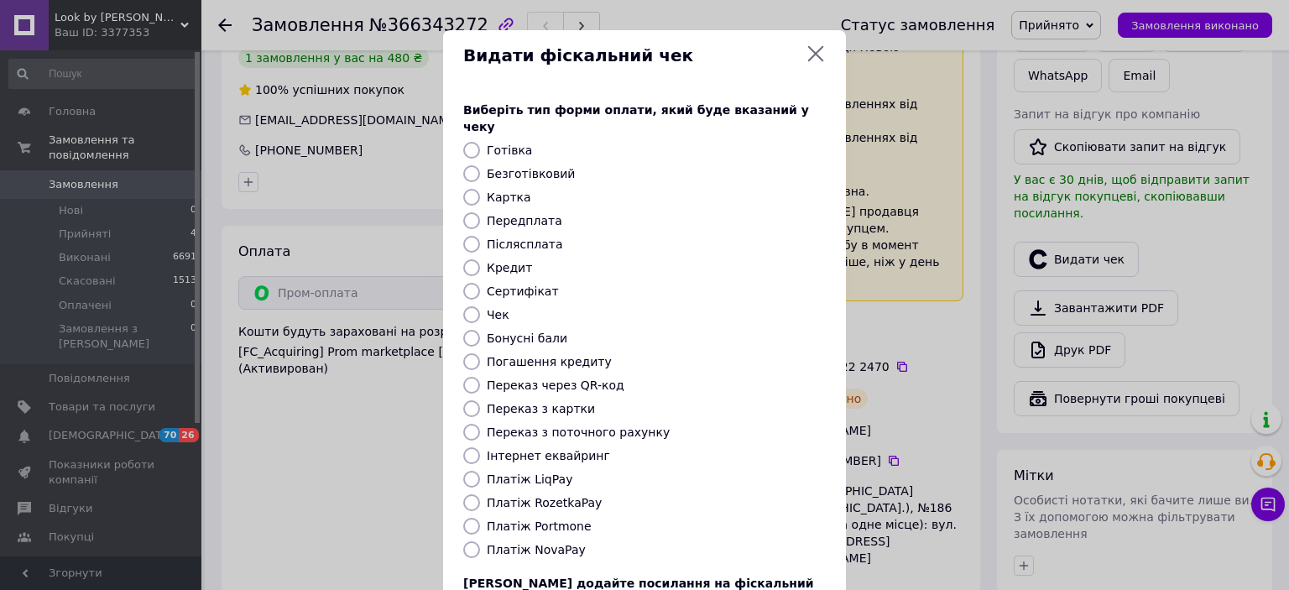
click at [498, 449] on label "Інтернет еквайринг" at bounding box center [548, 455] width 123 height 13
click at [480, 447] on input "Інтернет еквайринг" at bounding box center [471, 455] width 17 height 17
radio input "true"
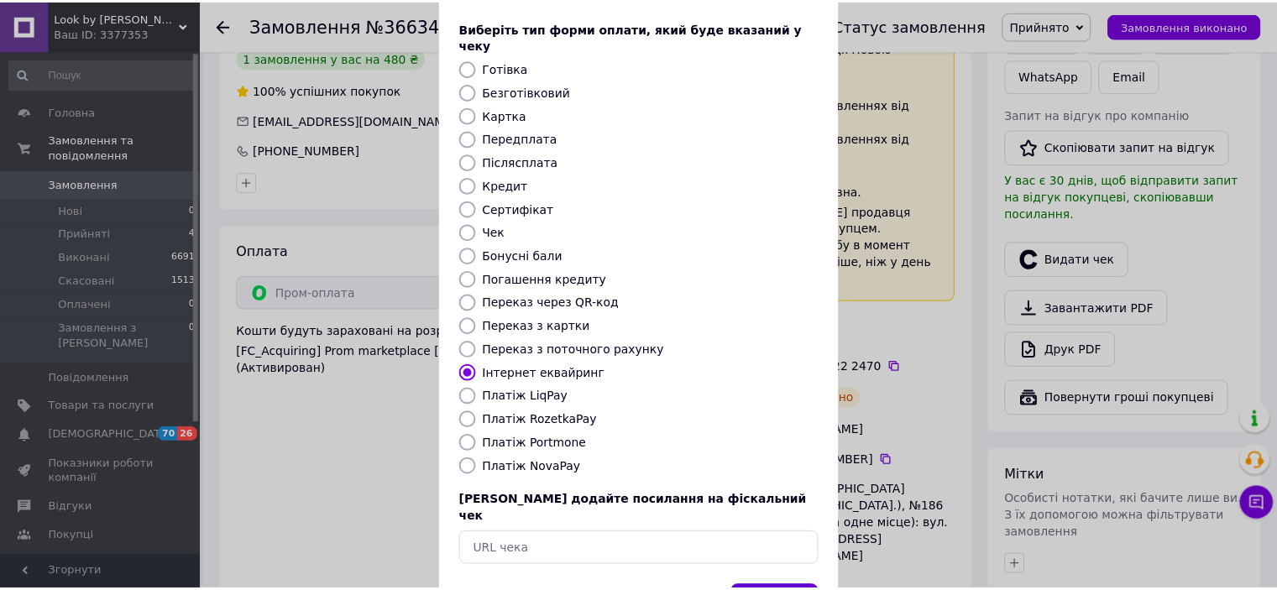
scroll to position [130, 0]
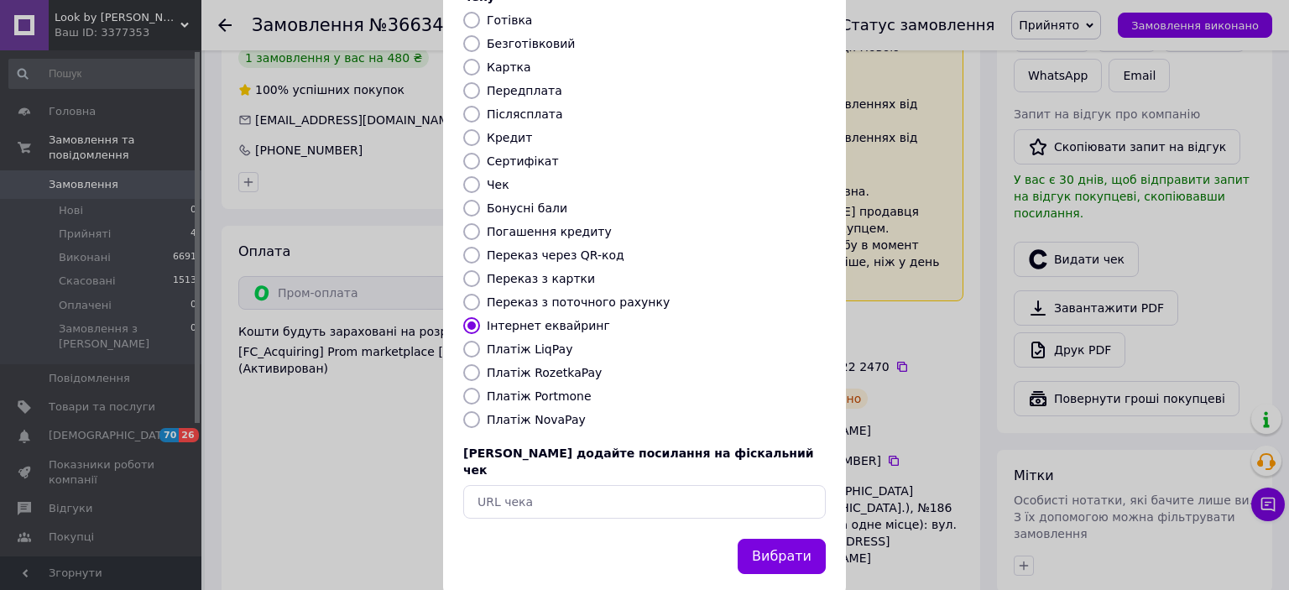
click at [763, 536] on div "Вибрати" at bounding box center [782, 557] width 95 height 43
click at [762, 539] on button "Вибрати" at bounding box center [782, 557] width 88 height 36
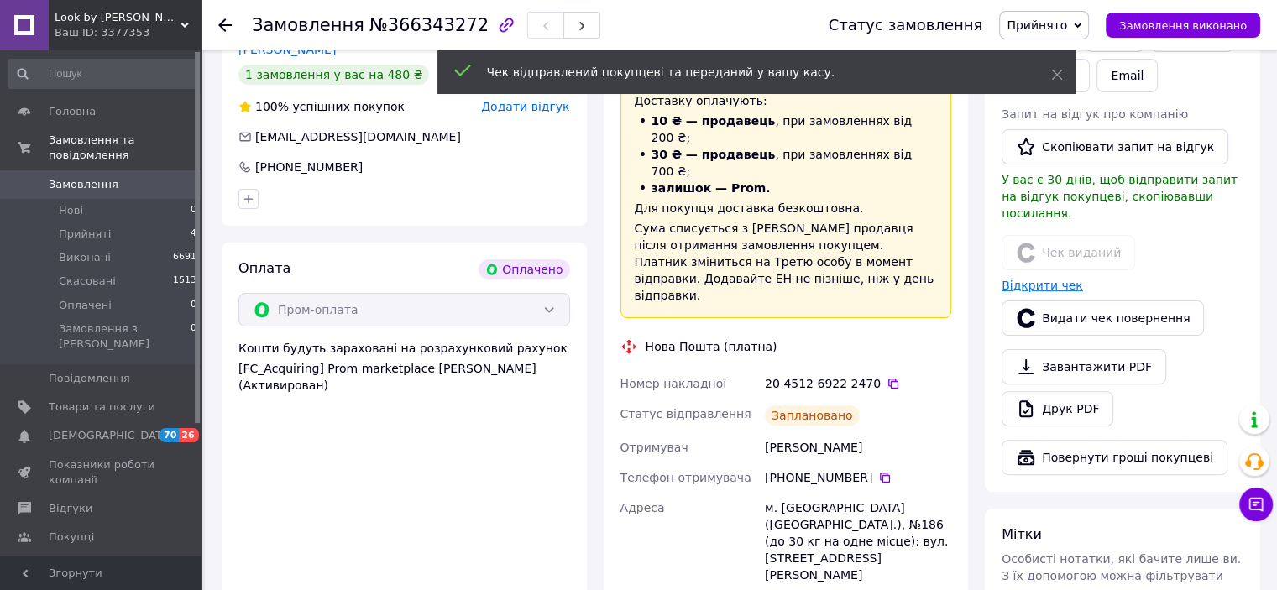
click at [1051, 279] on link "Відкрити чек" at bounding box center [1041, 285] width 81 height 13
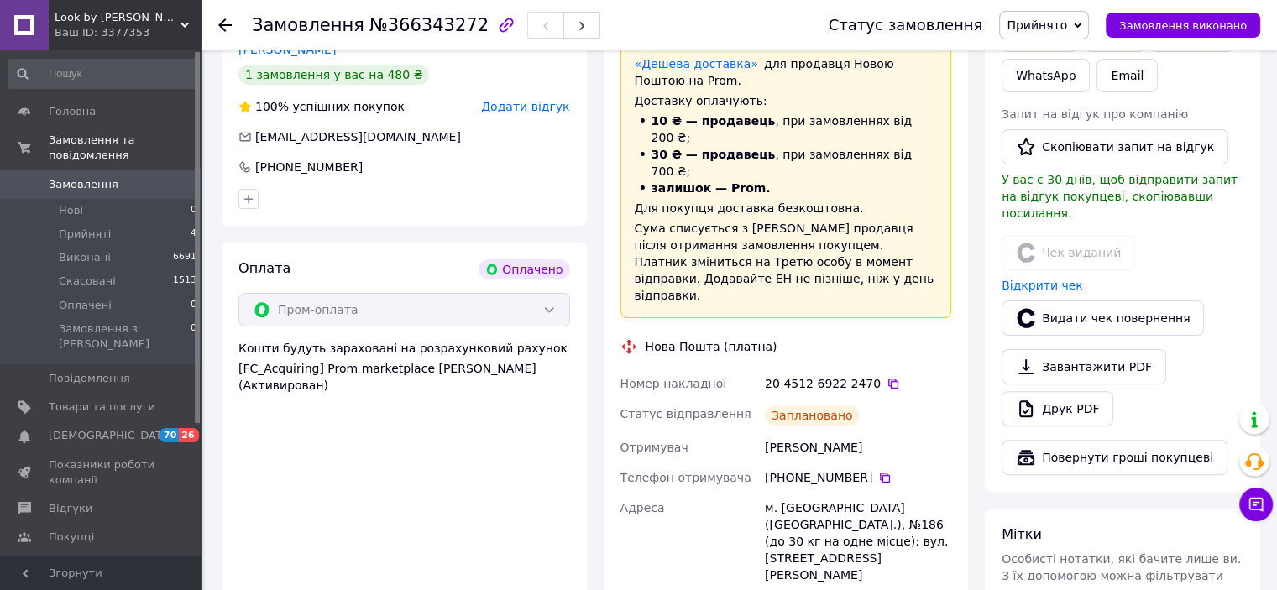
click at [1051, 15] on span "Прийнято" at bounding box center [1044, 25] width 90 height 29
click at [1048, 57] on li "Виконано" at bounding box center [1044, 58] width 88 height 25
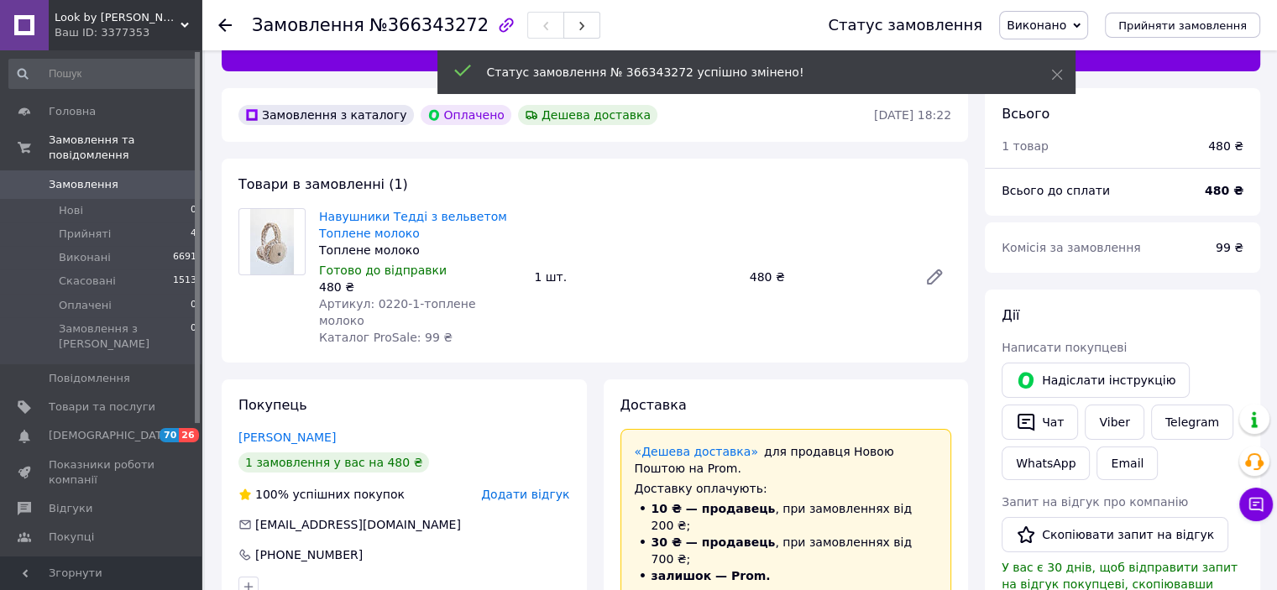
scroll to position [0, 0]
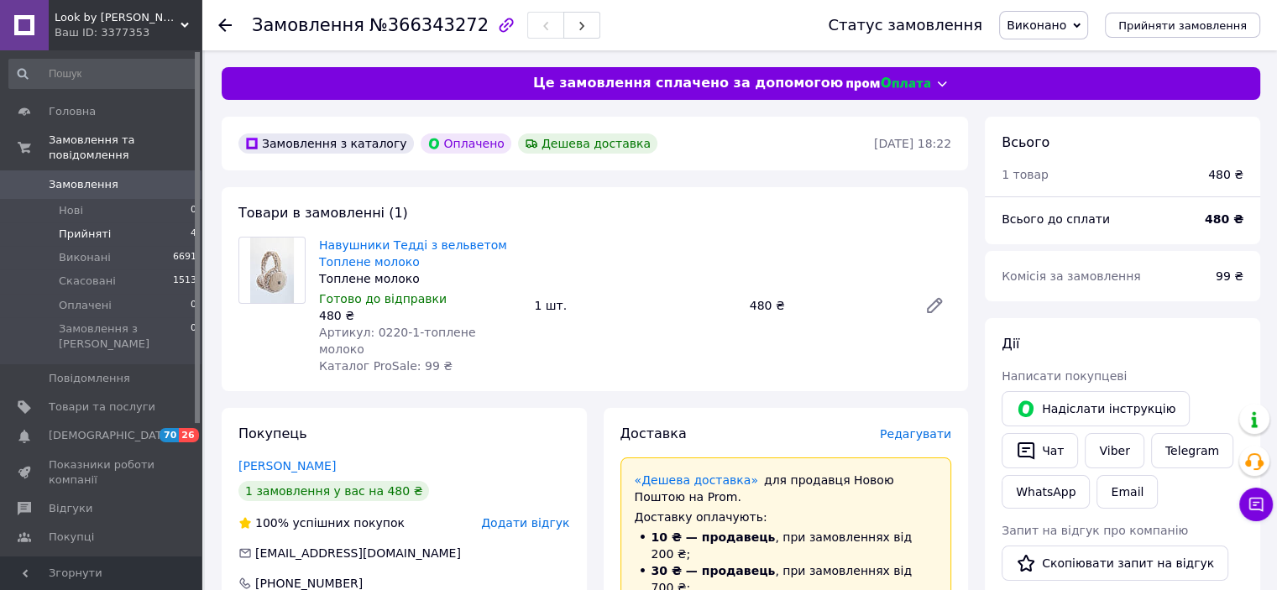
click at [82, 227] on span "Прийняті" at bounding box center [85, 234] width 52 height 15
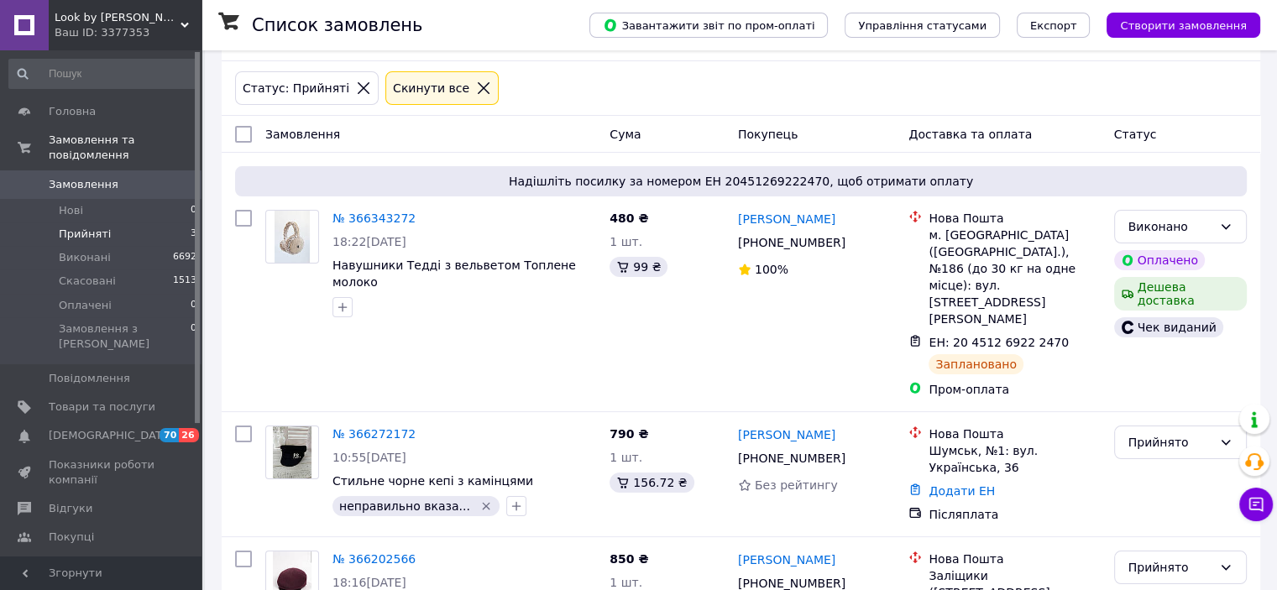
scroll to position [155, 0]
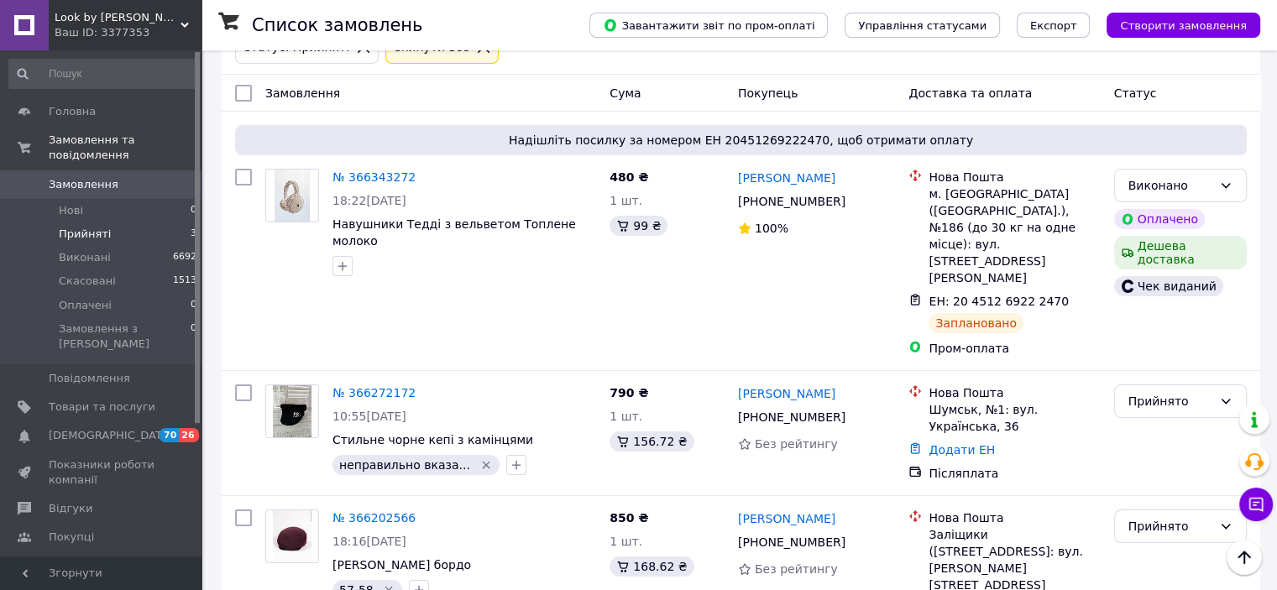
click at [144, 222] on li "Прийняті 3" at bounding box center [103, 234] width 207 height 24
click at [101, 199] on li "Нові 0" at bounding box center [103, 211] width 207 height 24
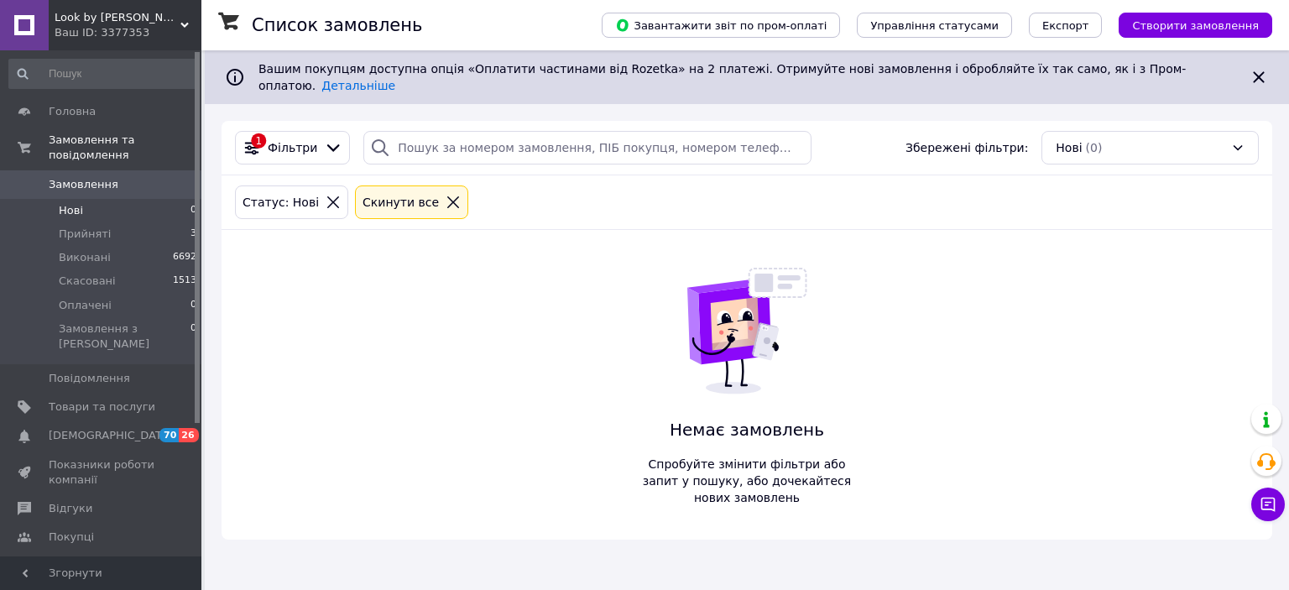
click at [114, 199] on li "Нові 0" at bounding box center [103, 211] width 207 height 24
click at [113, 204] on li "Нові 0" at bounding box center [103, 211] width 207 height 24
click at [106, 222] on li "Прийняті 3" at bounding box center [103, 234] width 207 height 24
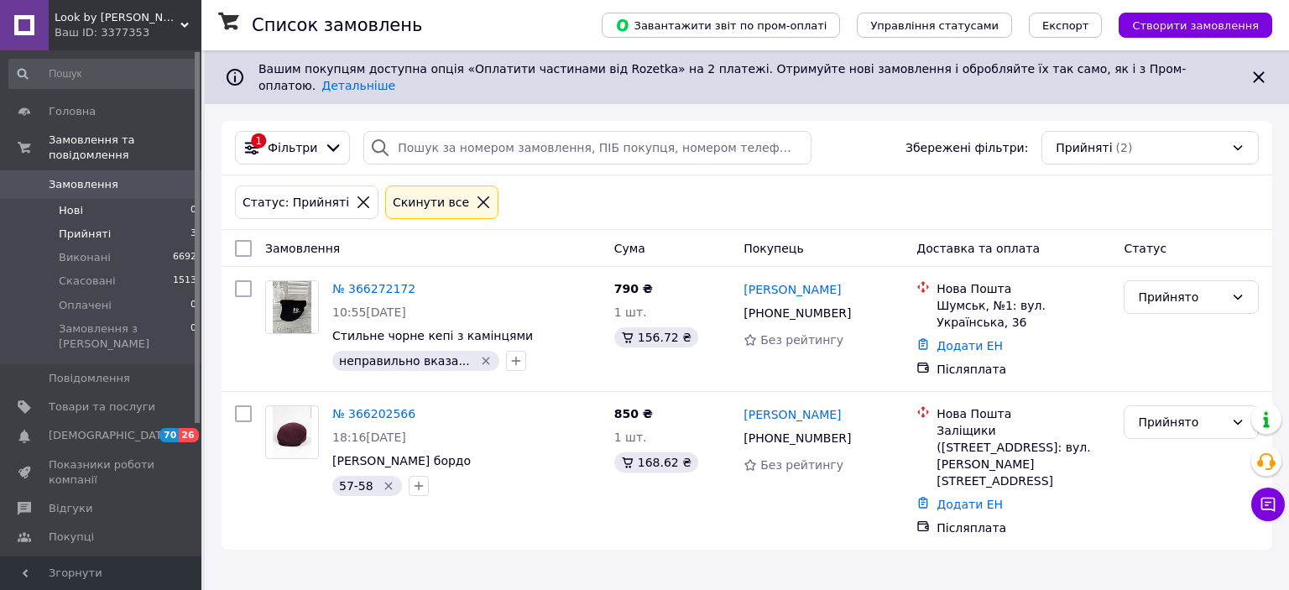
click at [81, 199] on li "Нові 0" at bounding box center [103, 211] width 207 height 24
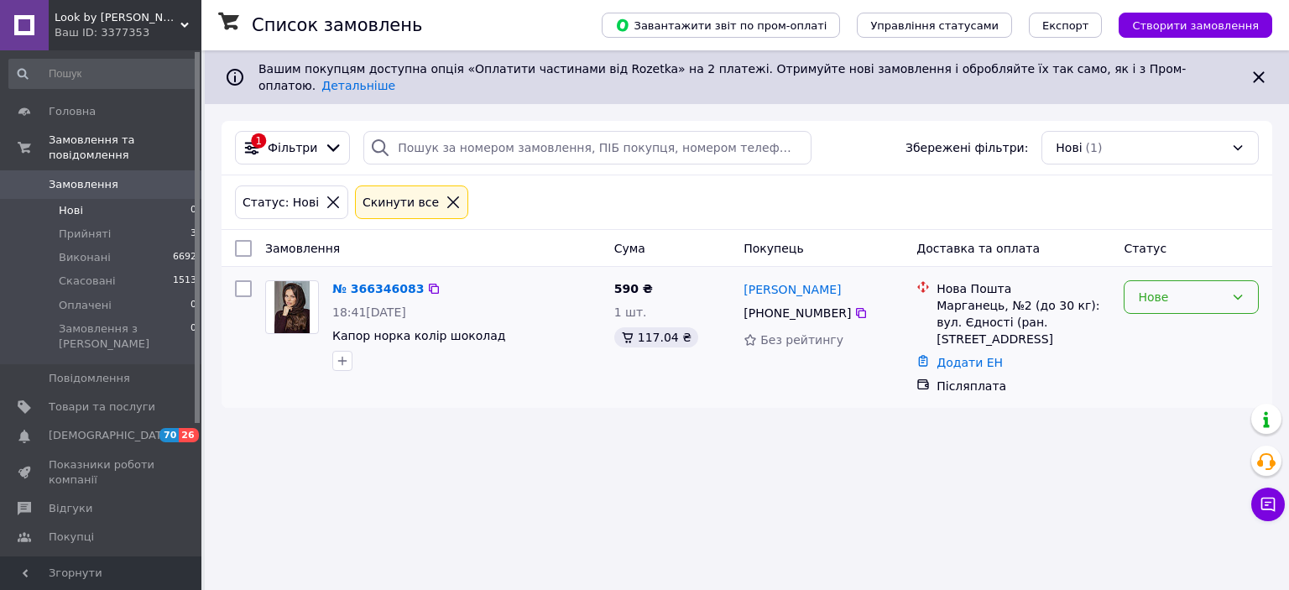
click at [1175, 280] on div "Нове" at bounding box center [1191, 297] width 135 height 34
click at [1153, 322] on li "Прийнято" at bounding box center [1191, 320] width 133 height 30
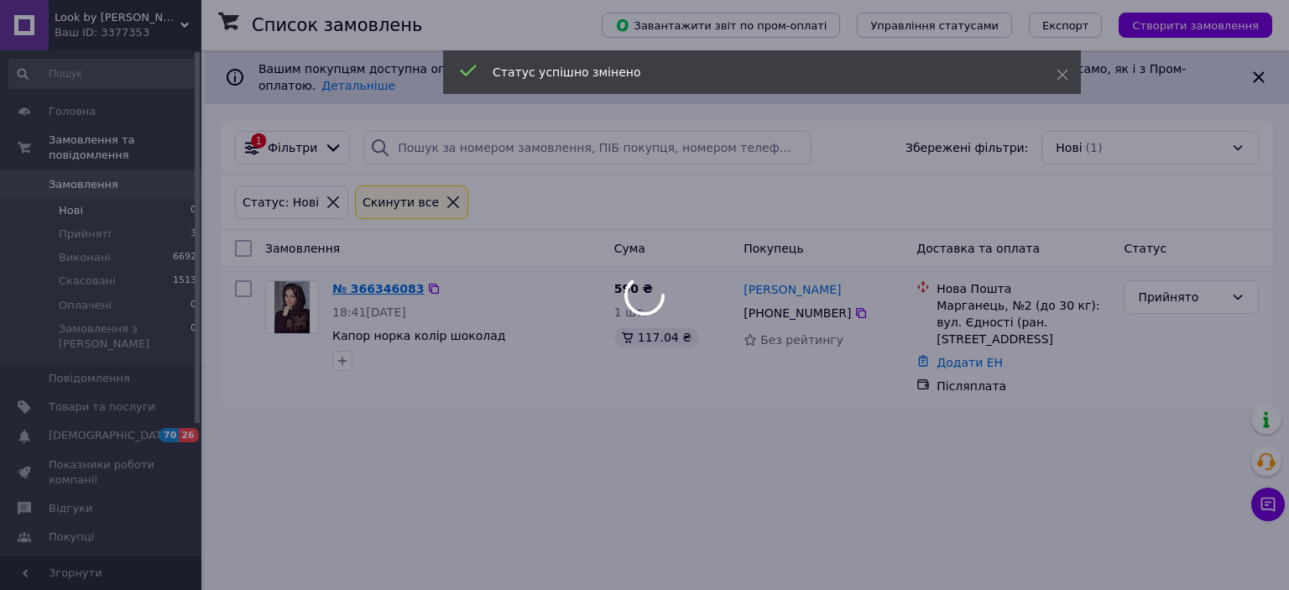
click at [382, 276] on div at bounding box center [644, 295] width 1289 height 590
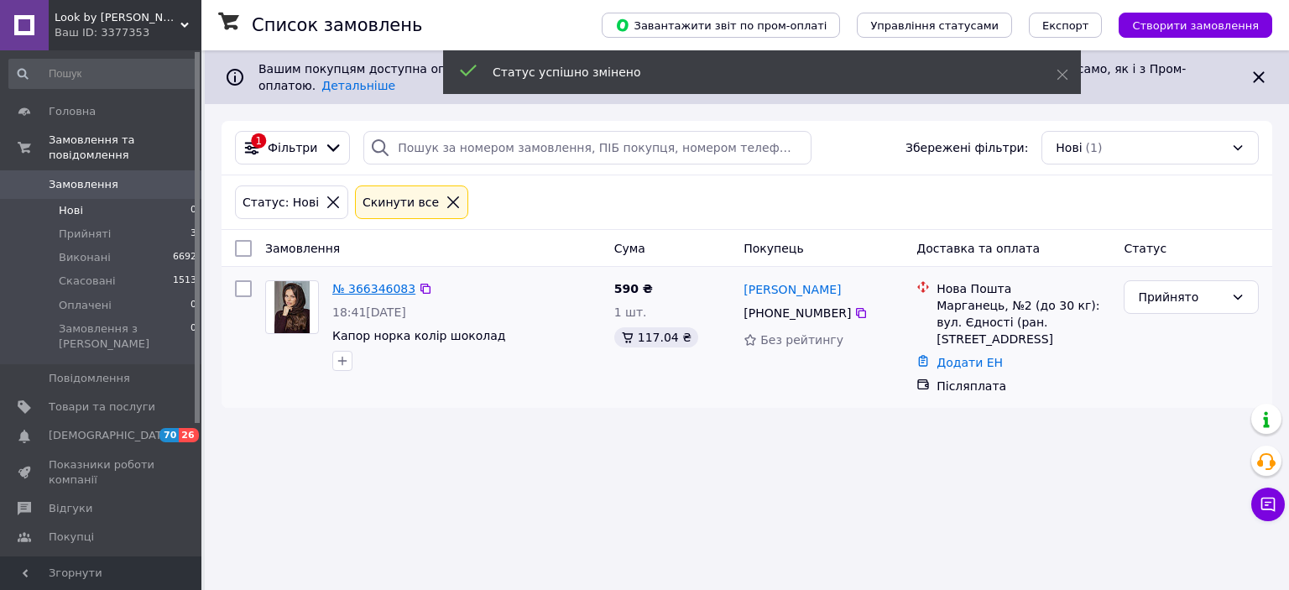
click at [379, 282] on link "№ 366346083" at bounding box center [373, 288] width 83 height 13
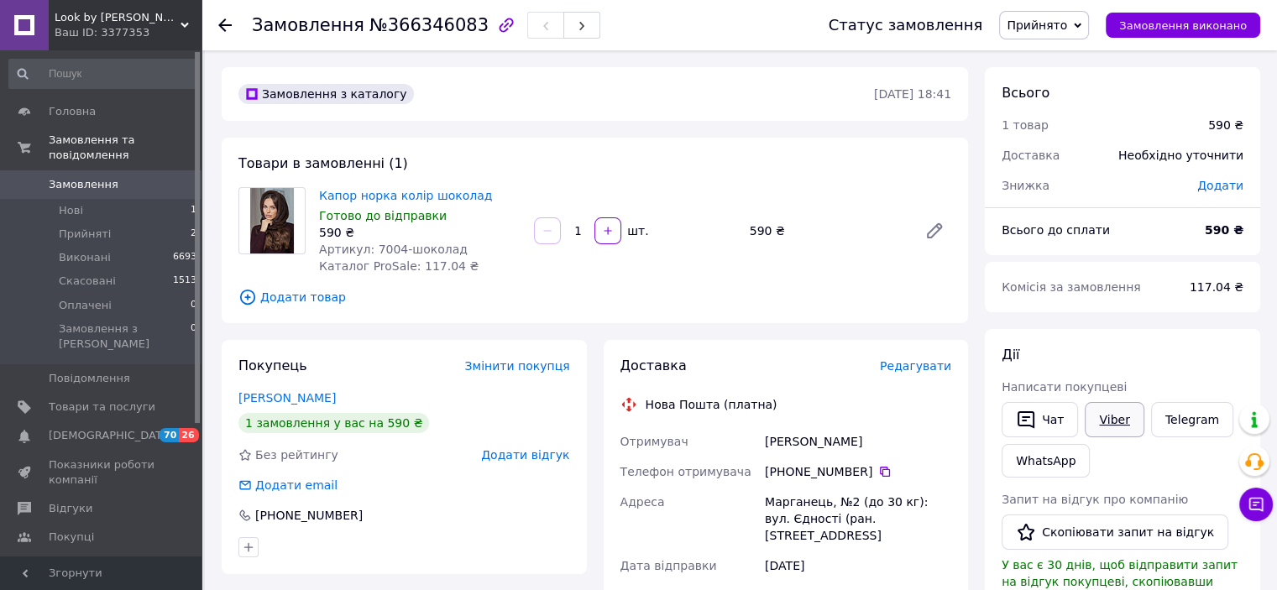
click at [1085, 420] on link "Viber" at bounding box center [1114, 419] width 59 height 35
click at [1212, 581] on span "У вас є 30 днів, щоб відправити запит на відгук покупцеві, скопіювавши посиланн…" at bounding box center [1119, 581] width 236 height 47
click at [851, 294] on span "Додати товар" at bounding box center [594, 297] width 713 height 18
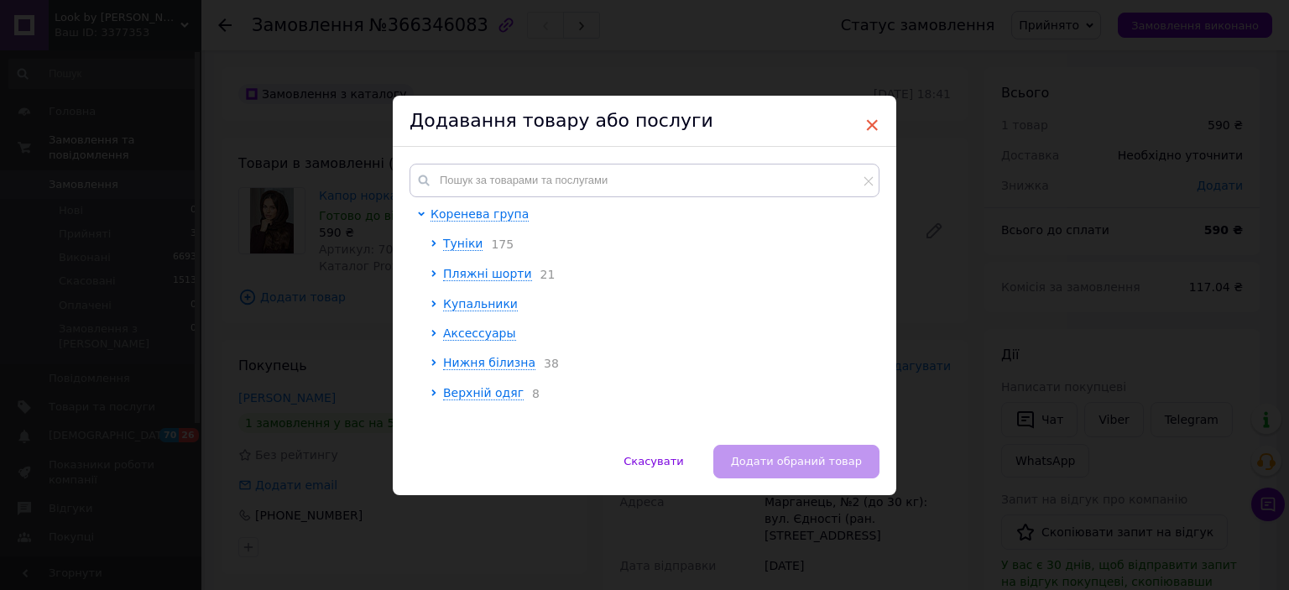
click at [867, 120] on span "×" at bounding box center [872, 125] width 15 height 29
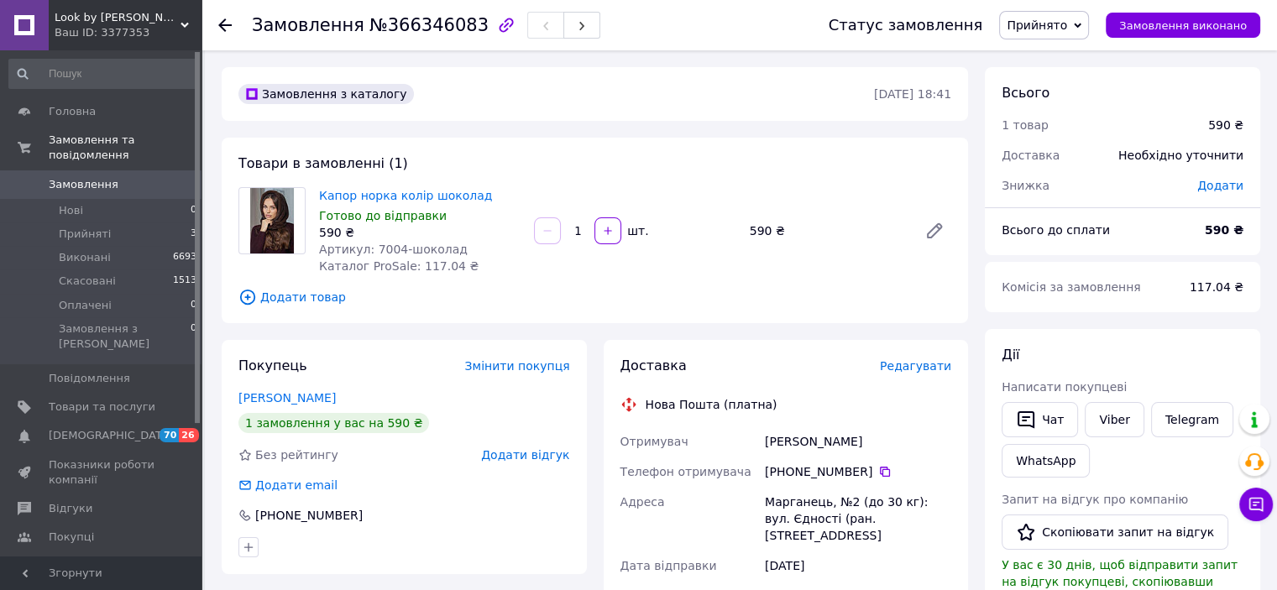
drag, startPoint x: 759, startPoint y: 442, endPoint x: 876, endPoint y: 442, distance: 117.5
click at [876, 442] on div "Отримувач [PERSON_NAME] отримувача [PHONE_NUMBER]   [PERSON_NAME], №2 (до 30 кг…" at bounding box center [786, 587] width 338 height 322
copy div "Отримувач [PERSON_NAME]"
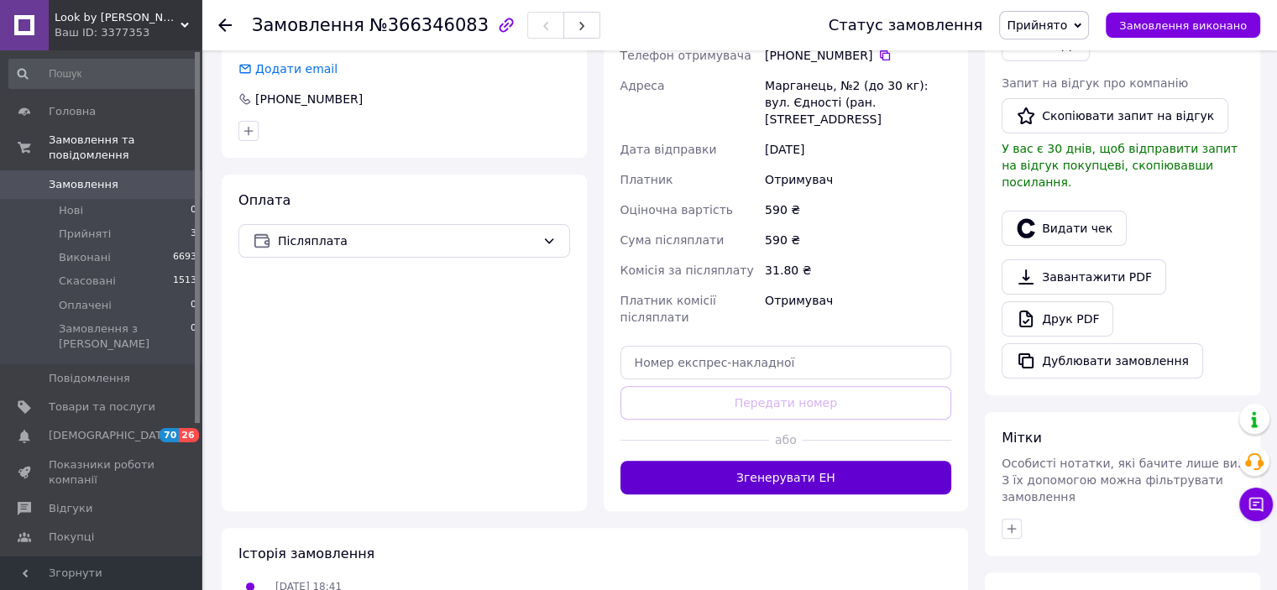
scroll to position [420, 0]
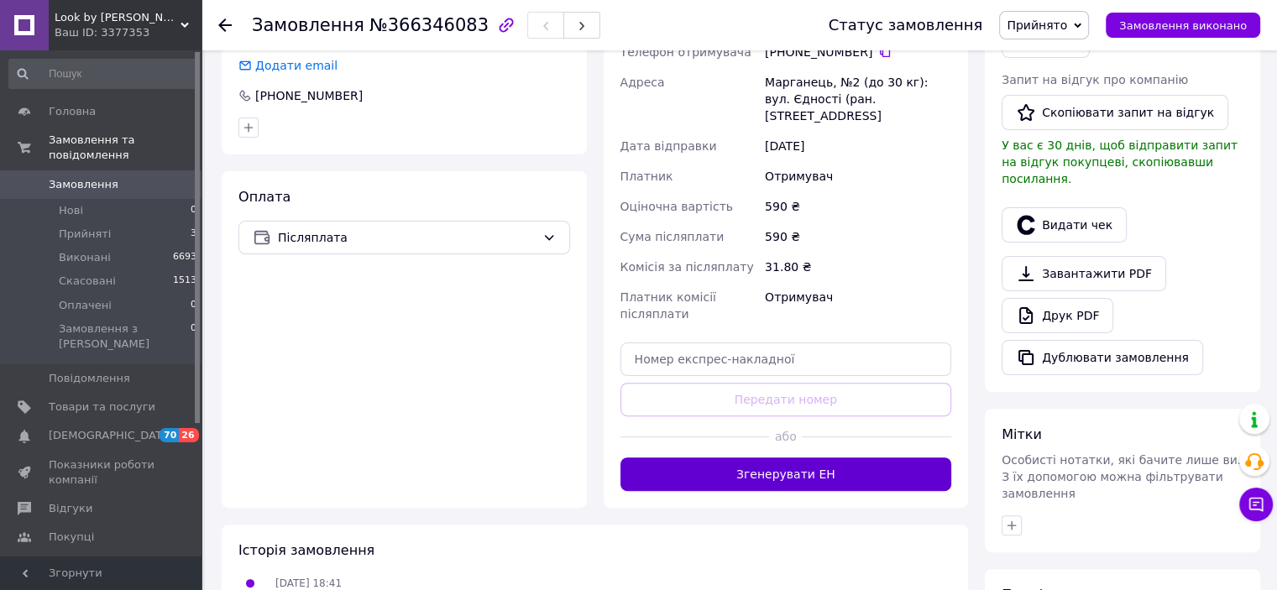
click at [787, 469] on button "Згенерувати ЕН" at bounding box center [786, 475] width 332 height 34
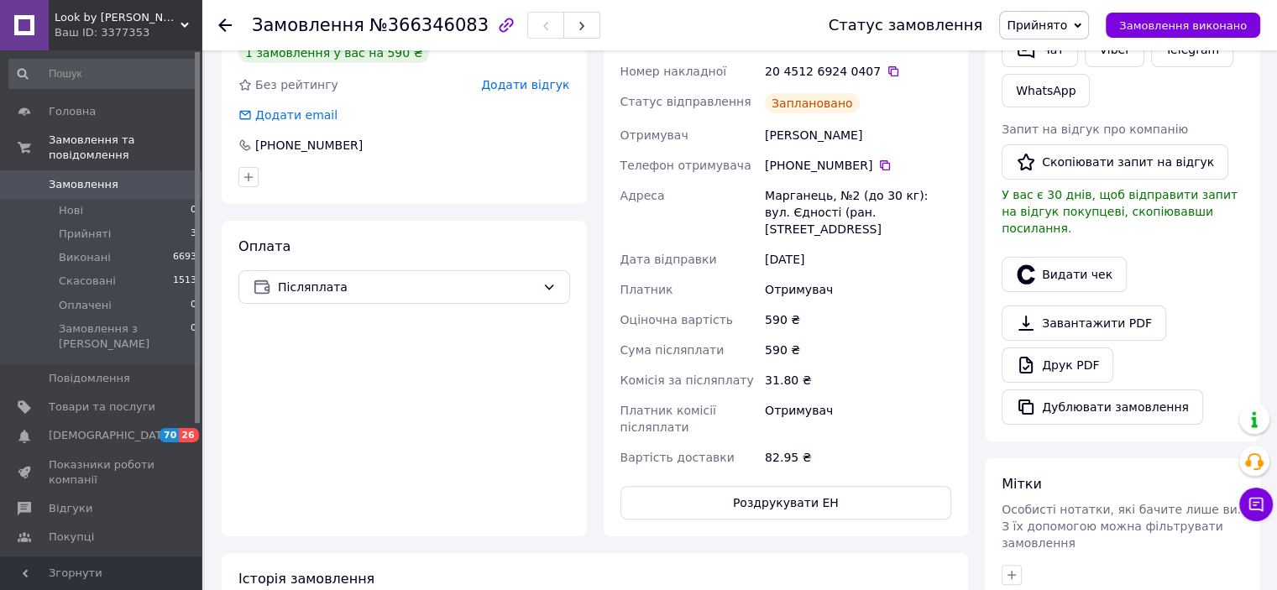
scroll to position [252, 0]
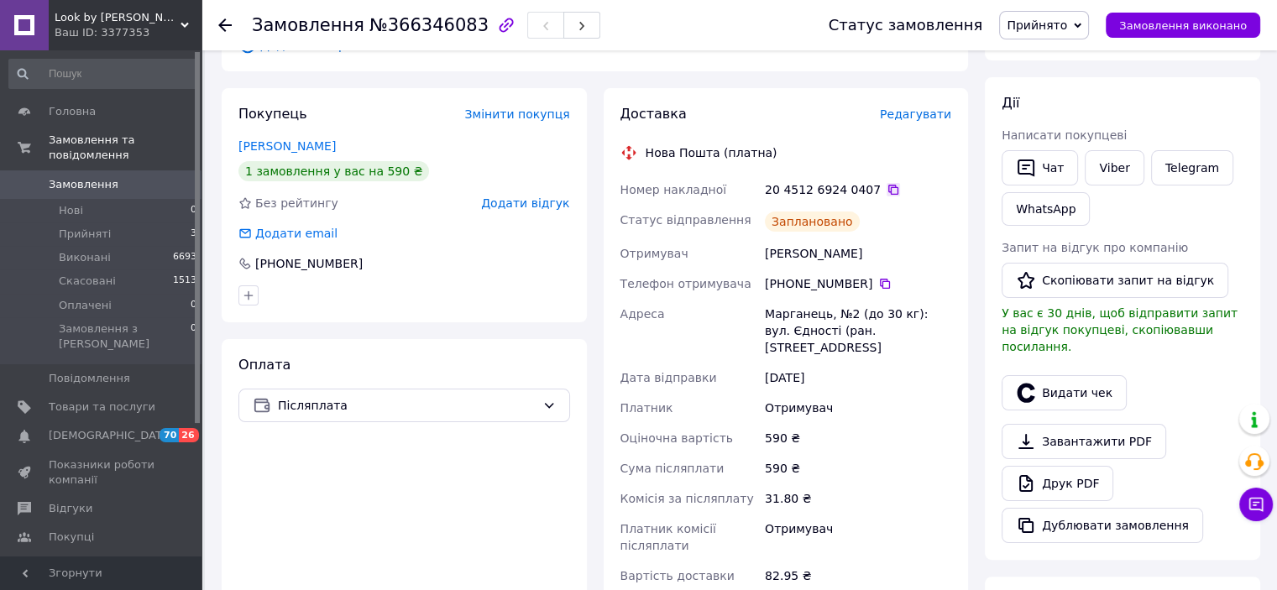
click at [888, 187] on icon at bounding box center [893, 190] width 10 height 10
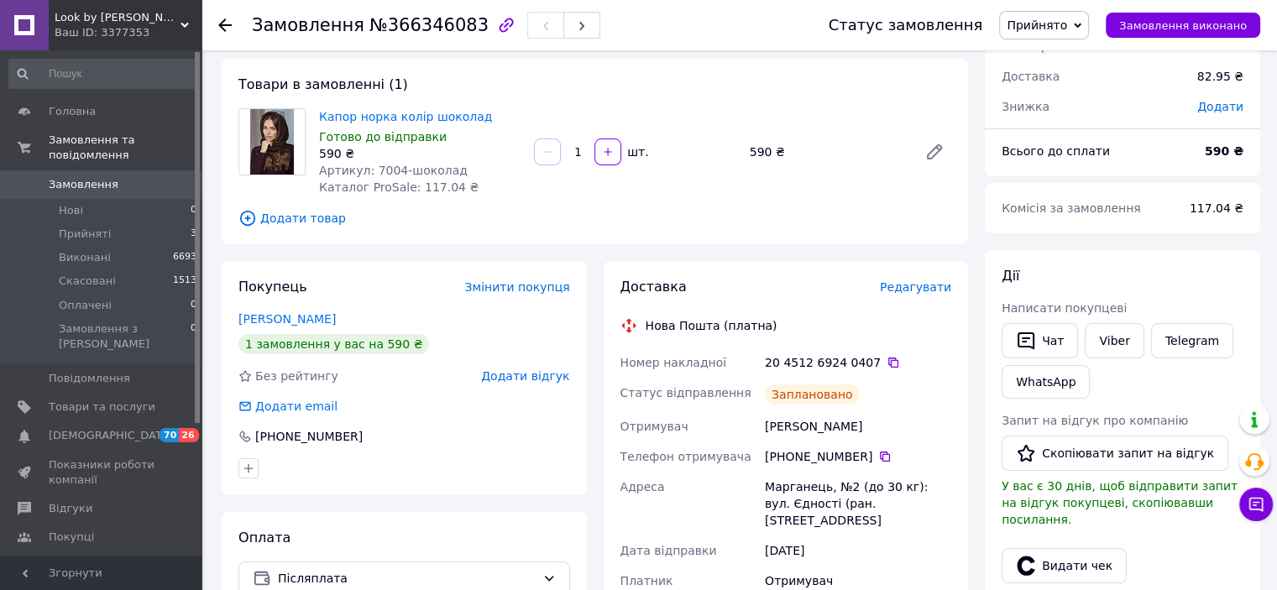
scroll to position [0, 0]
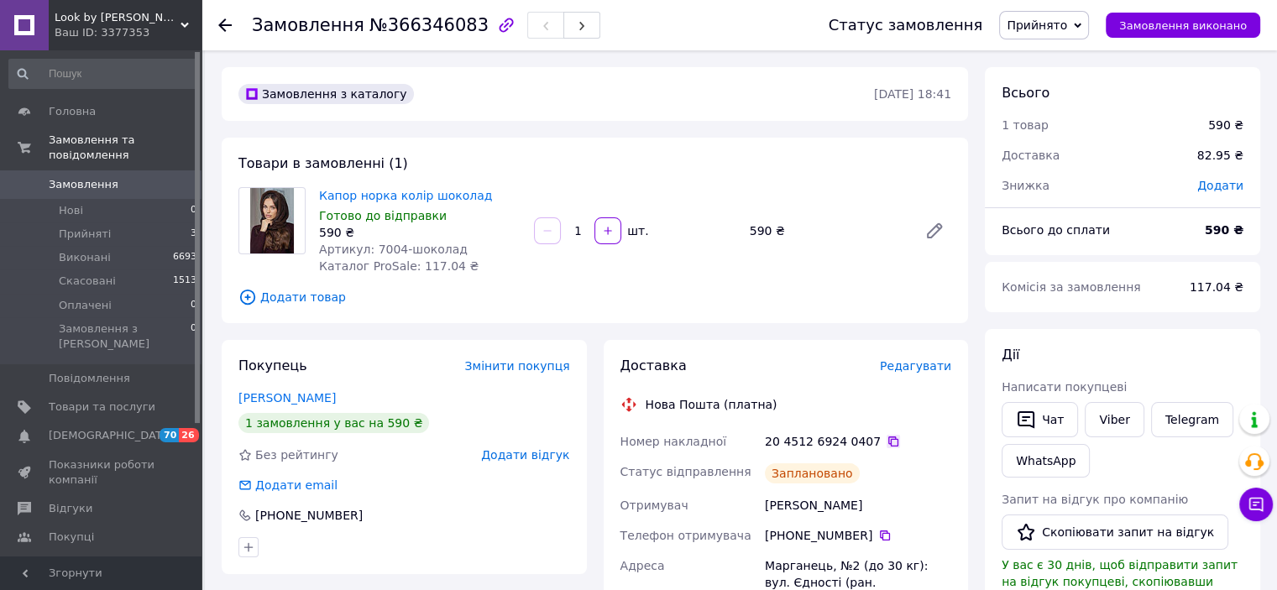
click at [886, 440] on icon at bounding box center [892, 441] width 13 height 13
click at [886, 446] on icon at bounding box center [892, 441] width 13 height 13
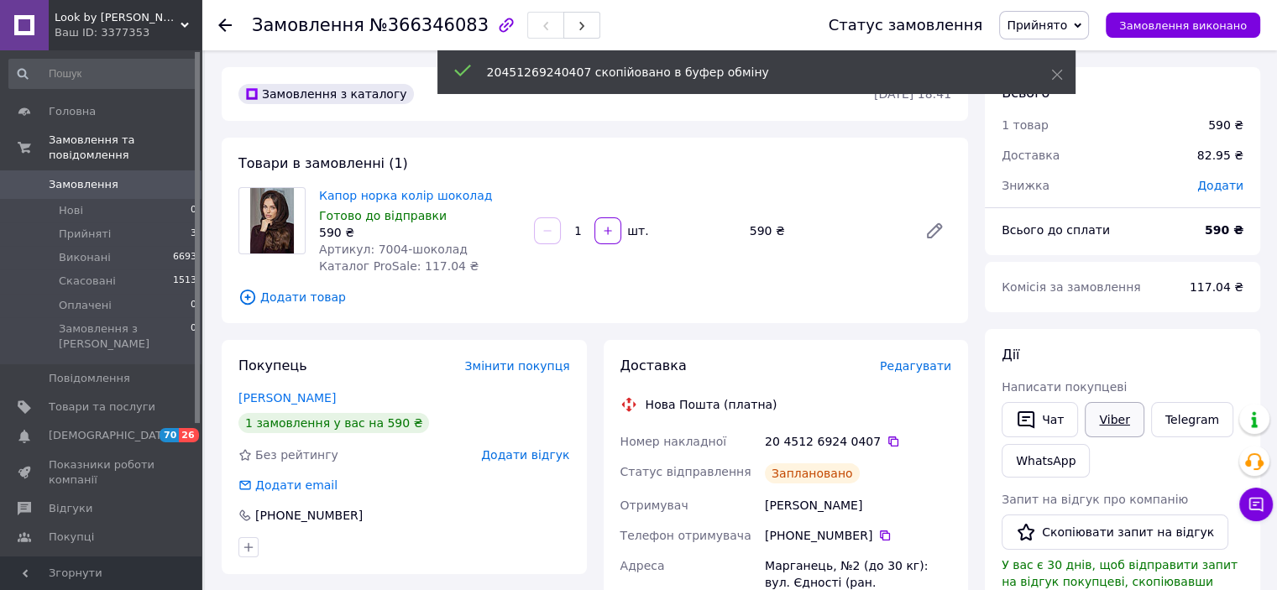
click at [1118, 416] on link "Viber" at bounding box center [1114, 419] width 59 height 35
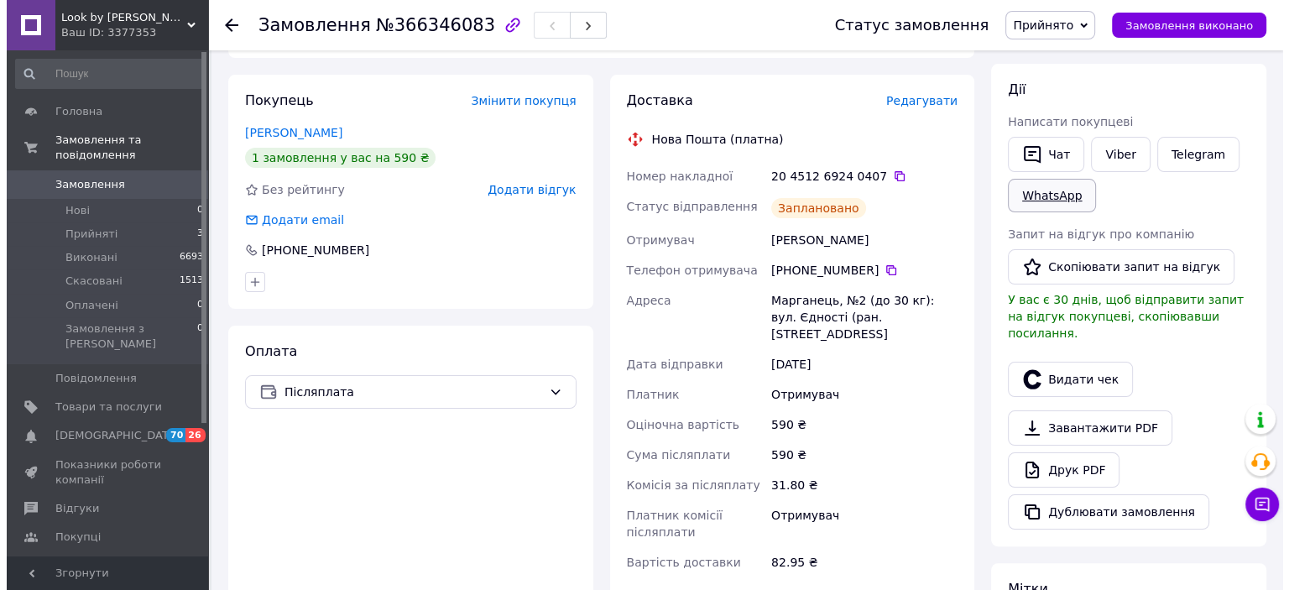
scroll to position [336, 0]
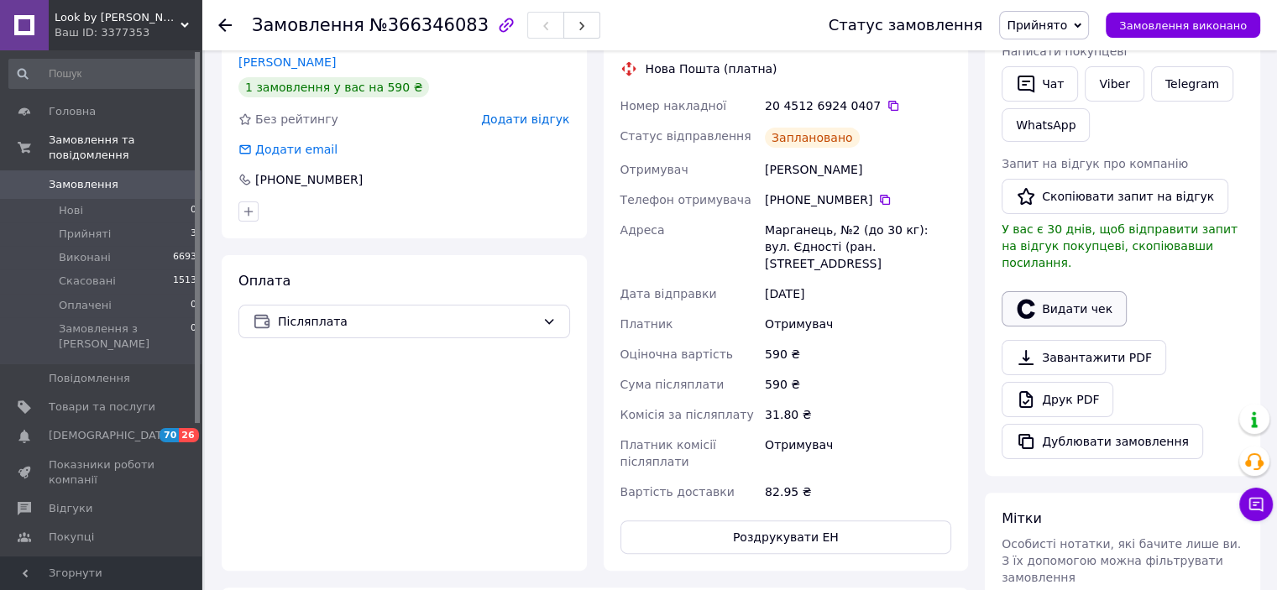
click at [1054, 291] on button "Видати чек" at bounding box center [1063, 308] width 125 height 35
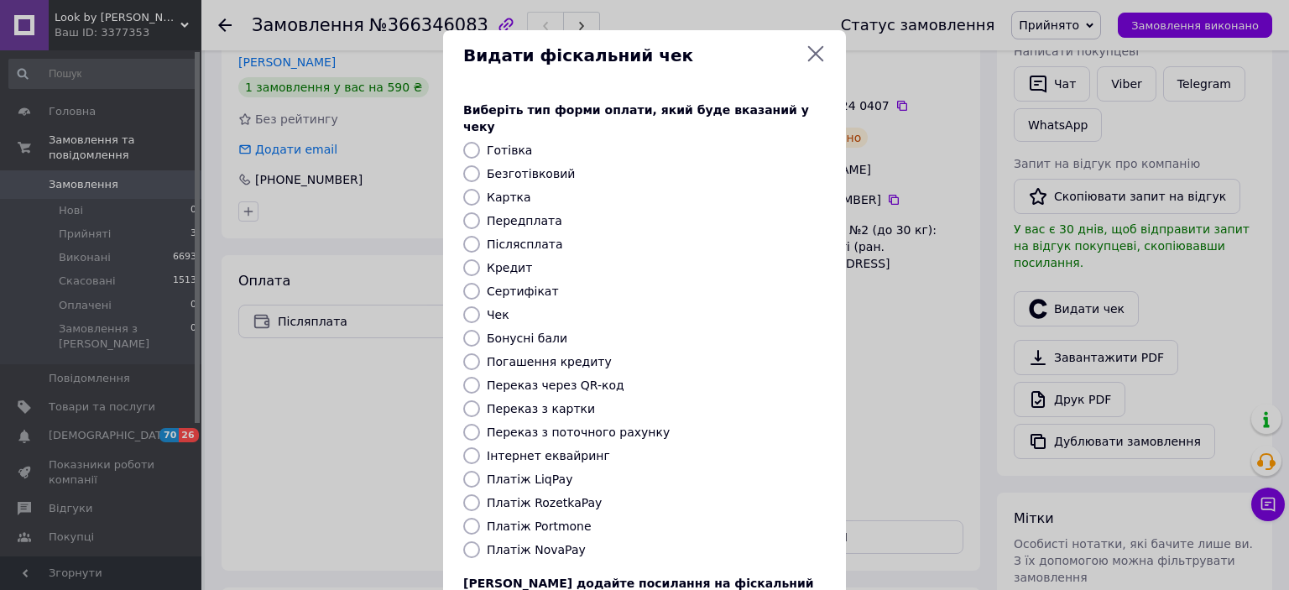
click at [527, 543] on label "Платіж NovaPay" at bounding box center [536, 549] width 99 height 13
click at [480, 541] on input "Платіж NovaPay" at bounding box center [471, 549] width 17 height 17
radio input "true"
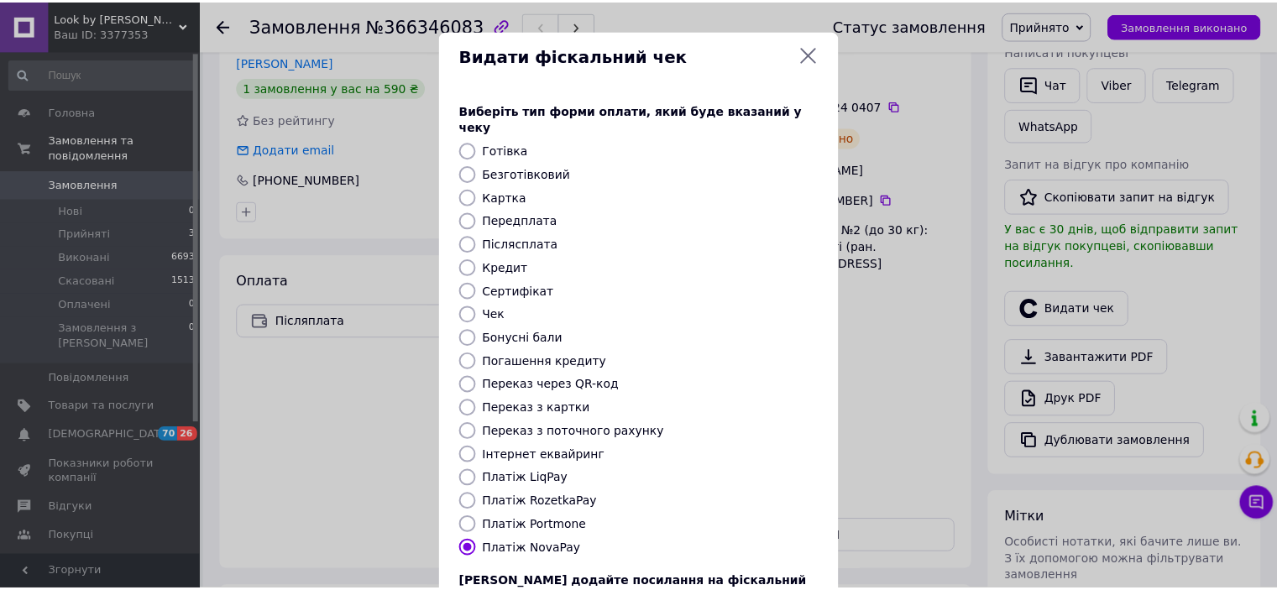
scroll to position [130, 0]
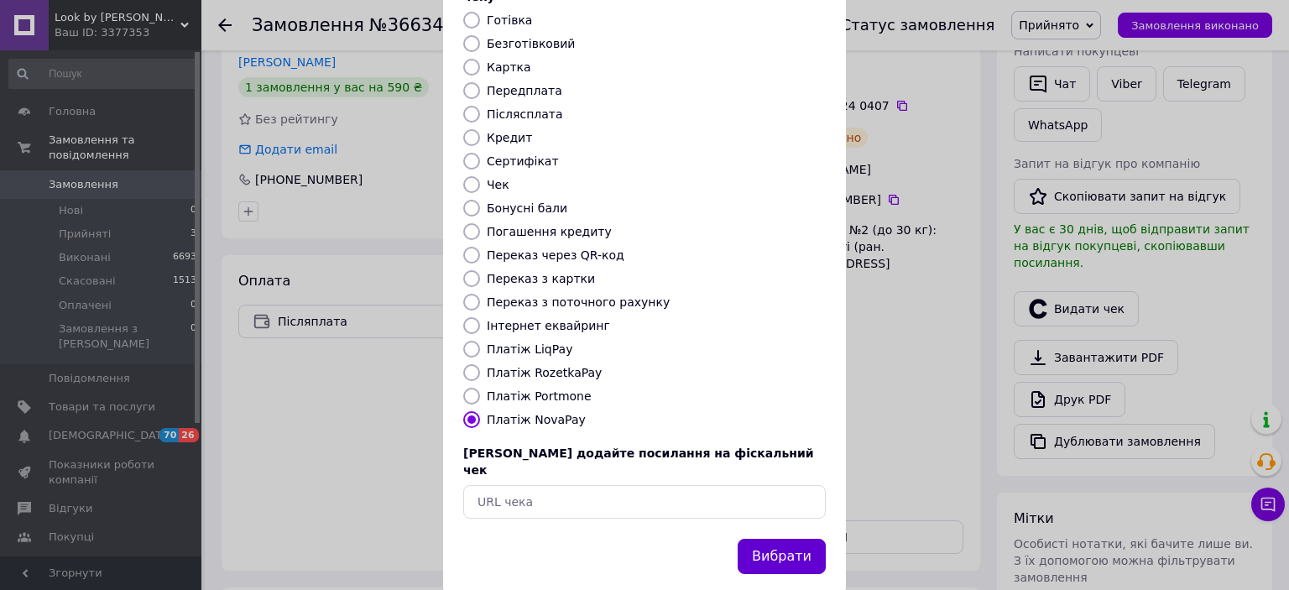
click at [766, 539] on button "Вибрати" at bounding box center [782, 557] width 88 height 36
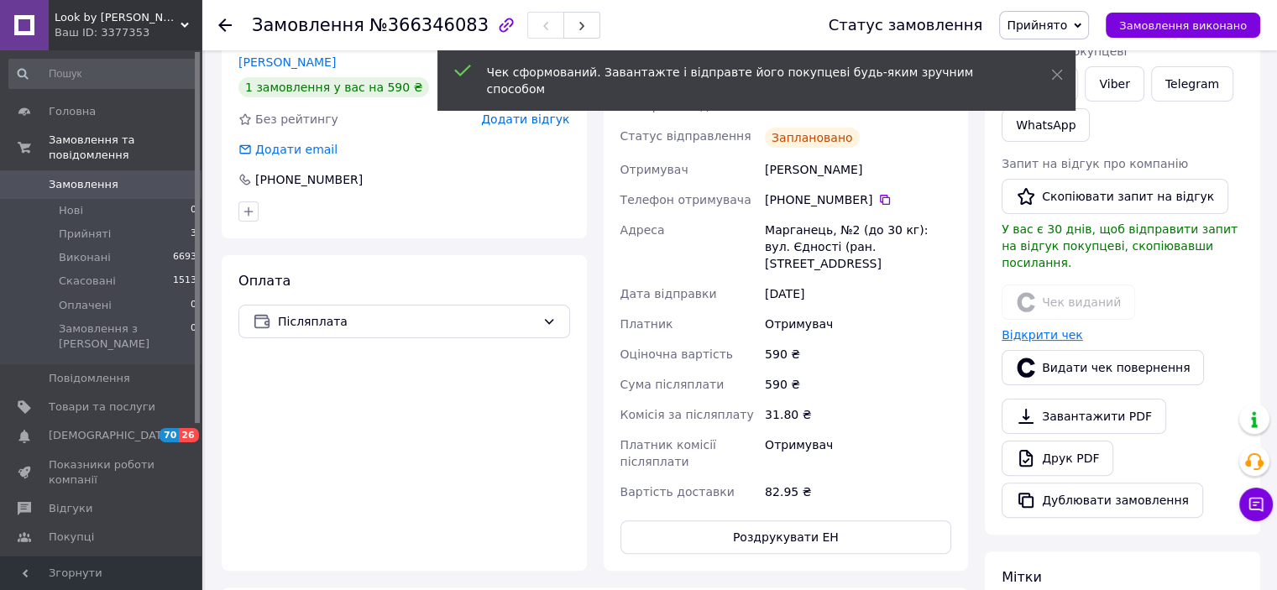
click at [1031, 328] on link "Відкрити чек" at bounding box center [1041, 334] width 81 height 13
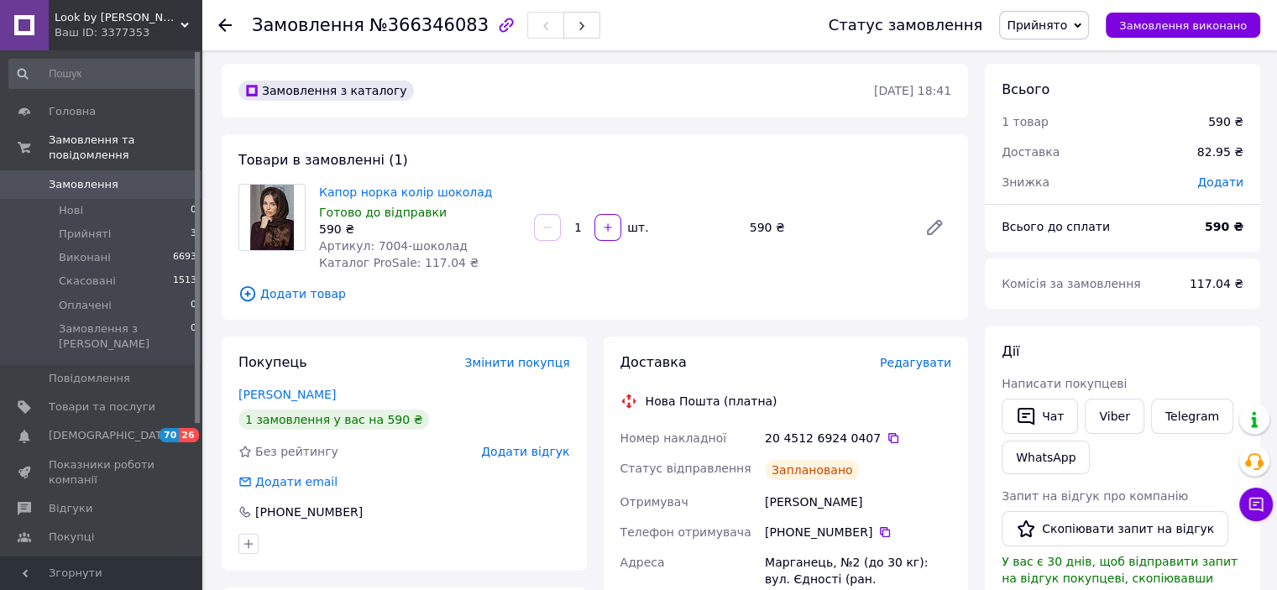
scroll to position [0, 0]
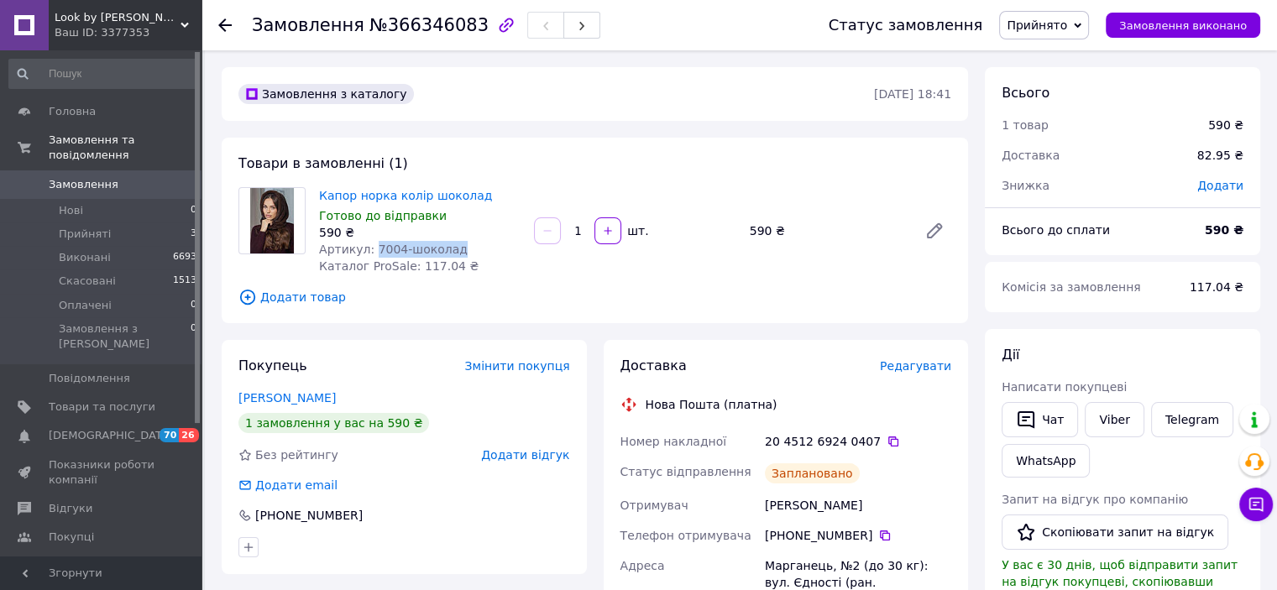
drag, startPoint x: 371, startPoint y: 250, endPoint x: 452, endPoint y: 250, distance: 81.4
click at [452, 250] on div "Артикул: 7004-шоколад" at bounding box center [419, 249] width 201 height 17
copy span "7004-шоколад"
click at [131, 180] on link "Замовлення 0" at bounding box center [103, 184] width 207 height 29
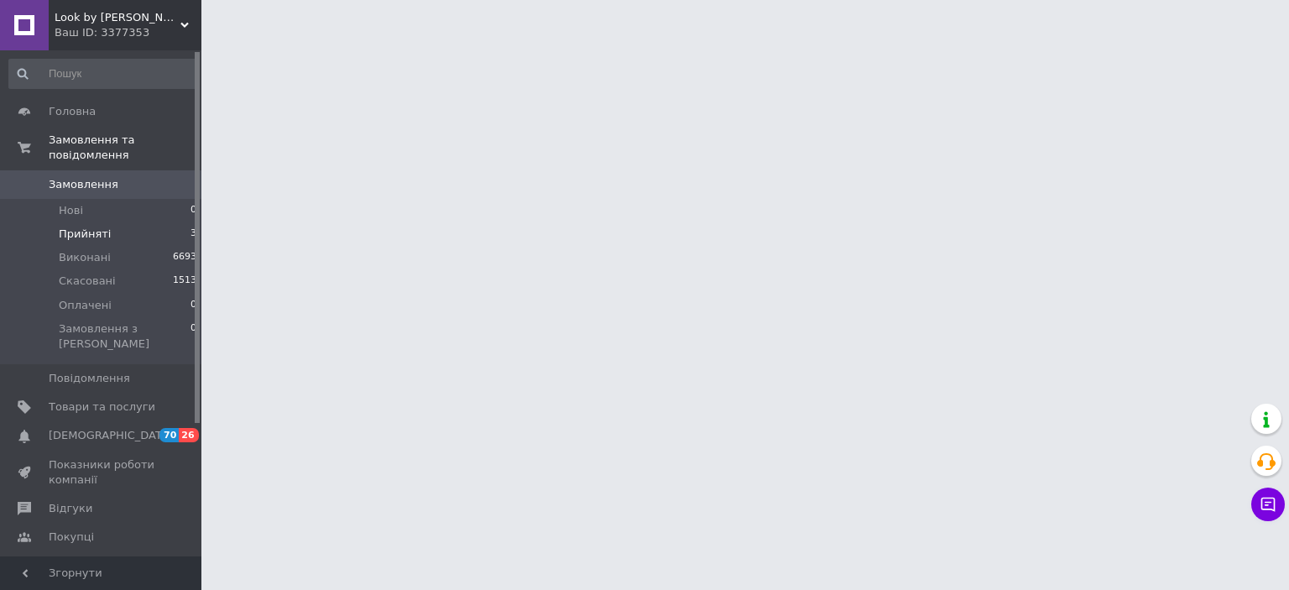
click at [80, 227] on span "Прийняті" at bounding box center [85, 234] width 52 height 15
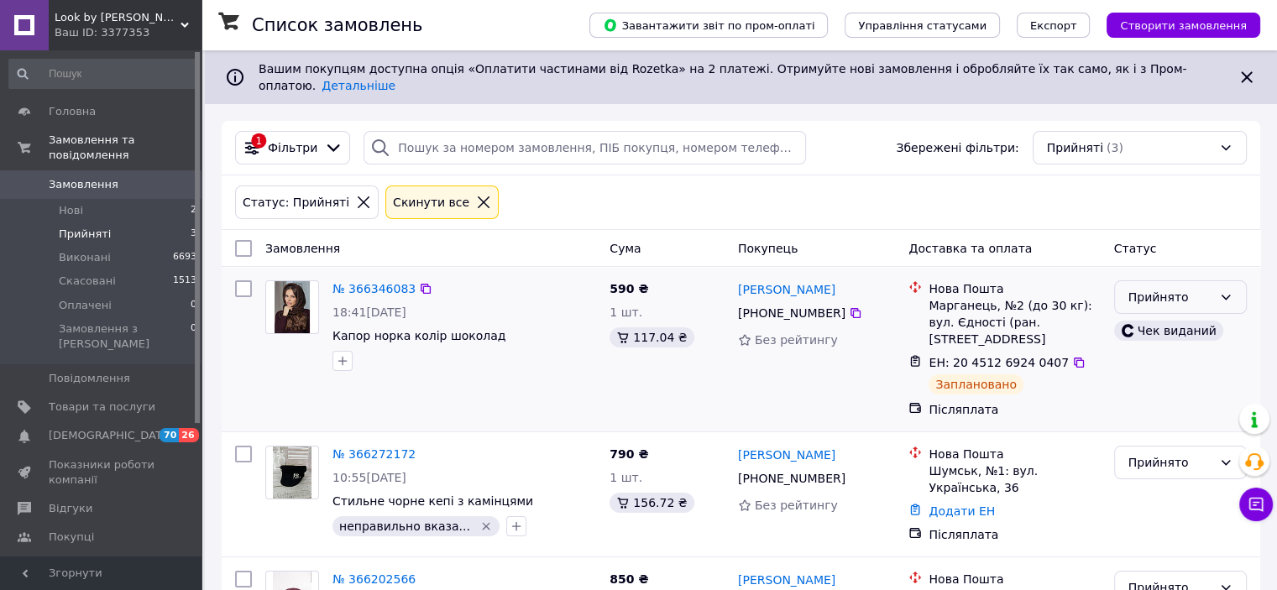
click at [1192, 288] on div "Прийнято" at bounding box center [1170, 297] width 84 height 18
click at [1137, 318] on li "Виконано" at bounding box center [1179, 320] width 131 height 30
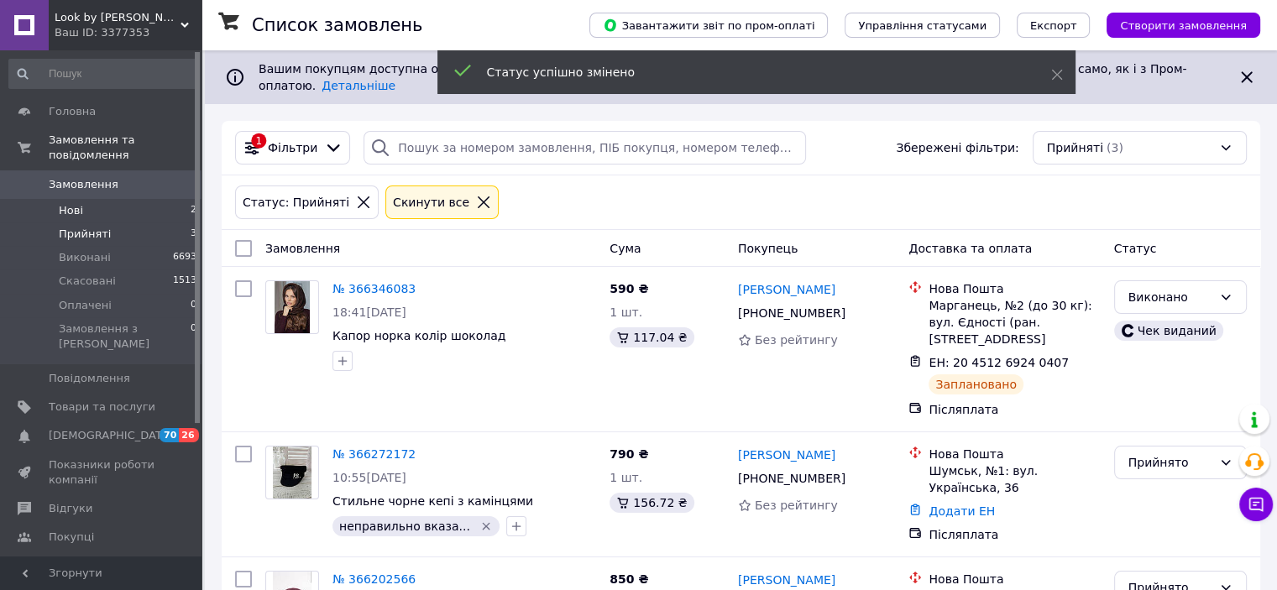
click at [69, 203] on span "Нові" at bounding box center [71, 210] width 24 height 15
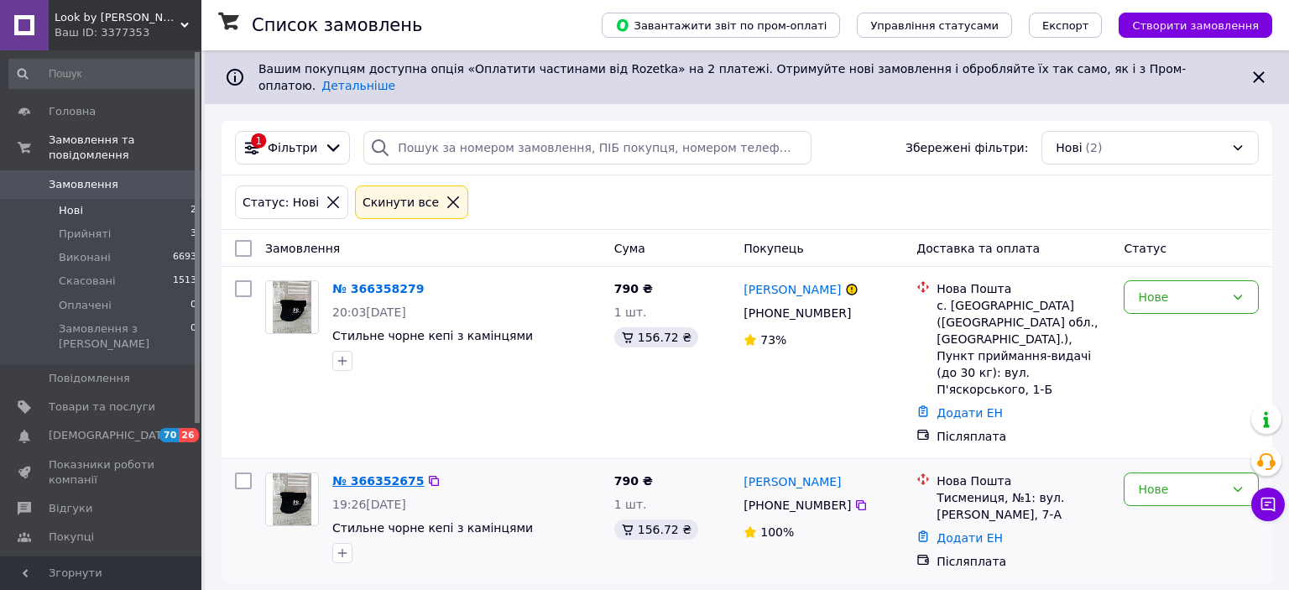
click at [343, 474] on link "№ 366352675" at bounding box center [378, 480] width 92 height 13
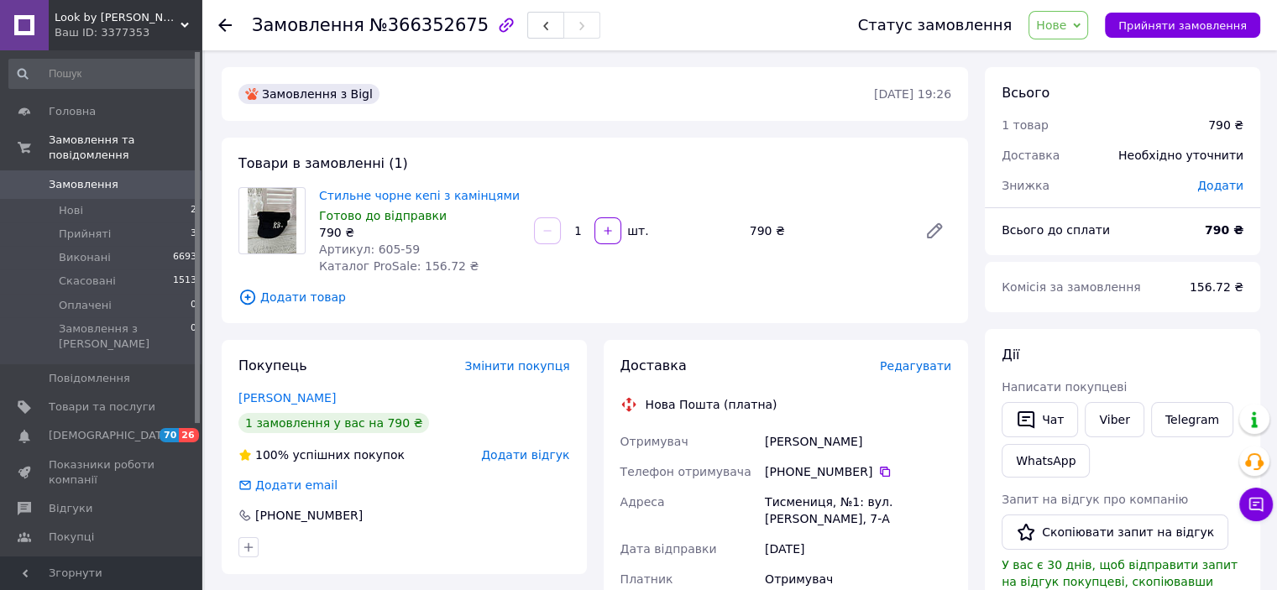
click at [1066, 25] on span "Нове" at bounding box center [1051, 24] width 30 height 13
click at [1073, 70] on li "Прийнято" at bounding box center [1067, 58] width 77 height 25
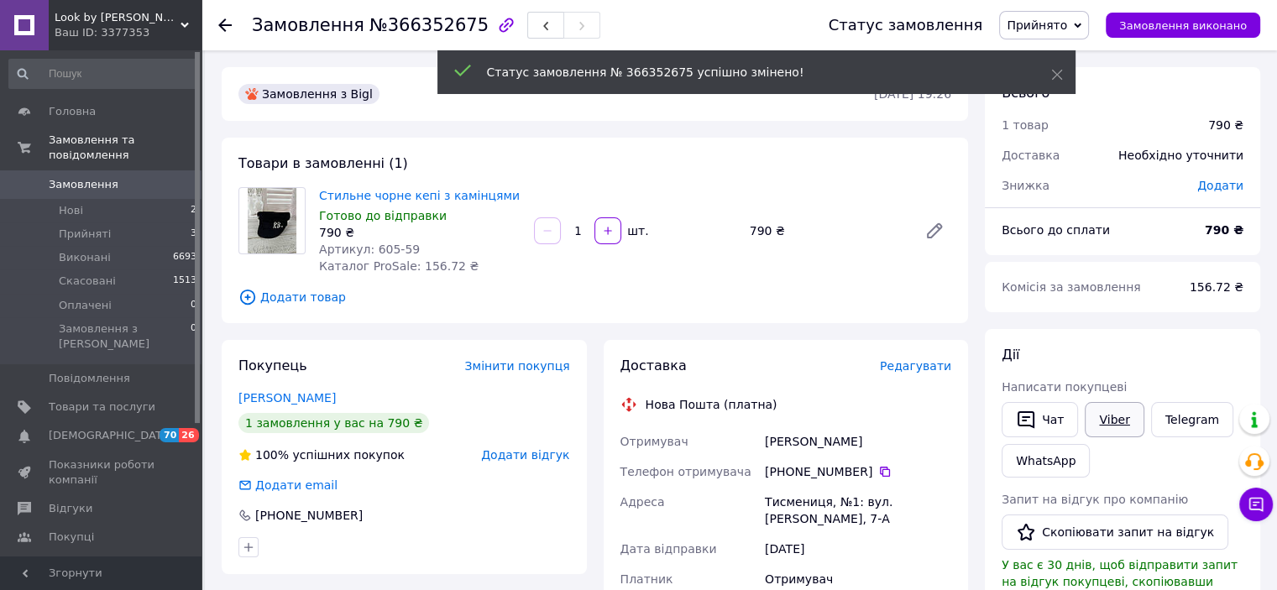
click at [1107, 399] on div "Viber" at bounding box center [1113, 420] width 65 height 42
click at [1106, 416] on link "Viber" at bounding box center [1114, 419] width 59 height 35
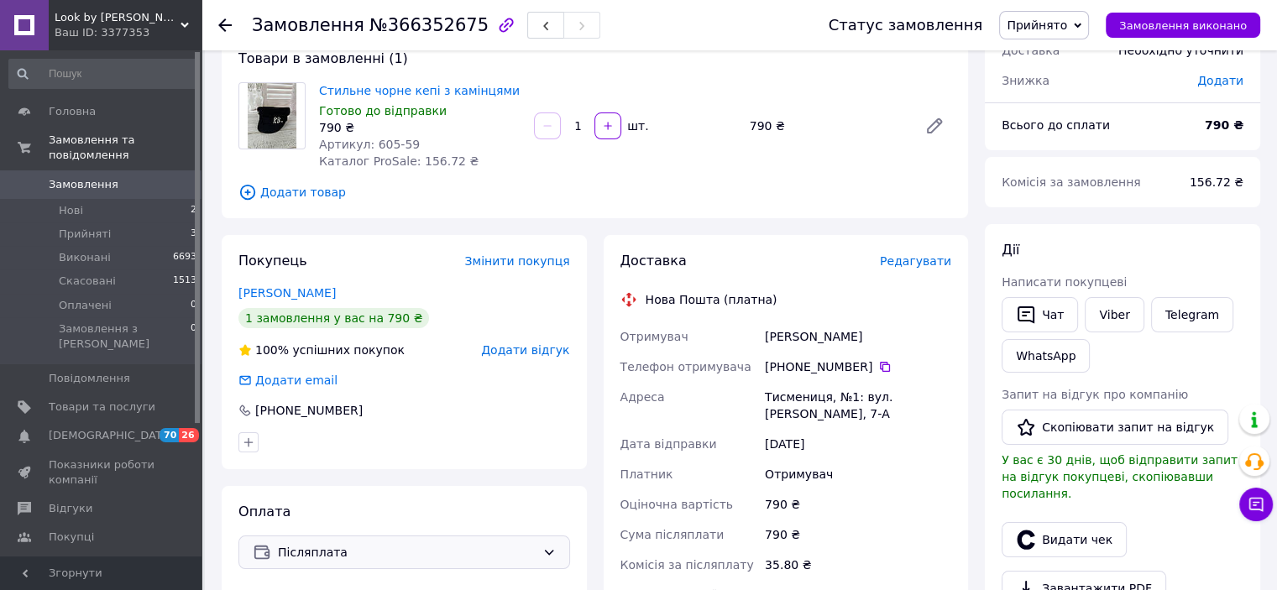
scroll to position [168, 0]
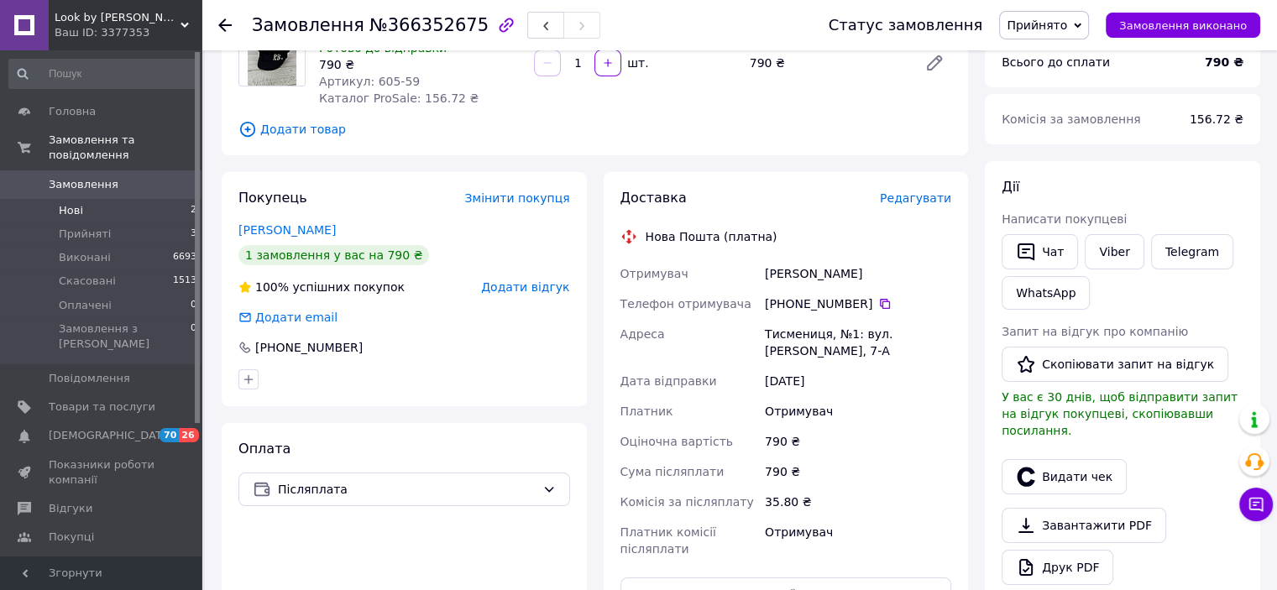
click at [97, 199] on li "Нові 2" at bounding box center [103, 211] width 207 height 24
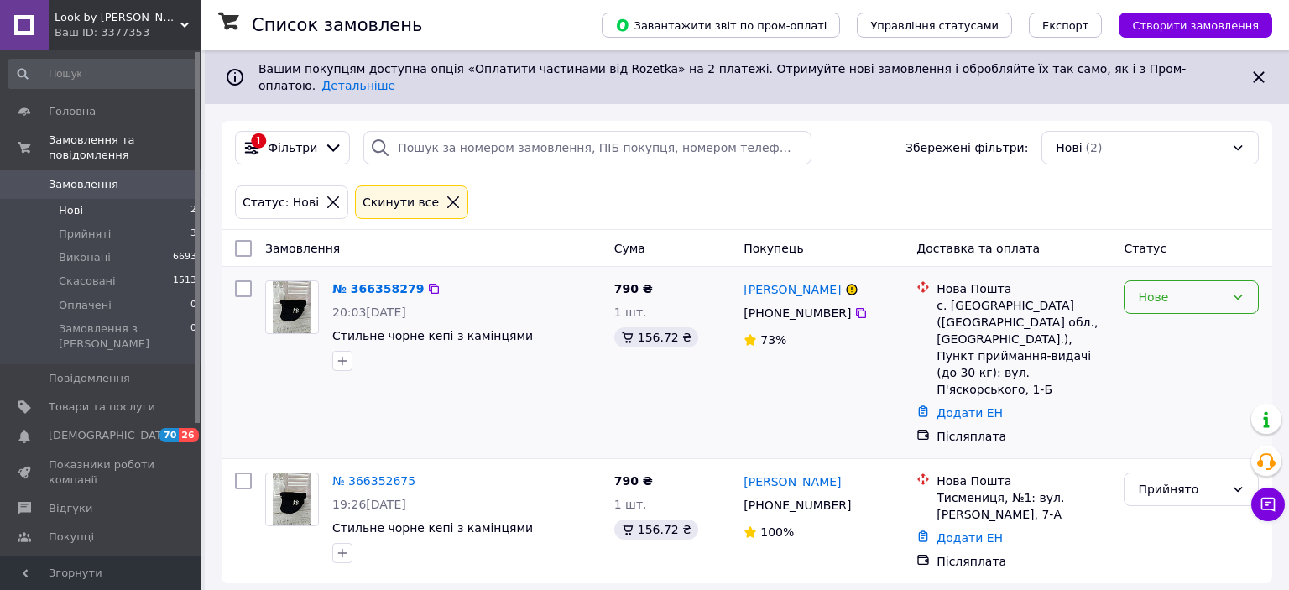
click at [1128, 292] on div "Нове" at bounding box center [1191, 297] width 135 height 34
click at [1134, 314] on li "Прийнято" at bounding box center [1191, 320] width 133 height 30
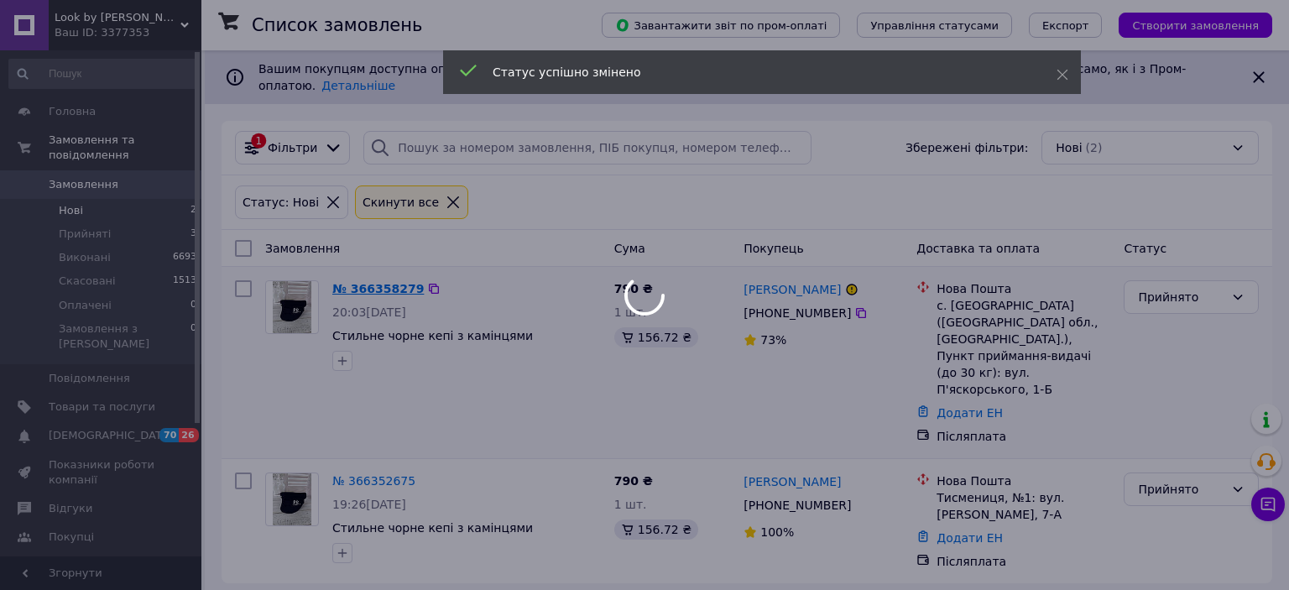
click at [372, 275] on div at bounding box center [644, 295] width 1289 height 590
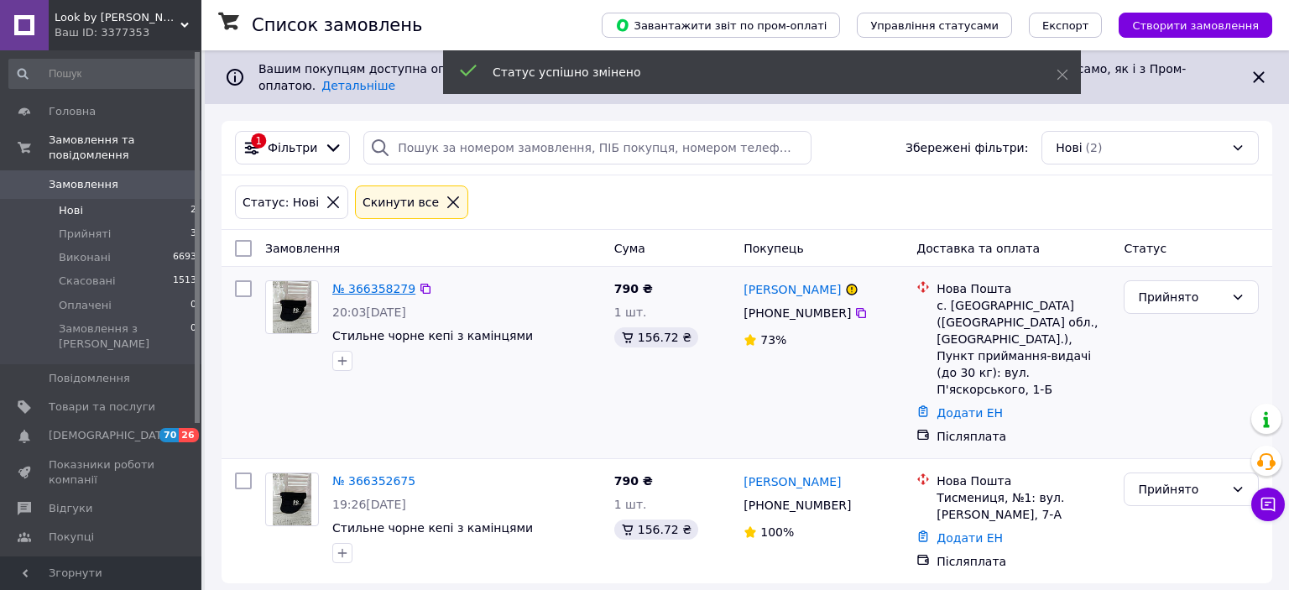
click at [372, 282] on link "№ 366358279" at bounding box center [373, 288] width 83 height 13
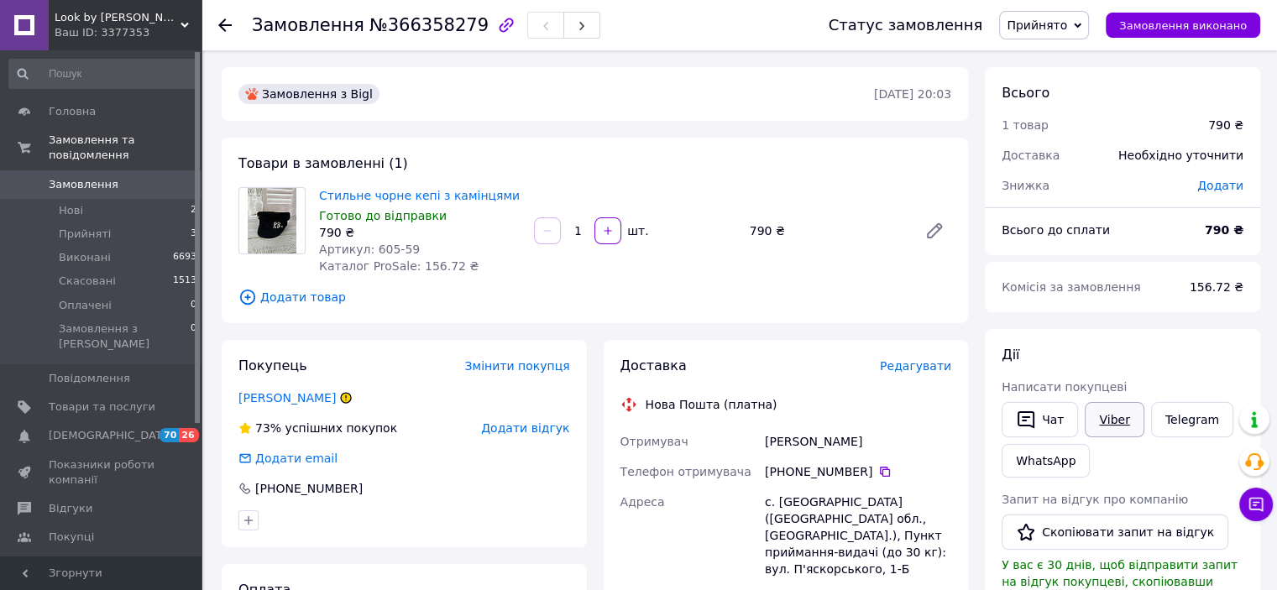
click at [1109, 416] on link "Viber" at bounding box center [1114, 419] width 59 height 35
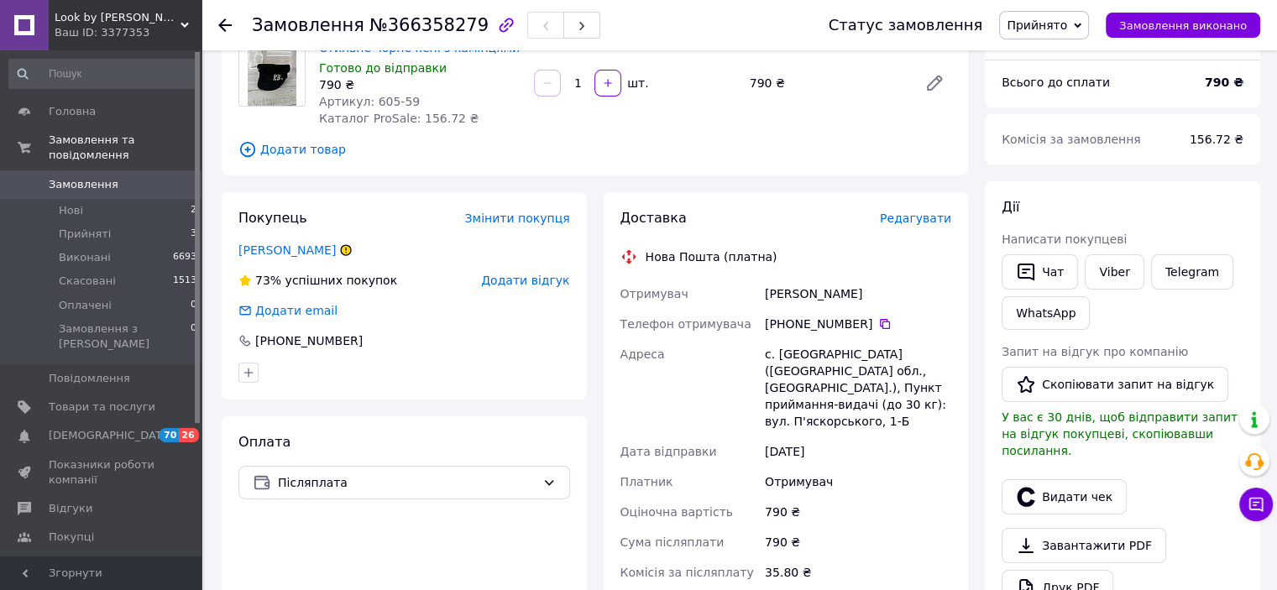
scroll to position [168, 0]
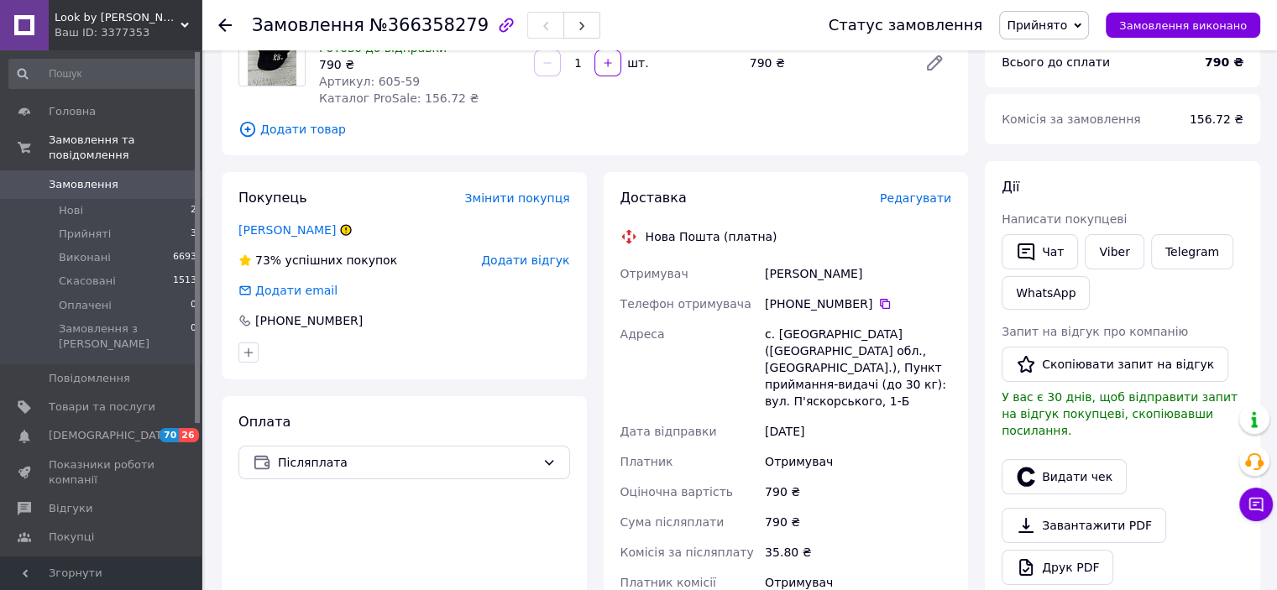
click at [292, 358] on div at bounding box center [404, 352] width 338 height 27
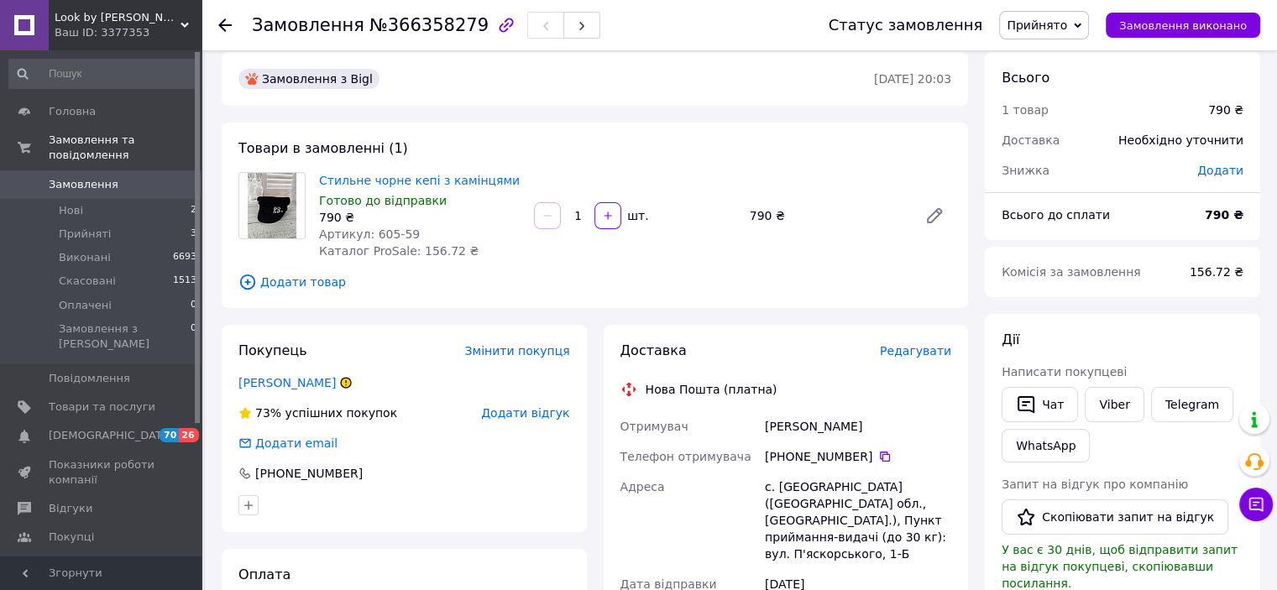
scroll to position [0, 0]
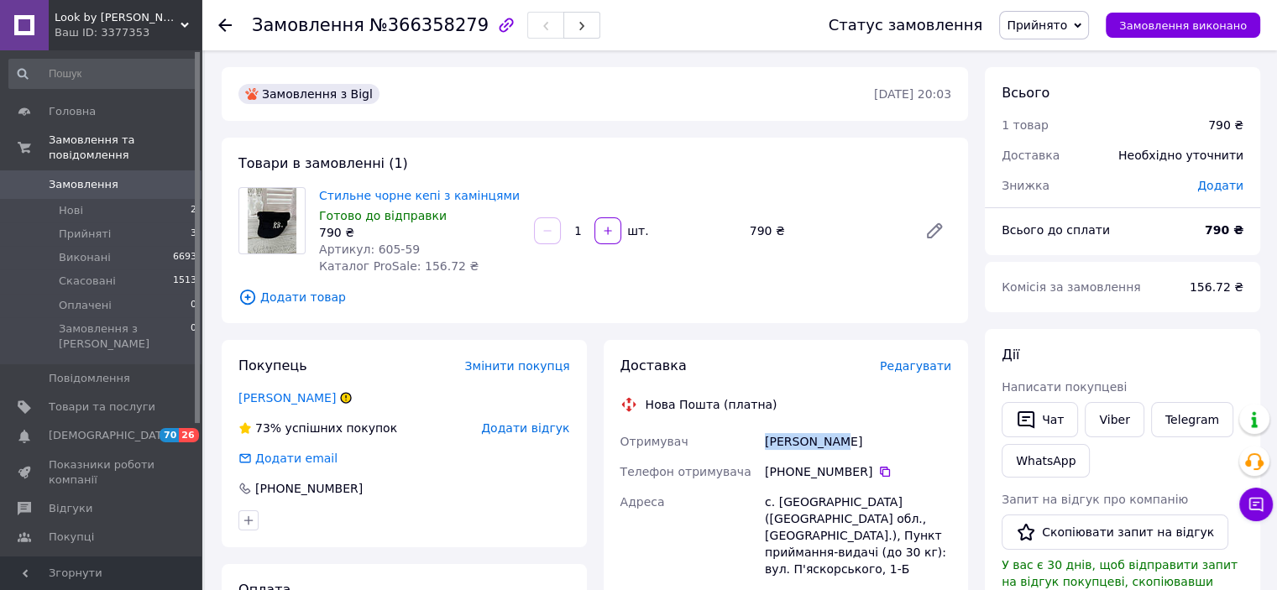
drag, startPoint x: 762, startPoint y: 442, endPoint x: 857, endPoint y: 447, distance: 95.0
click at [857, 447] on div "[PERSON_NAME]" at bounding box center [857, 441] width 193 height 30
copy div "[PERSON_NAME]"
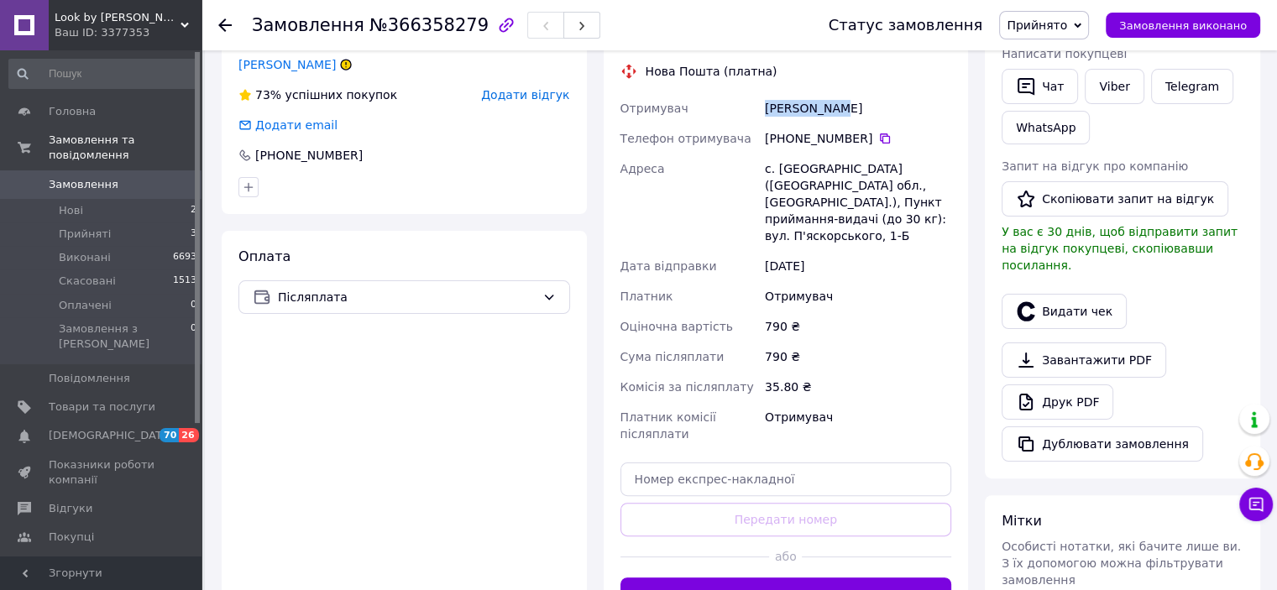
scroll to position [336, 0]
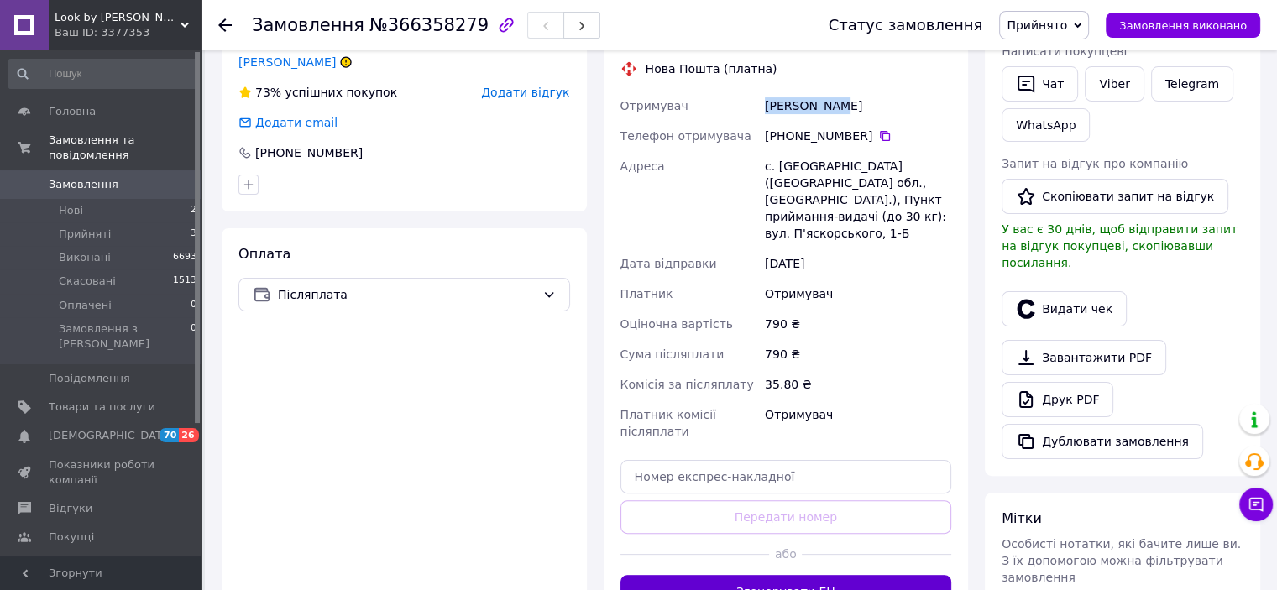
click at [798, 576] on button "Згенерувати ЕН" at bounding box center [786, 592] width 332 height 34
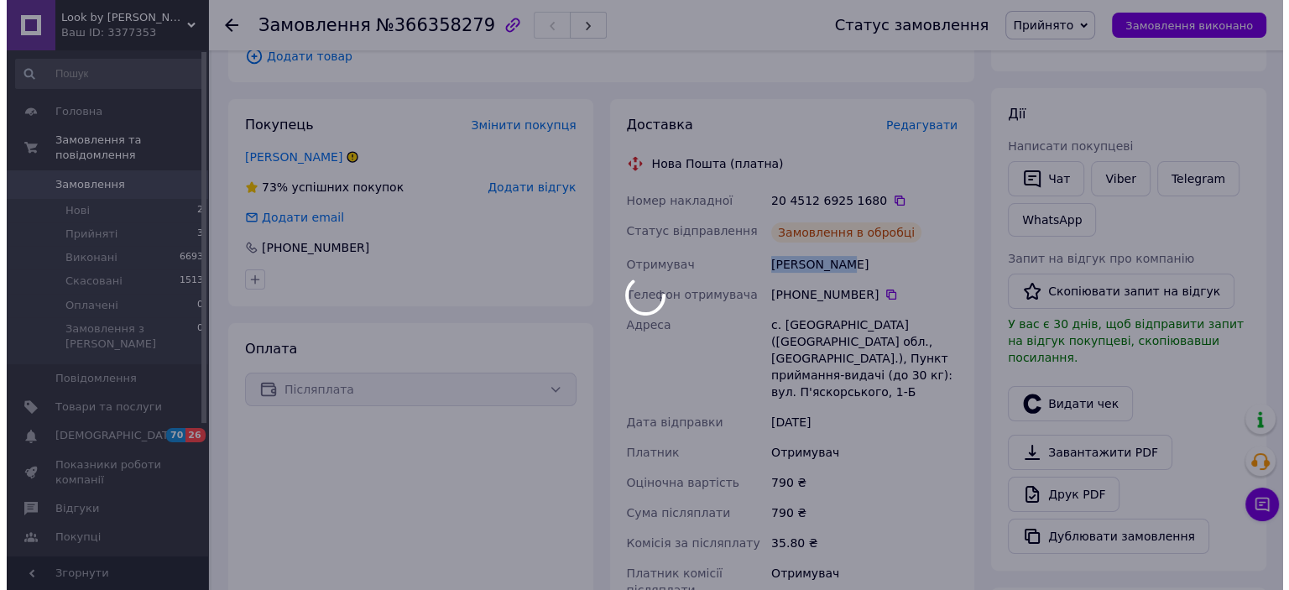
scroll to position [168, 0]
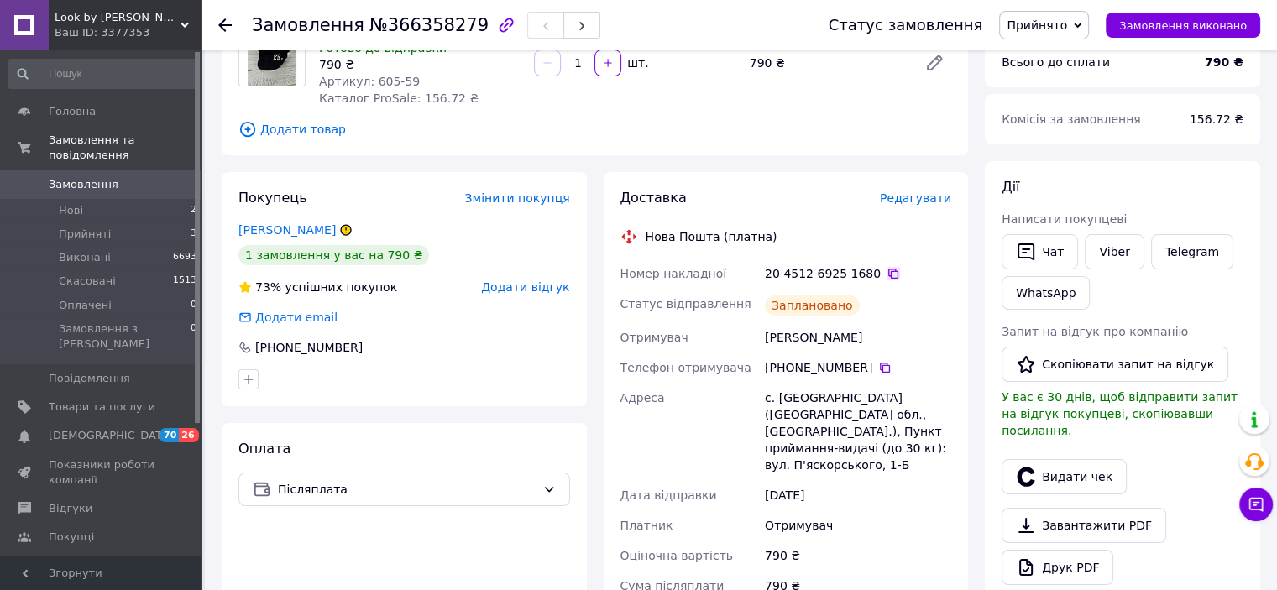
click at [886, 273] on icon at bounding box center [892, 273] width 13 height 13
click at [1125, 258] on link "Viber" at bounding box center [1114, 251] width 59 height 35
click at [695, 549] on span "Оціночна вартість" at bounding box center [676, 555] width 112 height 13
click at [1069, 461] on button "Видати чек" at bounding box center [1063, 476] width 125 height 35
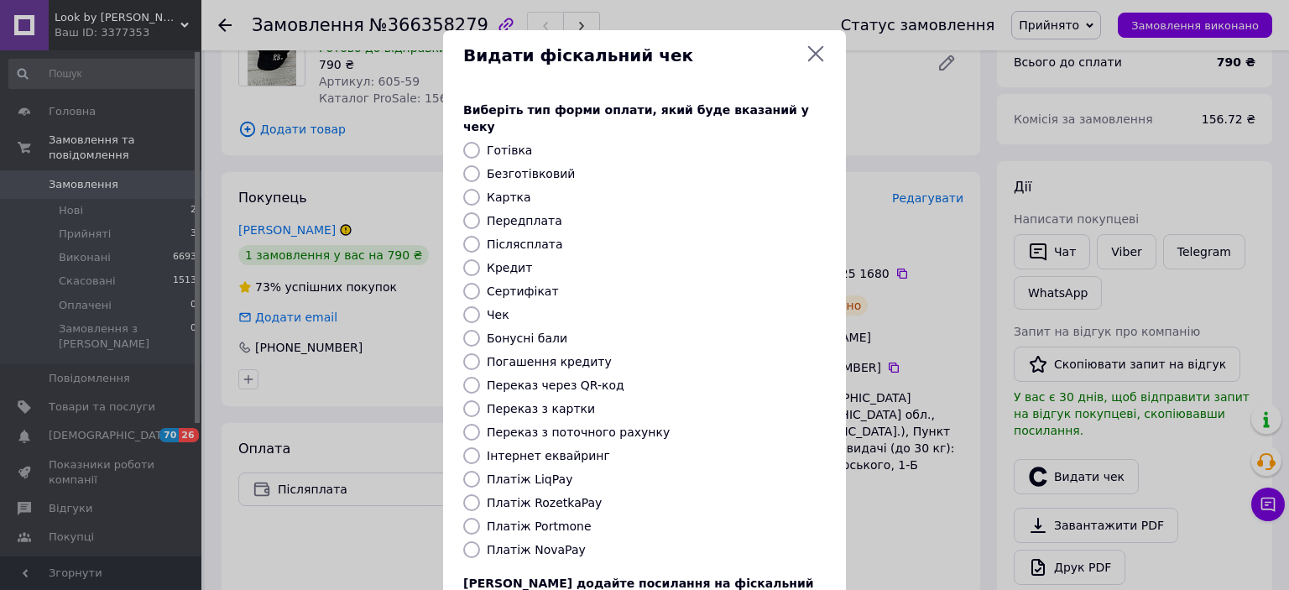
click at [517, 543] on label "Платіж NovaPay" at bounding box center [536, 549] width 99 height 13
click at [480, 541] on input "Платіж NovaPay" at bounding box center [471, 549] width 17 height 17
radio input "true"
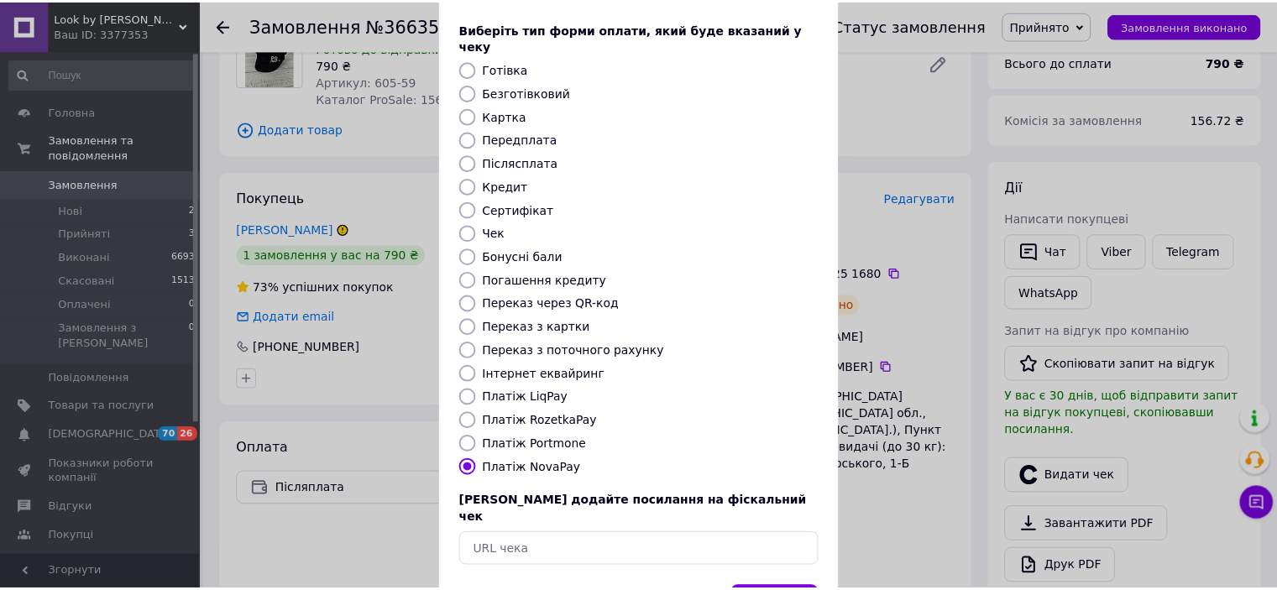
scroll to position [130, 0]
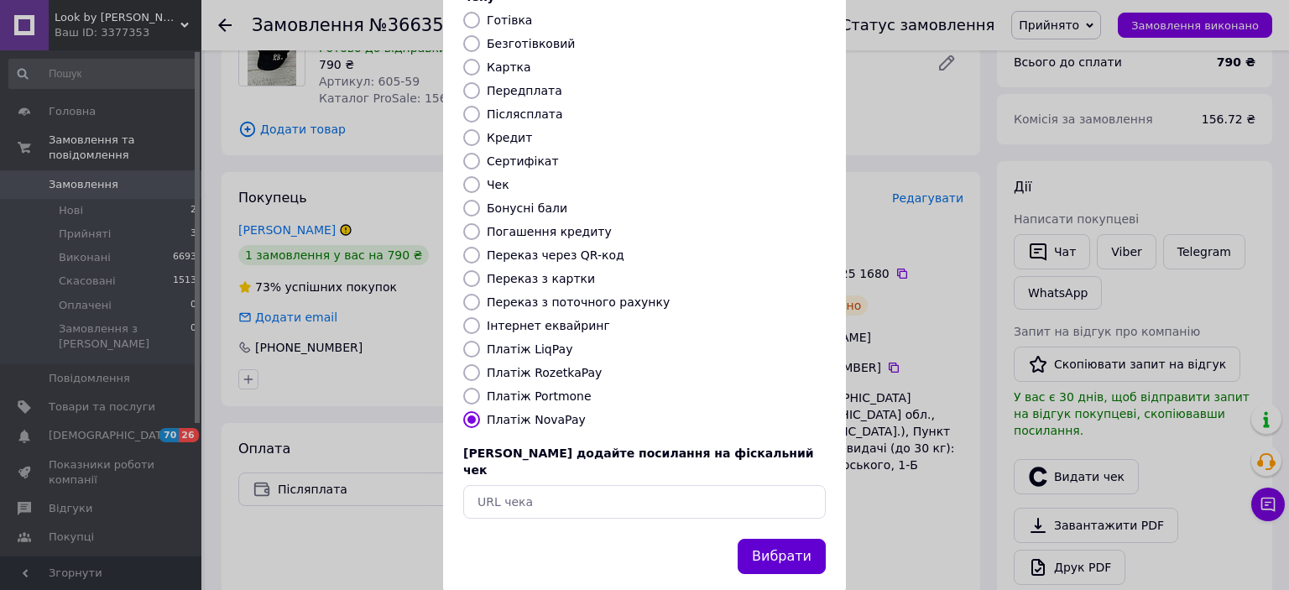
click at [776, 539] on button "Вибрати" at bounding box center [782, 557] width 88 height 36
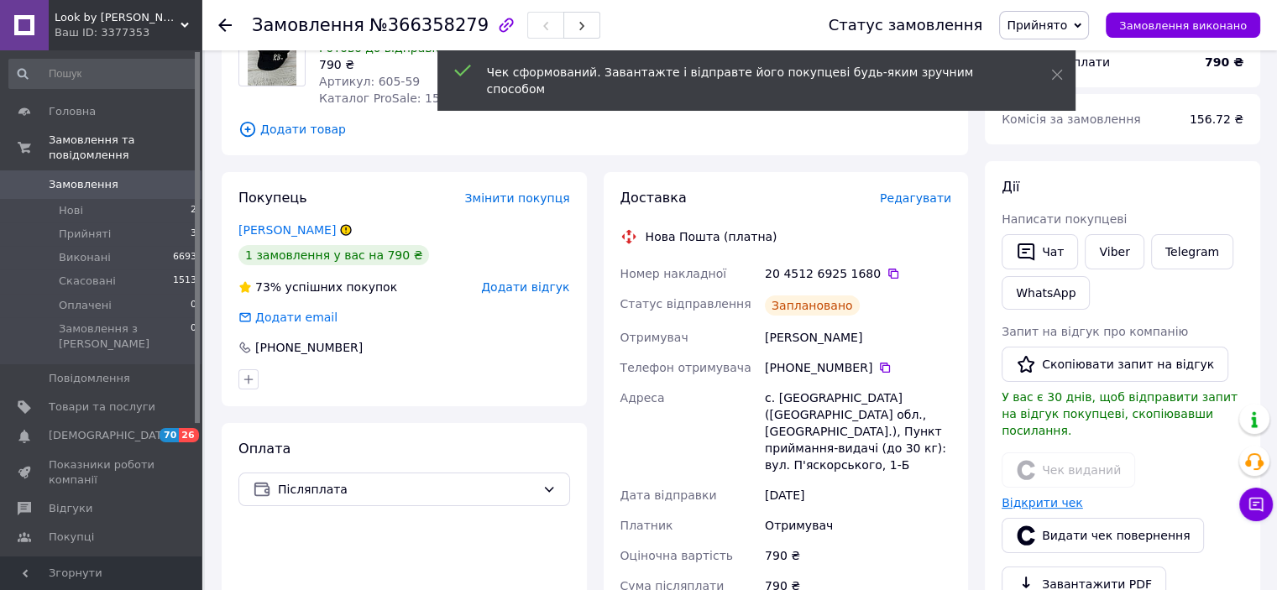
click at [1045, 496] on link "Відкрити чек" at bounding box center [1041, 502] width 81 height 13
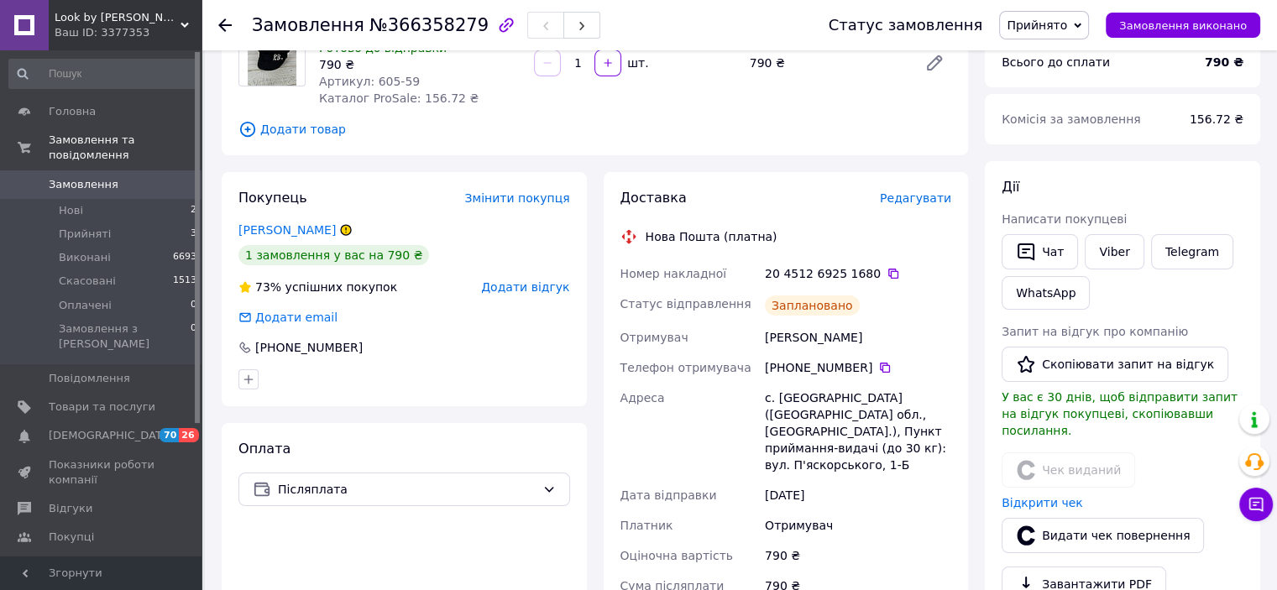
click at [1047, 25] on span "Прийнято" at bounding box center [1037, 24] width 60 height 13
click at [1056, 60] on li "Виконано" at bounding box center [1044, 58] width 88 height 25
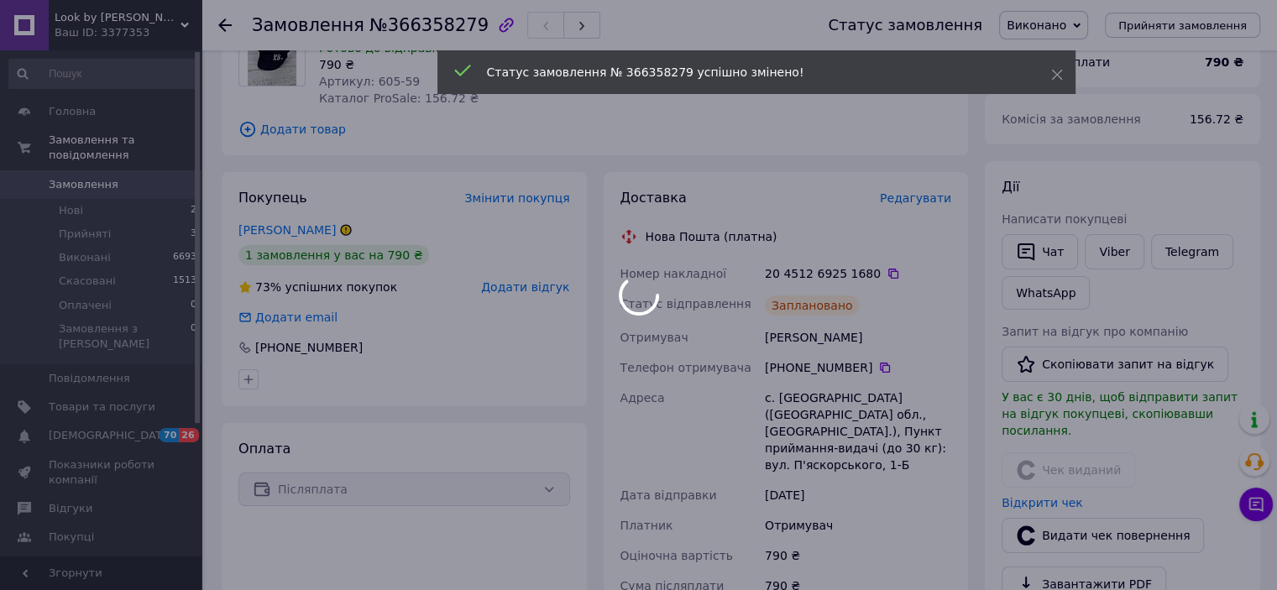
click at [85, 197] on div at bounding box center [638, 295] width 1277 height 590
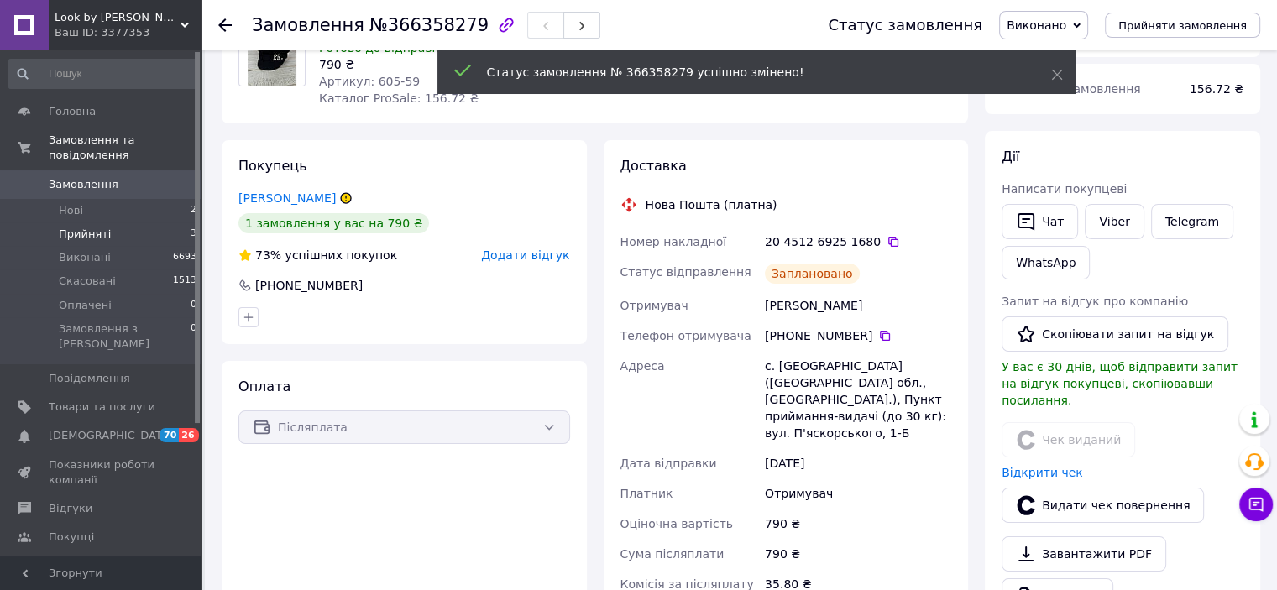
click at [79, 227] on span "Прийняті" at bounding box center [85, 234] width 52 height 15
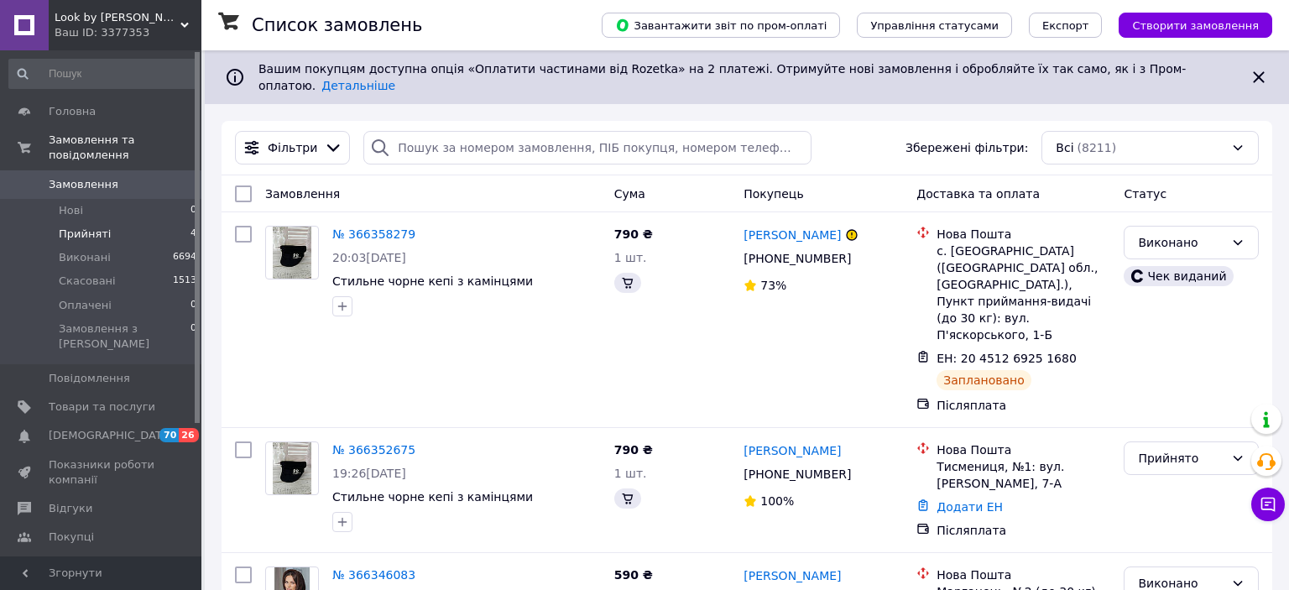
click at [74, 227] on span "Прийняті" at bounding box center [85, 234] width 52 height 15
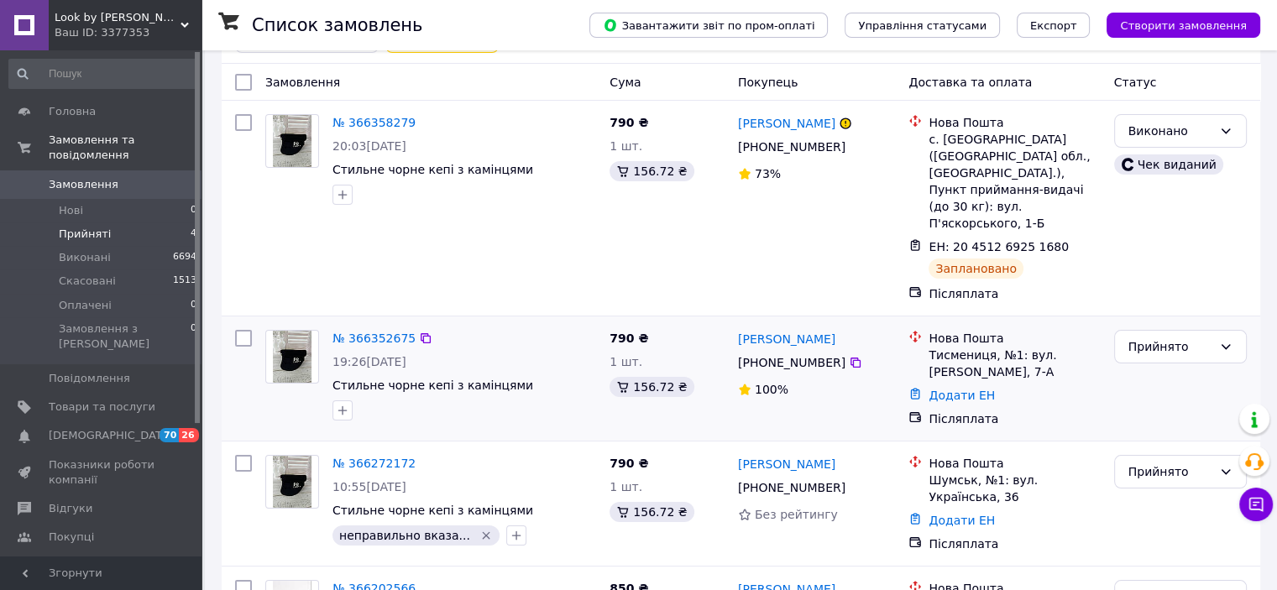
scroll to position [168, 0]
click at [345, 330] on link "№ 366352675" at bounding box center [373, 336] width 83 height 13
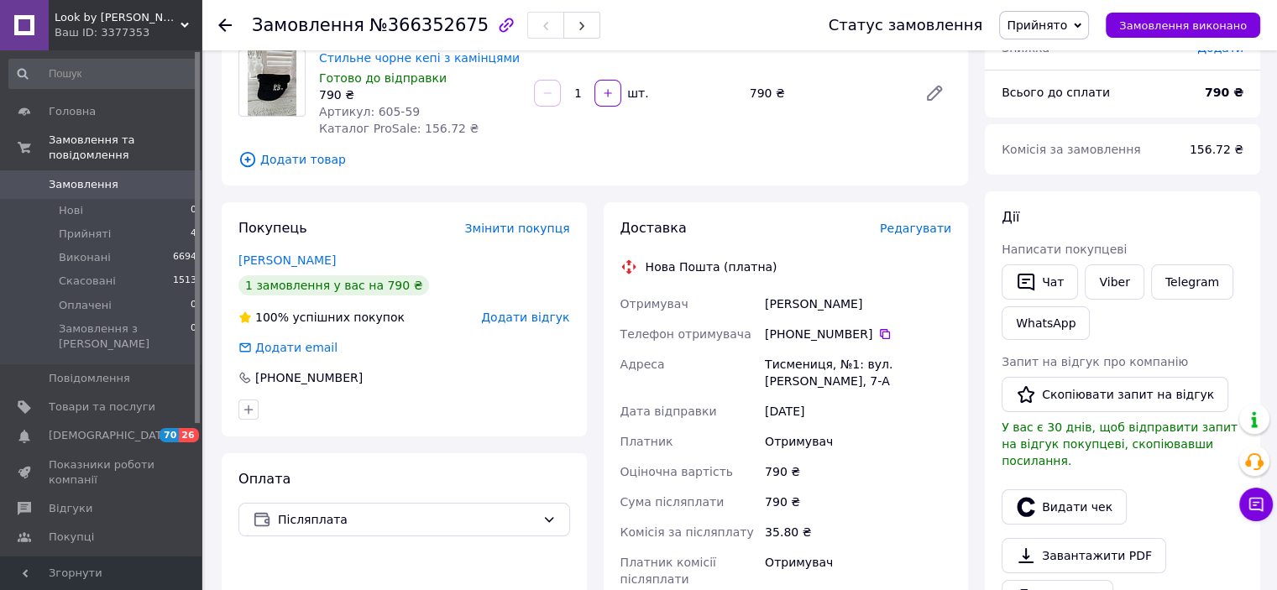
scroll to position [168, 0]
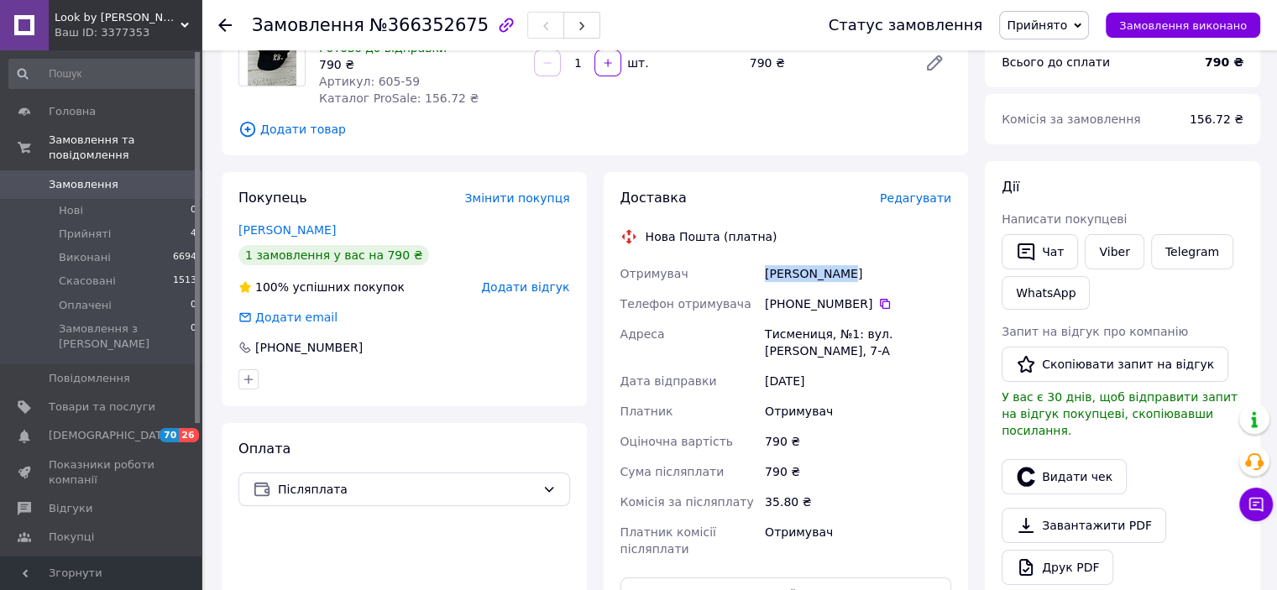
drag, startPoint x: 765, startPoint y: 273, endPoint x: 866, endPoint y: 275, distance: 101.6
click at [866, 275] on div "[PERSON_NAME]" at bounding box center [857, 274] width 193 height 30
copy div "[PERSON_NAME]"
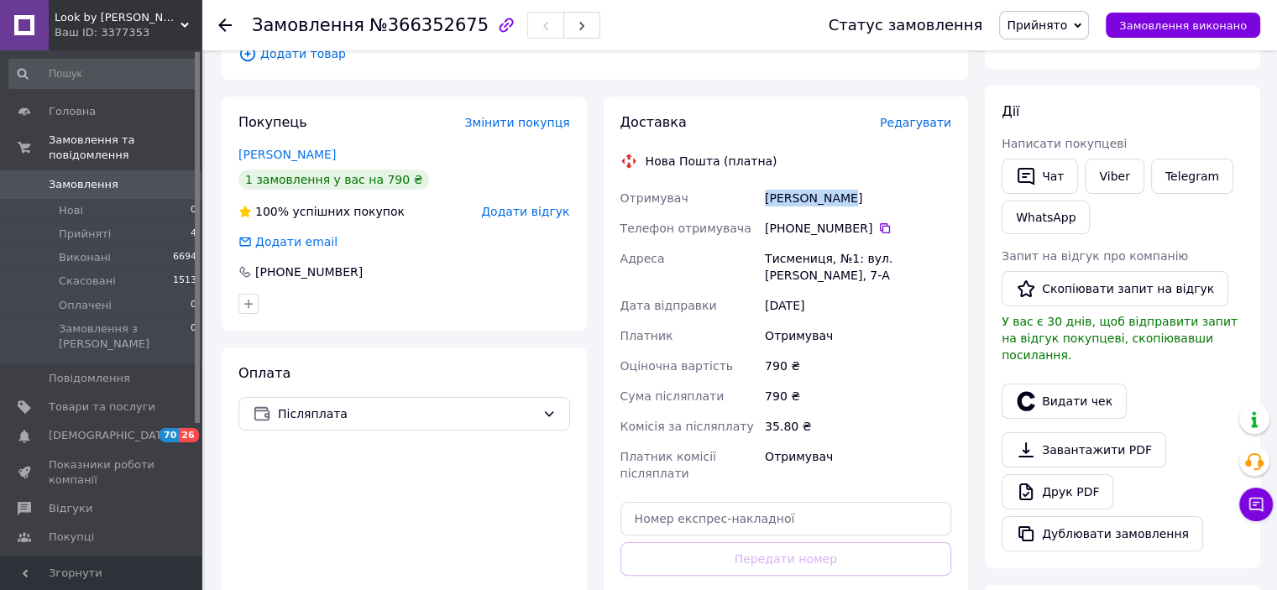
scroll to position [336, 0]
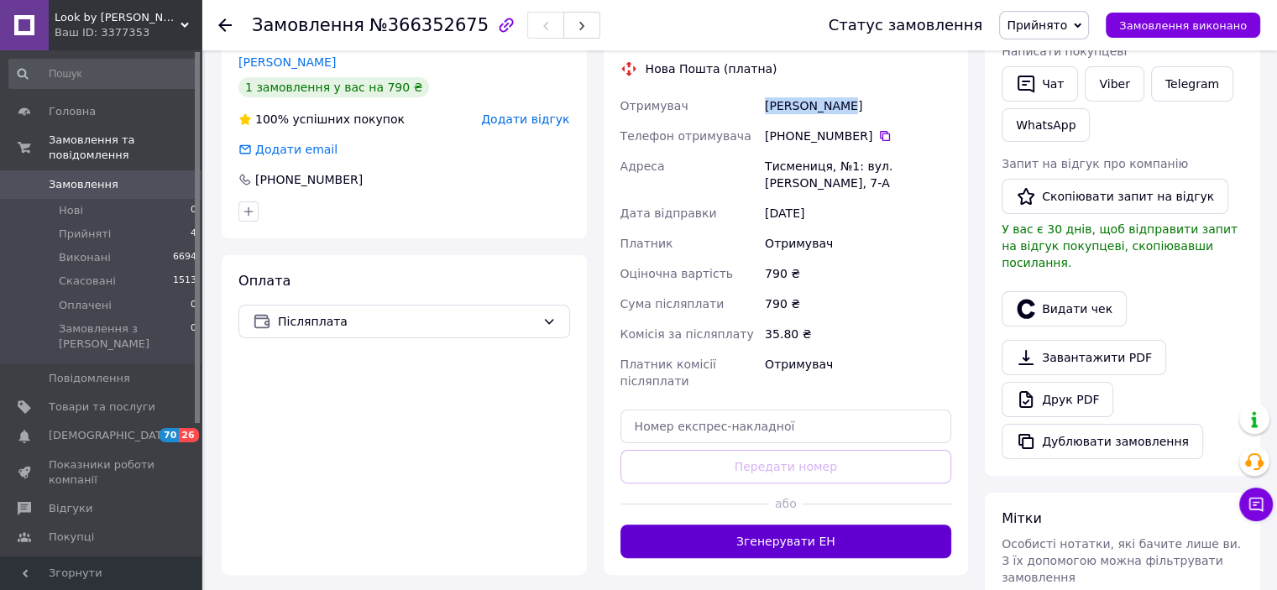
click at [802, 532] on button "Згенерувати ЕН" at bounding box center [786, 542] width 332 height 34
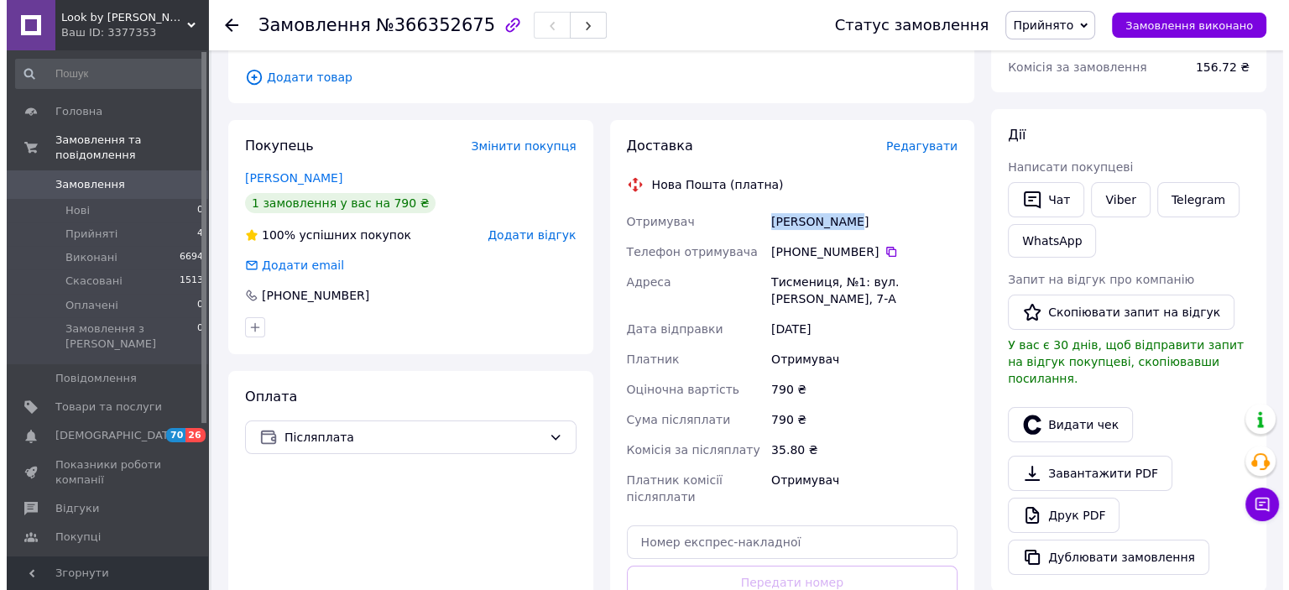
scroll to position [84, 0]
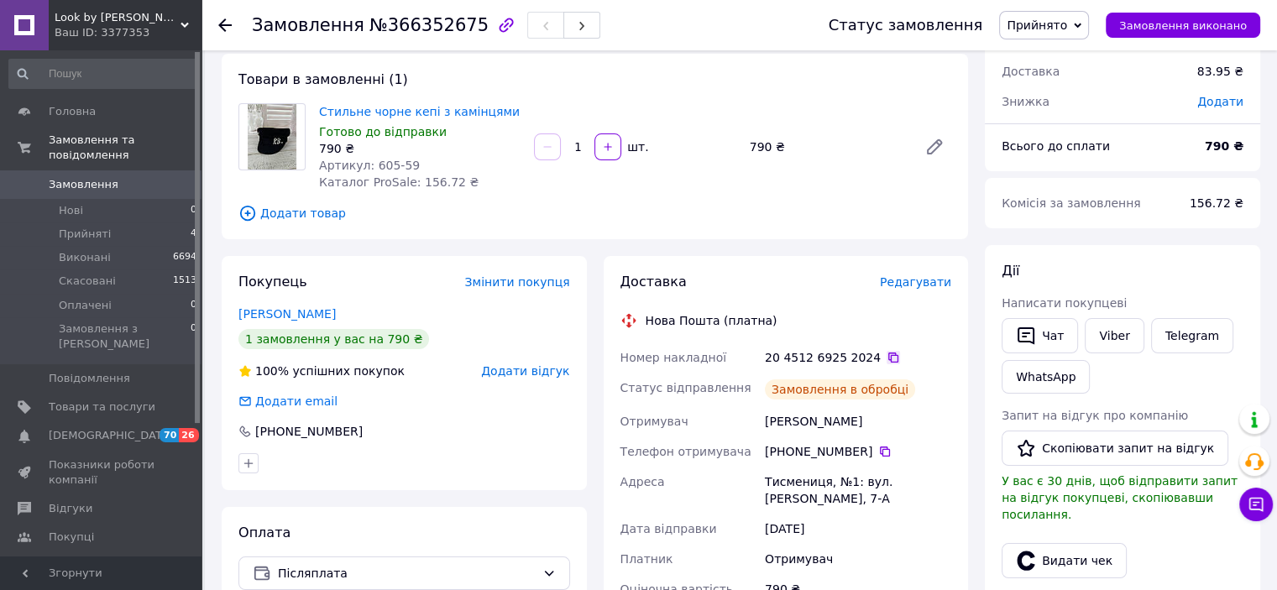
click at [886, 358] on icon at bounding box center [892, 357] width 13 height 13
click at [1113, 341] on link "Viber" at bounding box center [1114, 335] width 59 height 35
drag, startPoint x: 893, startPoint y: 530, endPoint x: 1007, endPoint y: 489, distance: 120.6
click at [893, 544] on div "Отримувач" at bounding box center [857, 559] width 193 height 30
click at [1056, 543] on button "Видати чек" at bounding box center [1063, 560] width 125 height 35
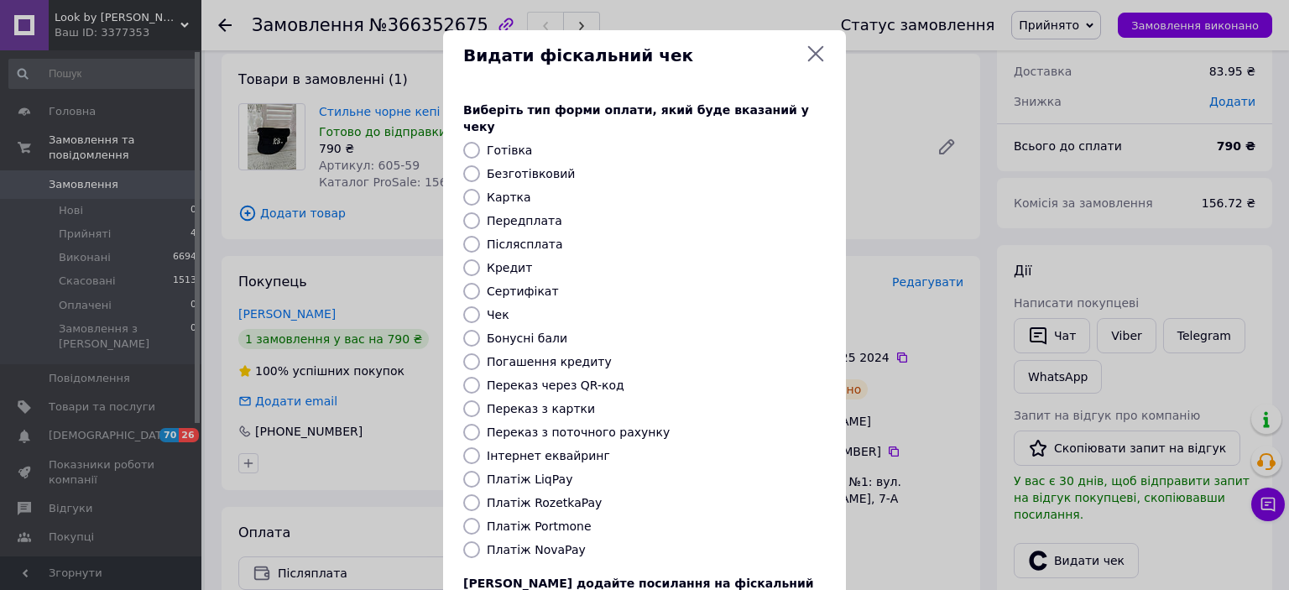
click at [510, 543] on label "Платіж NovaPay" at bounding box center [536, 549] width 99 height 13
click at [480, 541] on input "Платіж NovaPay" at bounding box center [471, 549] width 17 height 17
radio input "true"
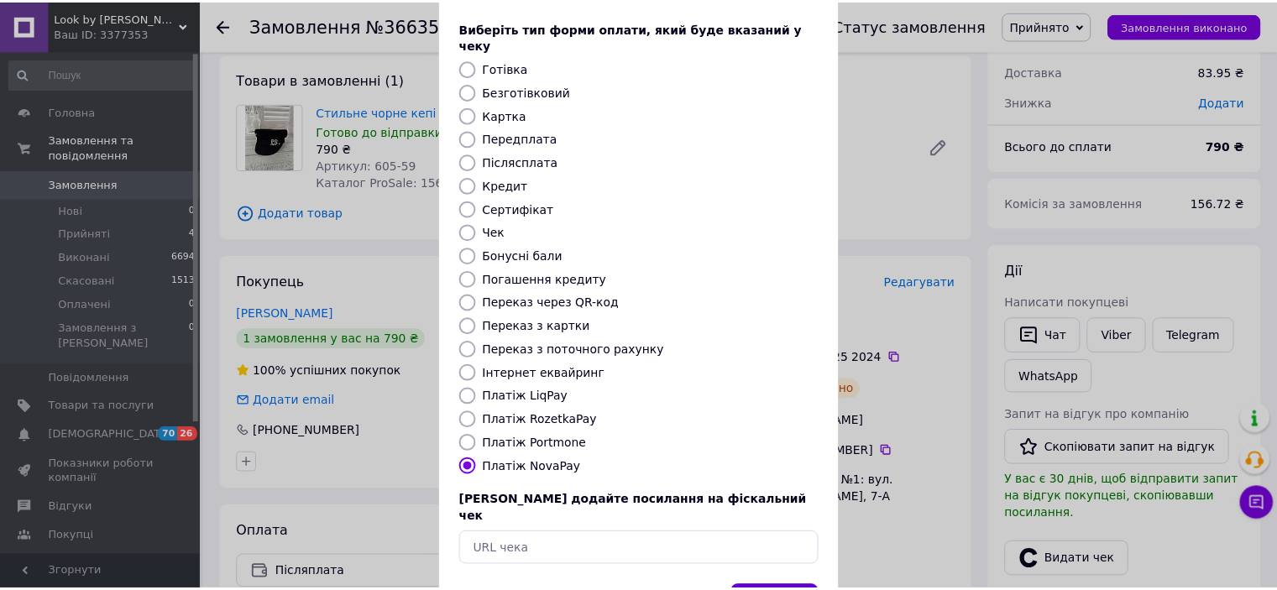
scroll to position [130, 0]
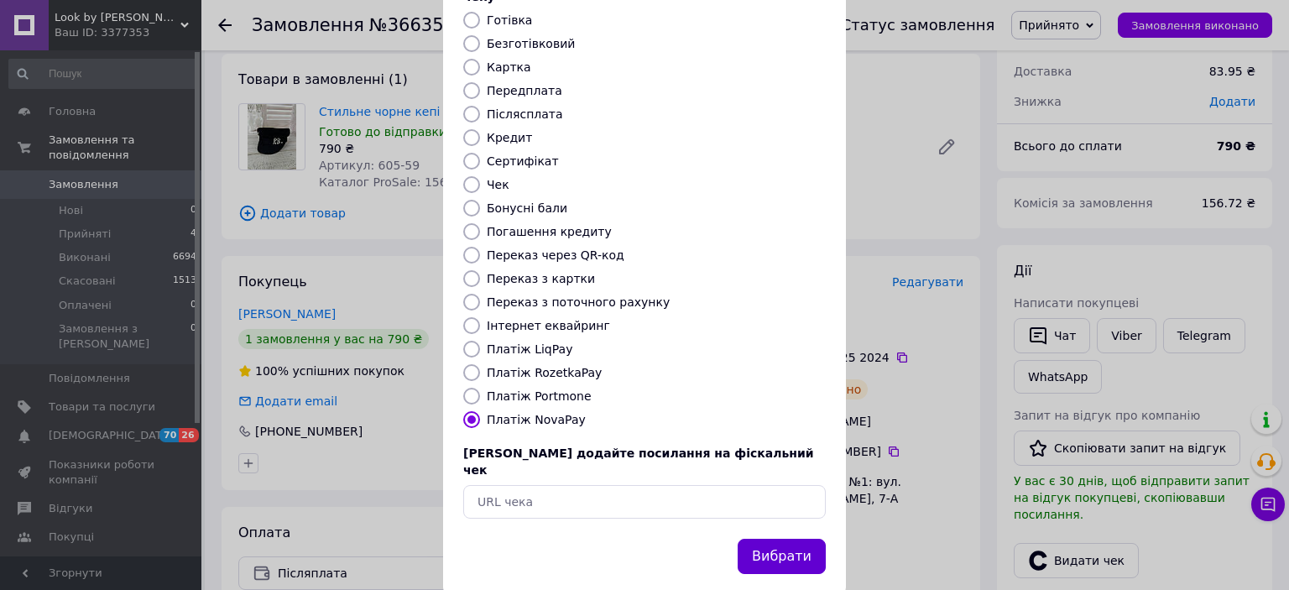
click at [784, 539] on button "Вибрати" at bounding box center [782, 557] width 88 height 36
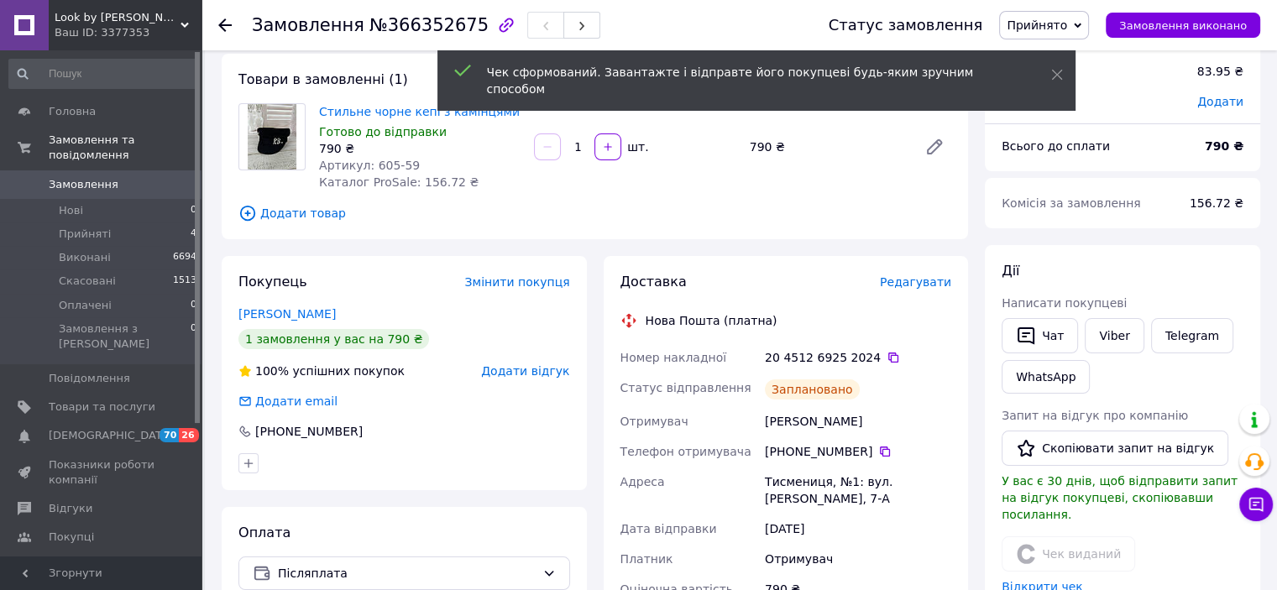
click at [1033, 580] on link "Відкрити чек" at bounding box center [1041, 586] width 81 height 13
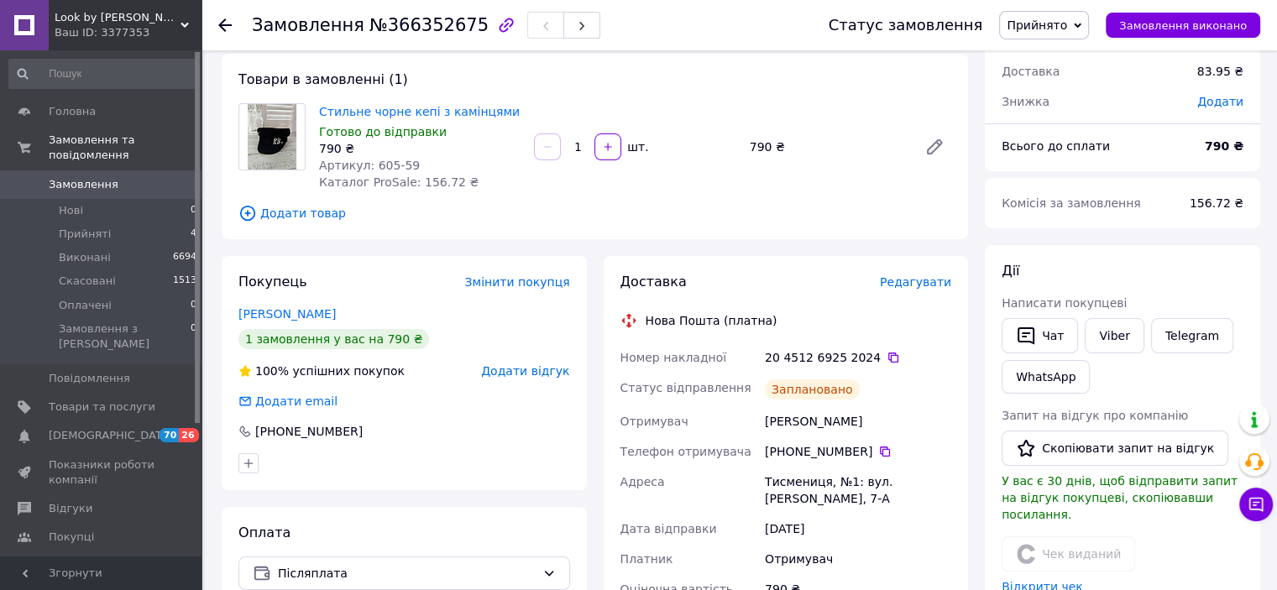
click at [1052, 16] on span "Прийнято" at bounding box center [1044, 25] width 90 height 29
click at [1055, 56] on li "Виконано" at bounding box center [1044, 58] width 88 height 25
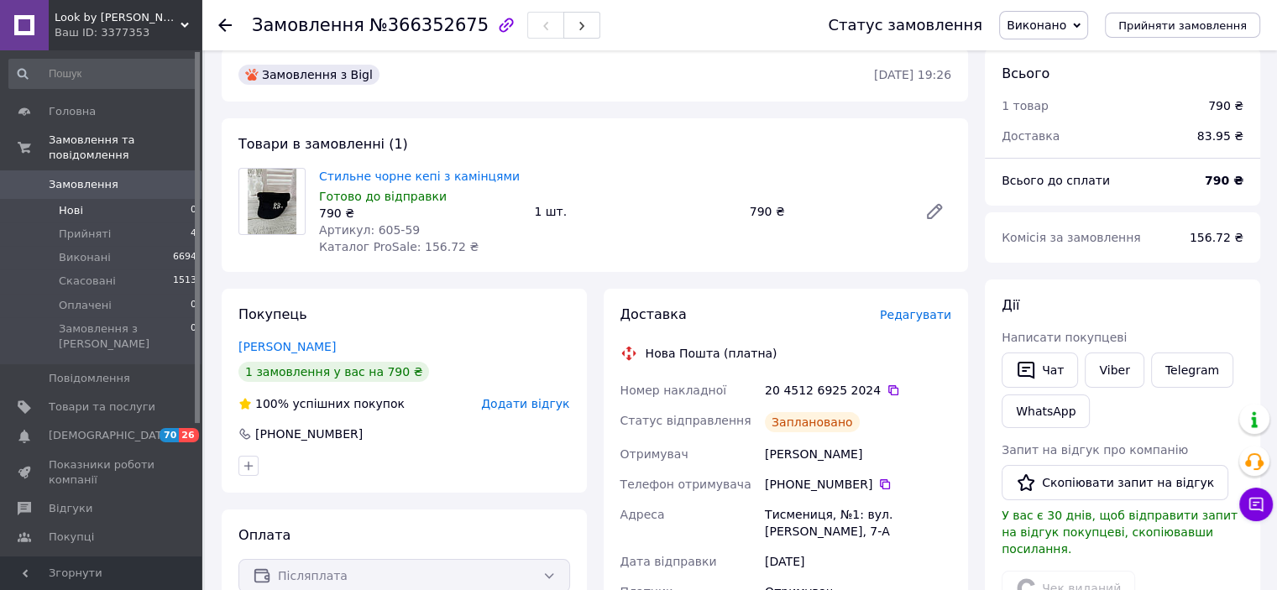
scroll to position [84, 0]
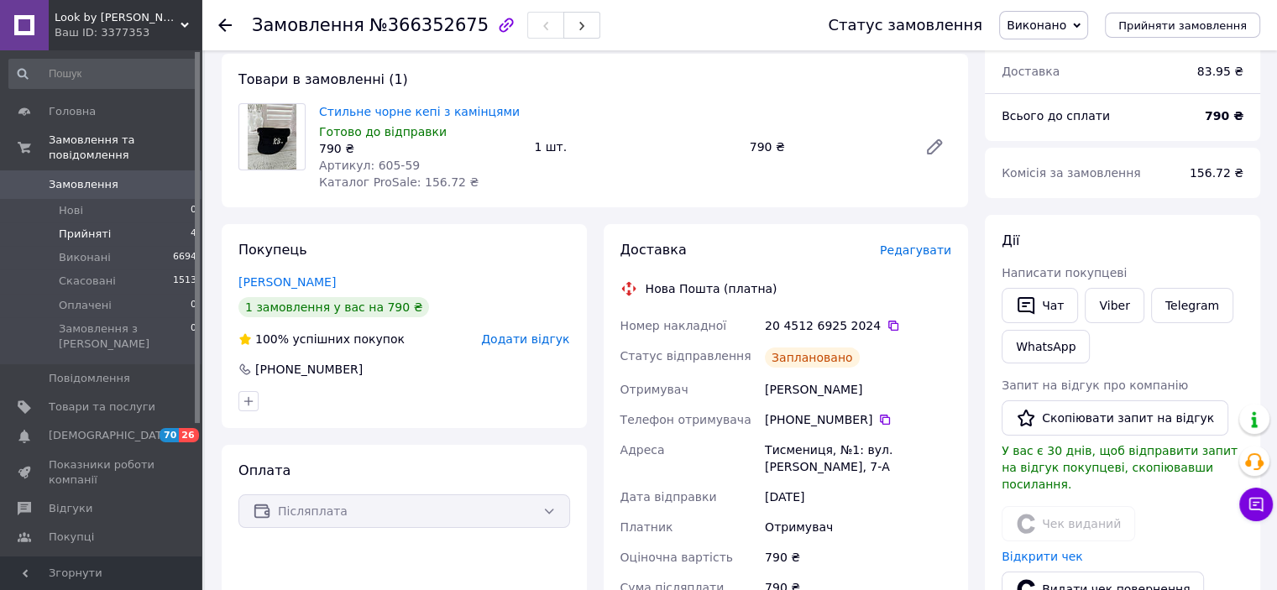
click at [71, 222] on li "Прийняті 4" at bounding box center [103, 234] width 207 height 24
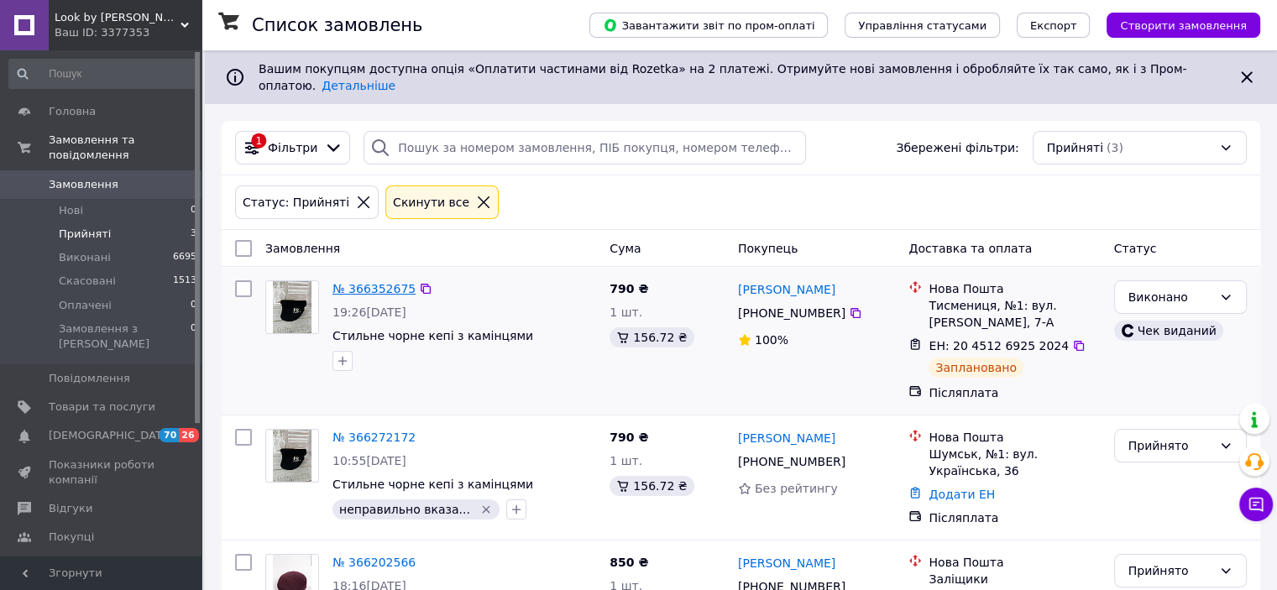
click at [374, 282] on link "№ 366352675" at bounding box center [373, 288] width 83 height 13
click at [86, 177] on span "Замовлення" at bounding box center [84, 184] width 70 height 15
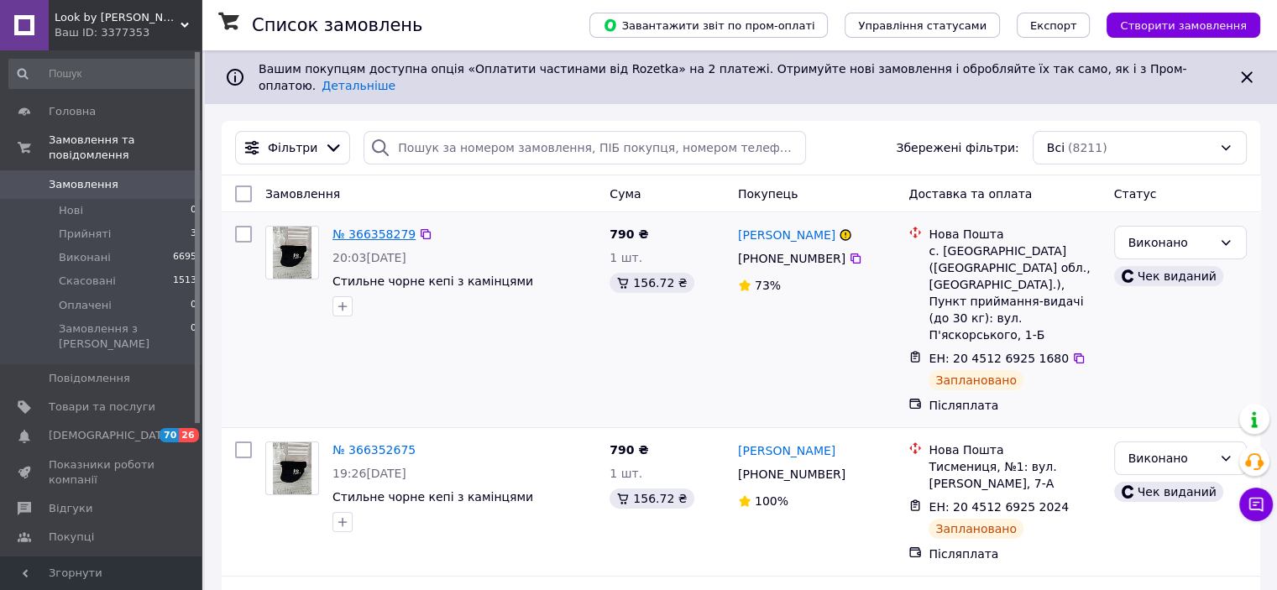
click at [369, 227] on link "№ 366358279" at bounding box center [373, 233] width 83 height 13
